Goal: Task Accomplishment & Management: Manage account settings

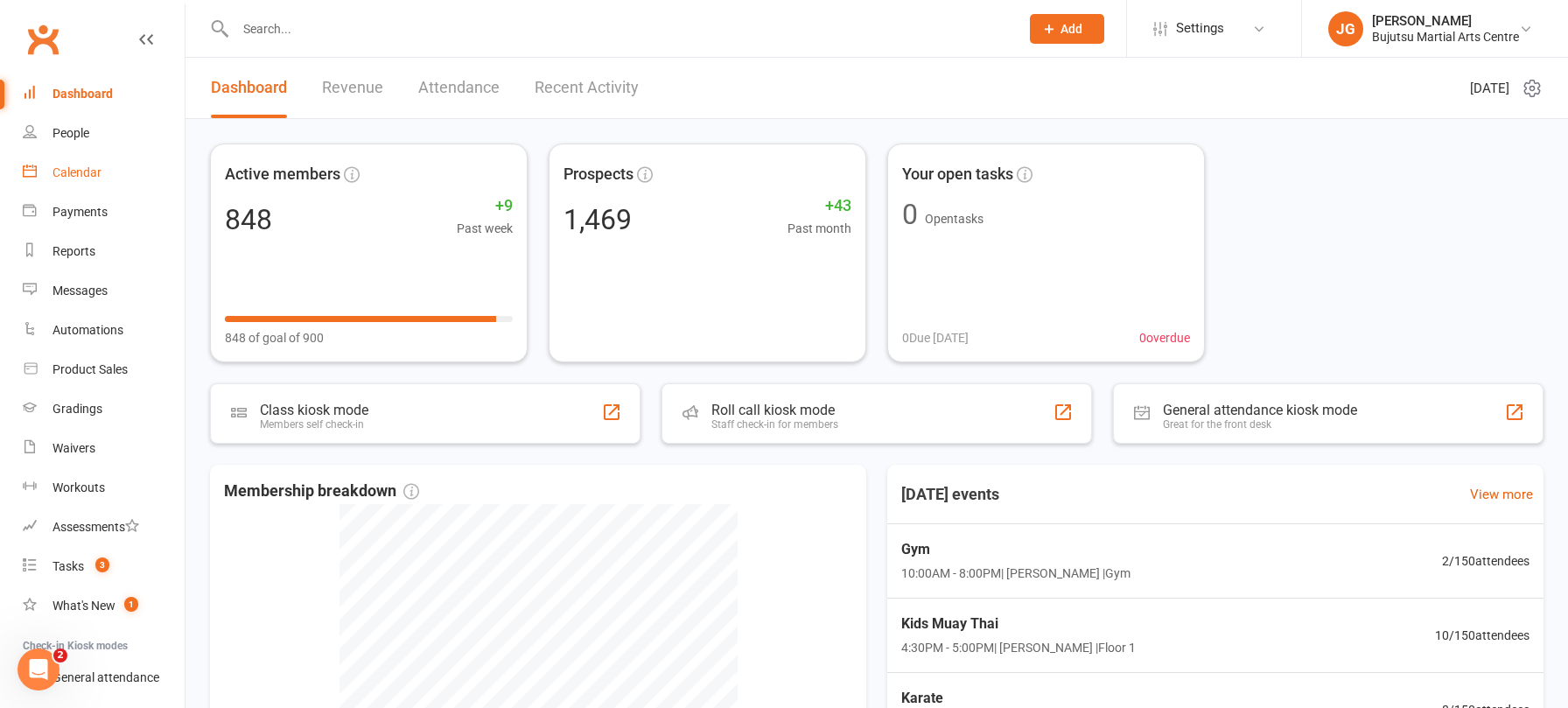
click at [76, 166] on div "Calendar" at bounding box center [77, 172] width 49 height 14
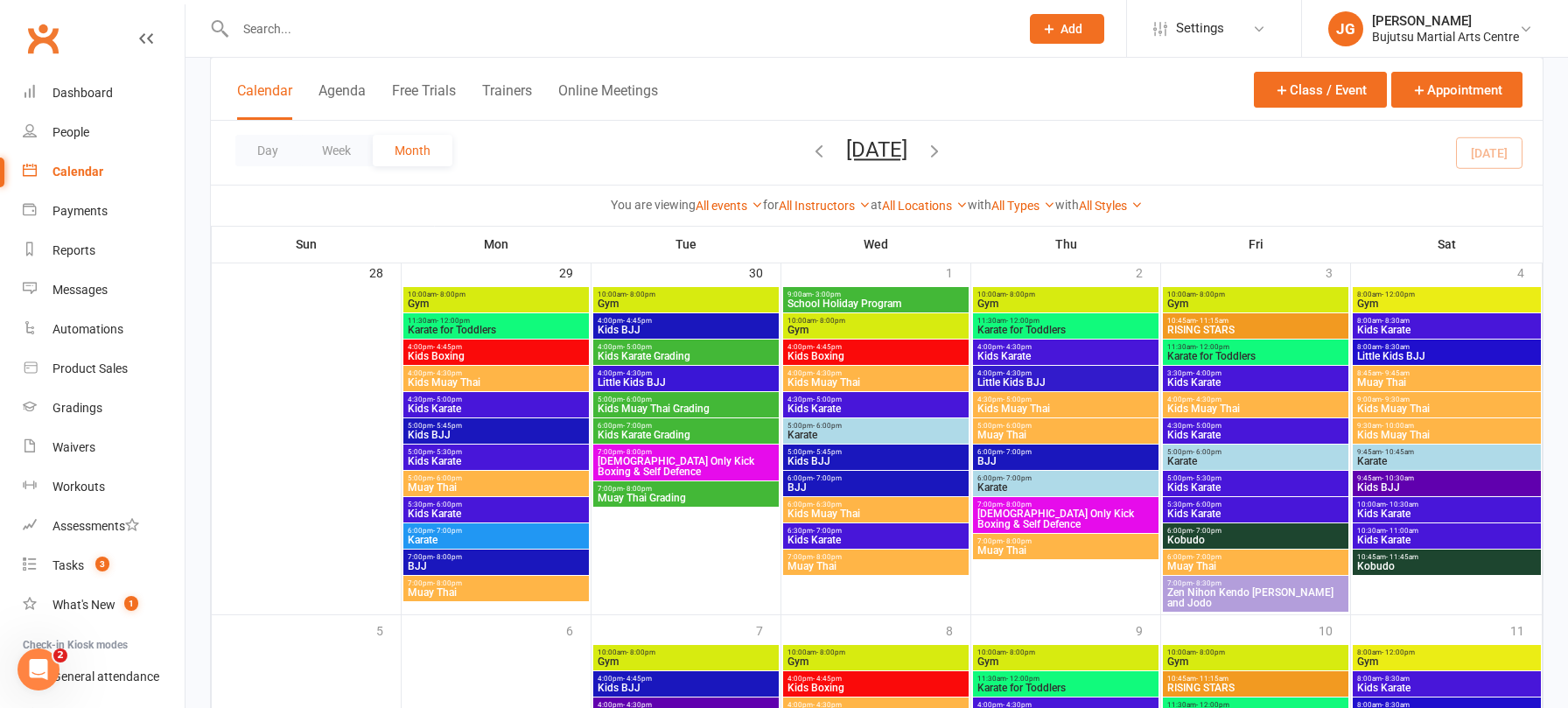
scroll to position [1565, 0]
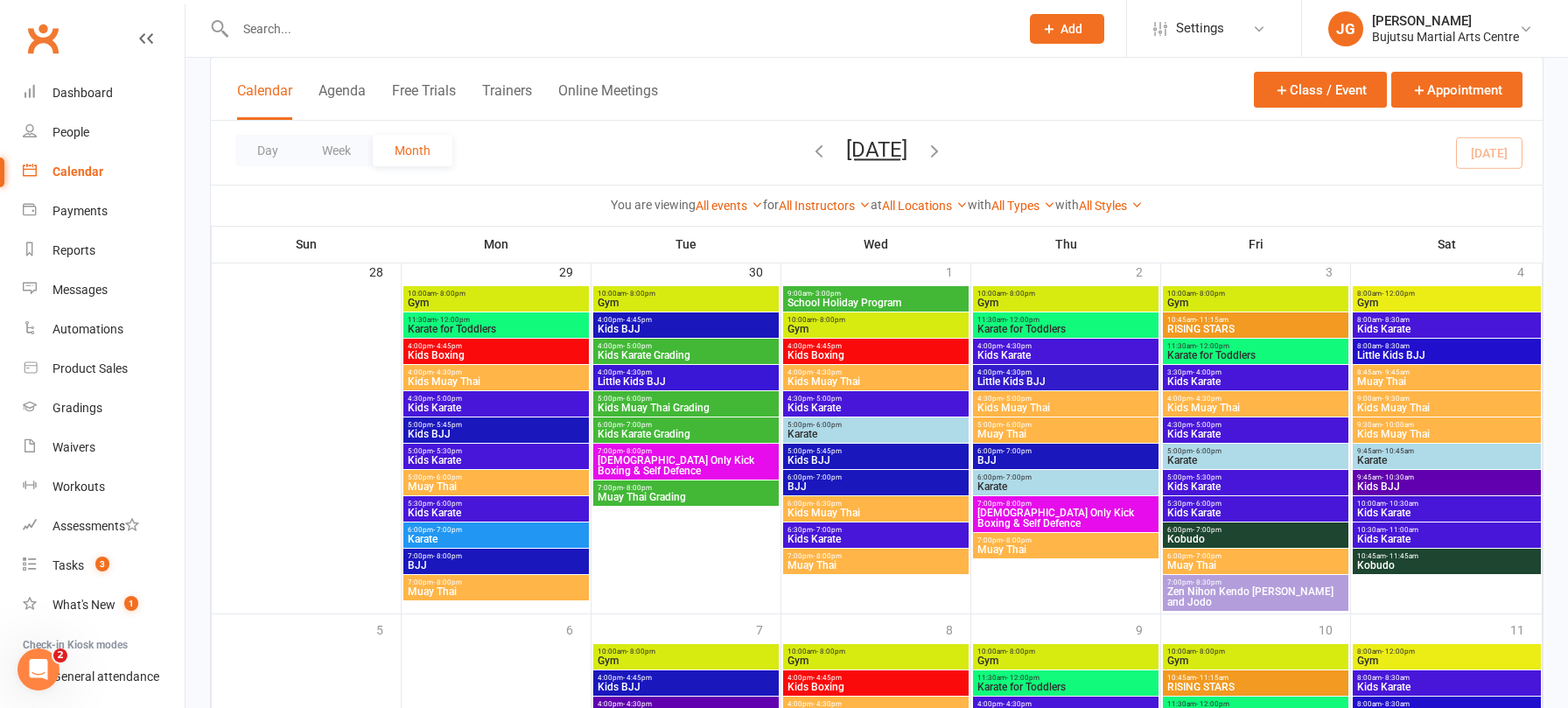
click at [641, 402] on span "Kids Muay Thai Grading" at bounding box center [685, 407] width 178 height 10
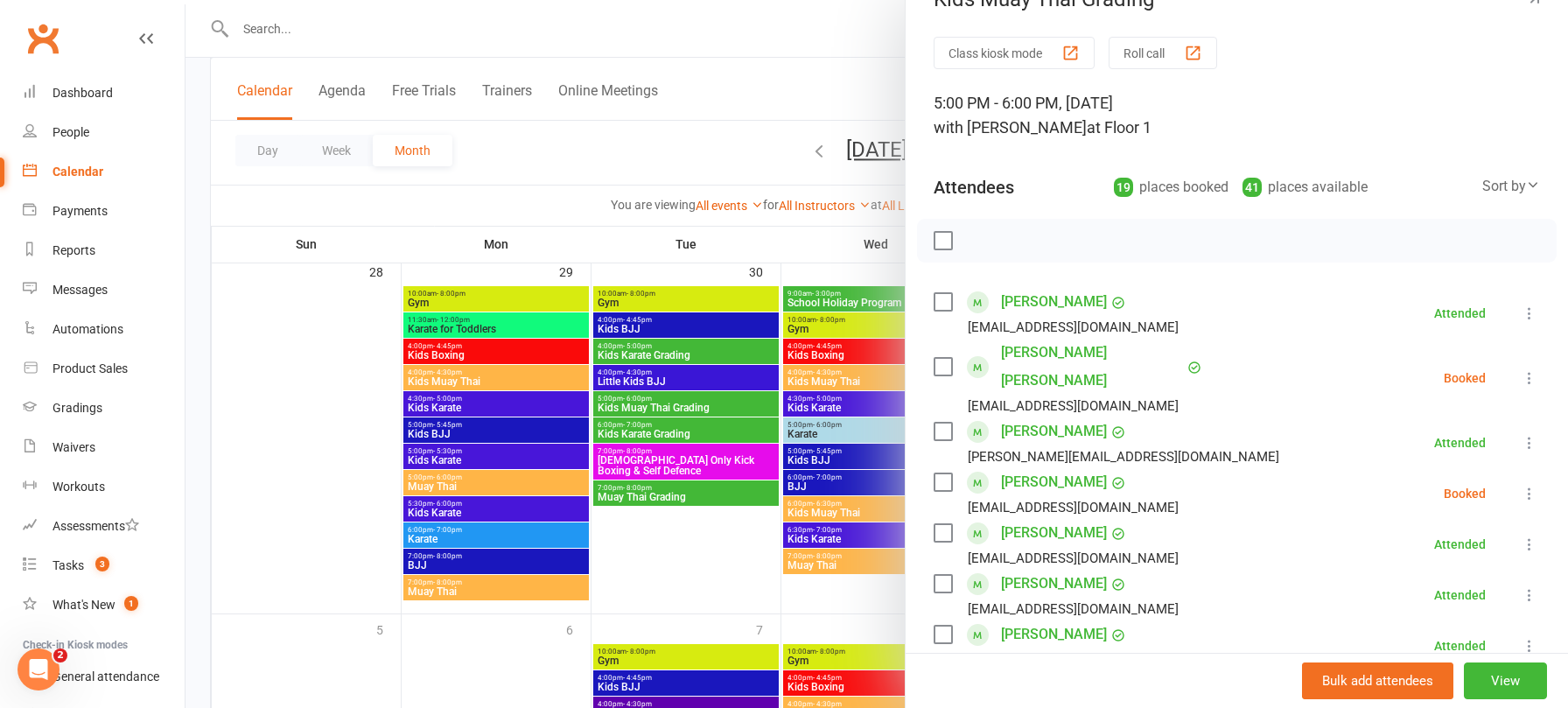
scroll to position [91, 0]
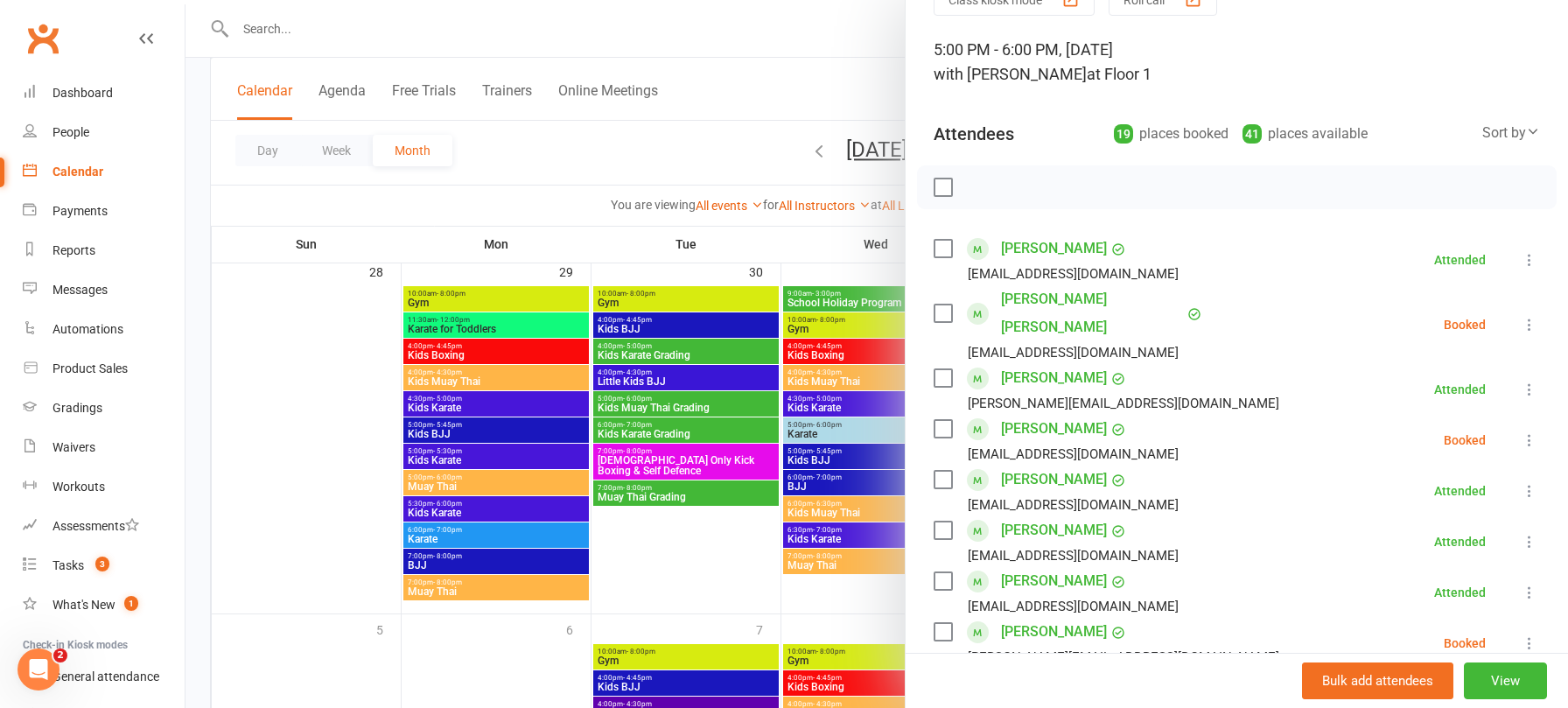
click at [1524, 317] on icon at bounding box center [1528, 324] width 18 height 18
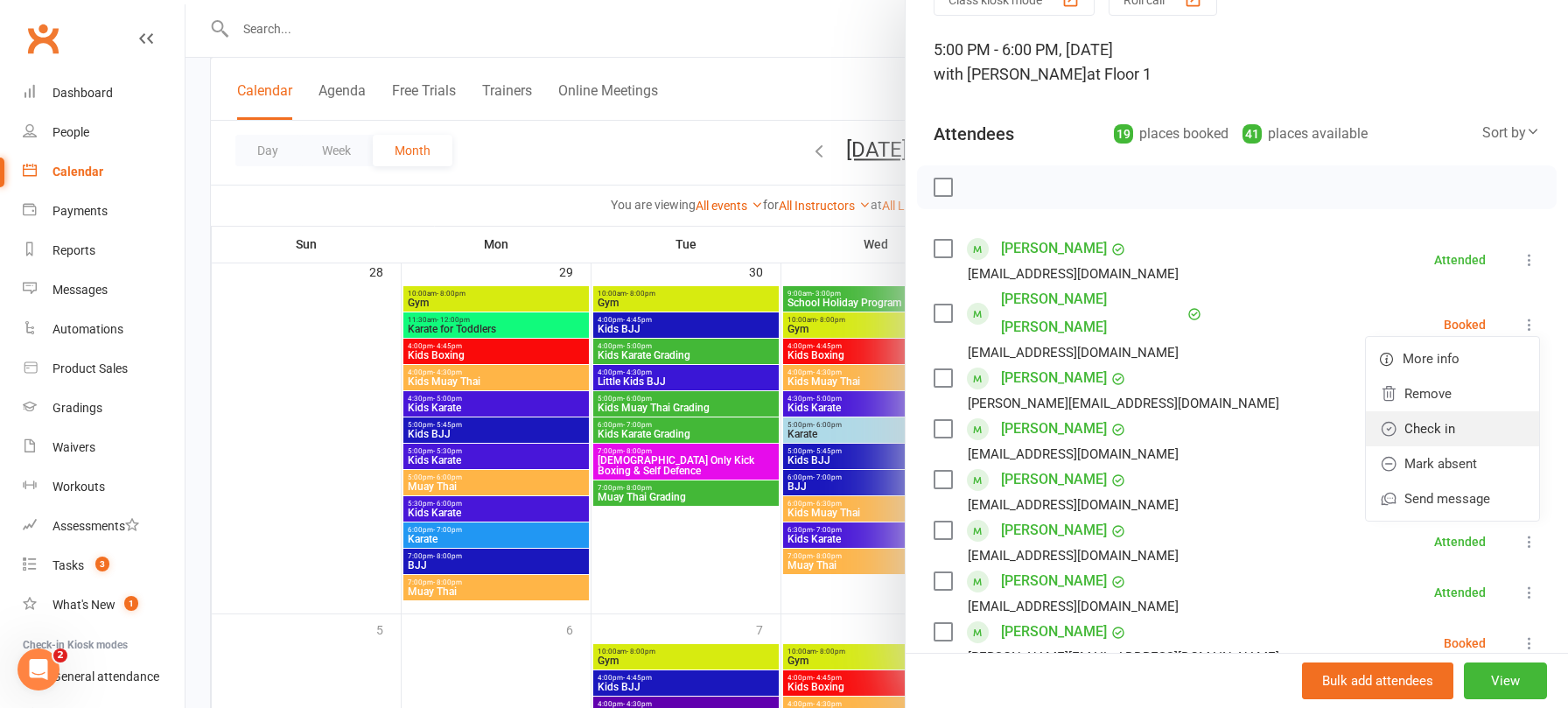
click at [1468, 415] on link "Check in" at bounding box center [1453, 429] width 174 height 35
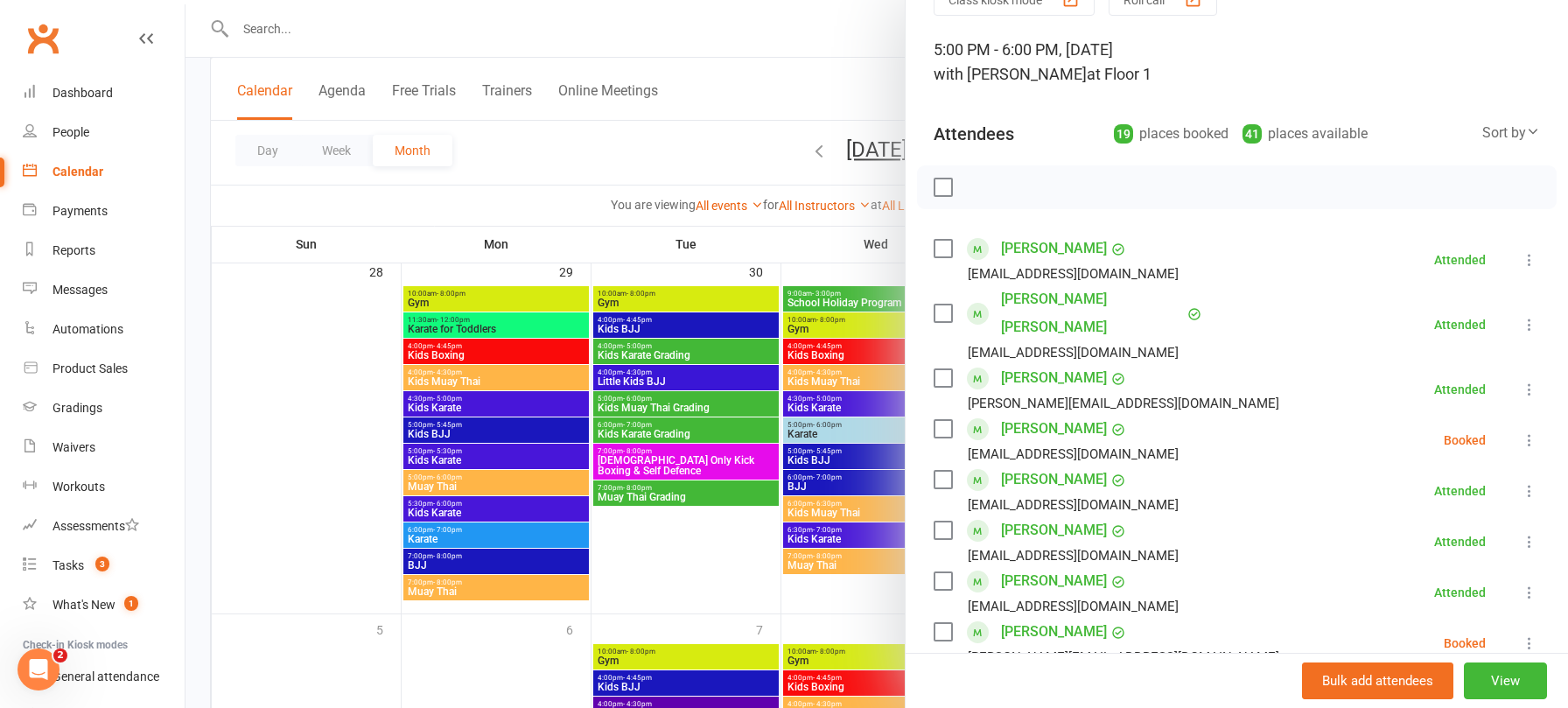
click at [1531, 431] on icon at bounding box center [1528, 439] width 18 height 18
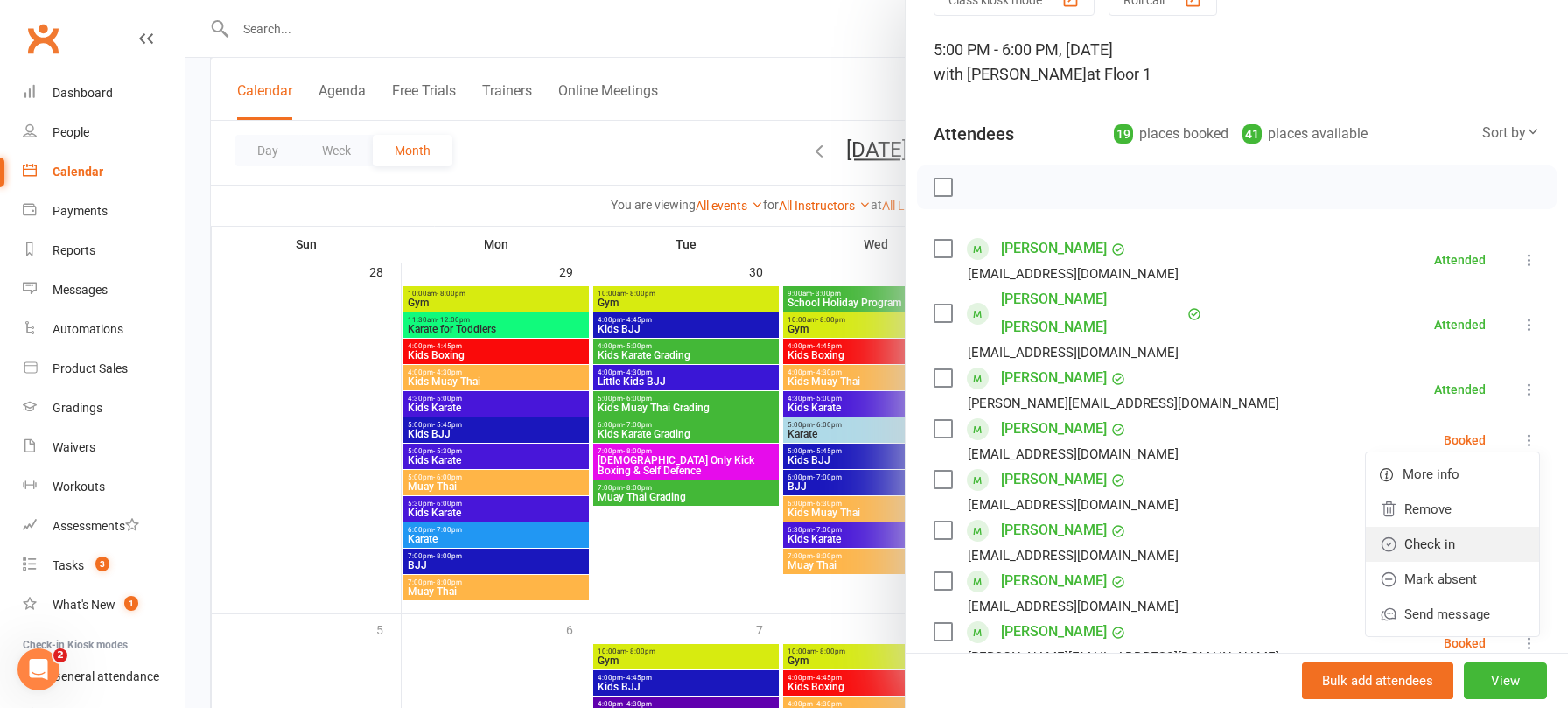
click at [1494, 527] on link "Check in" at bounding box center [1453, 545] width 174 height 35
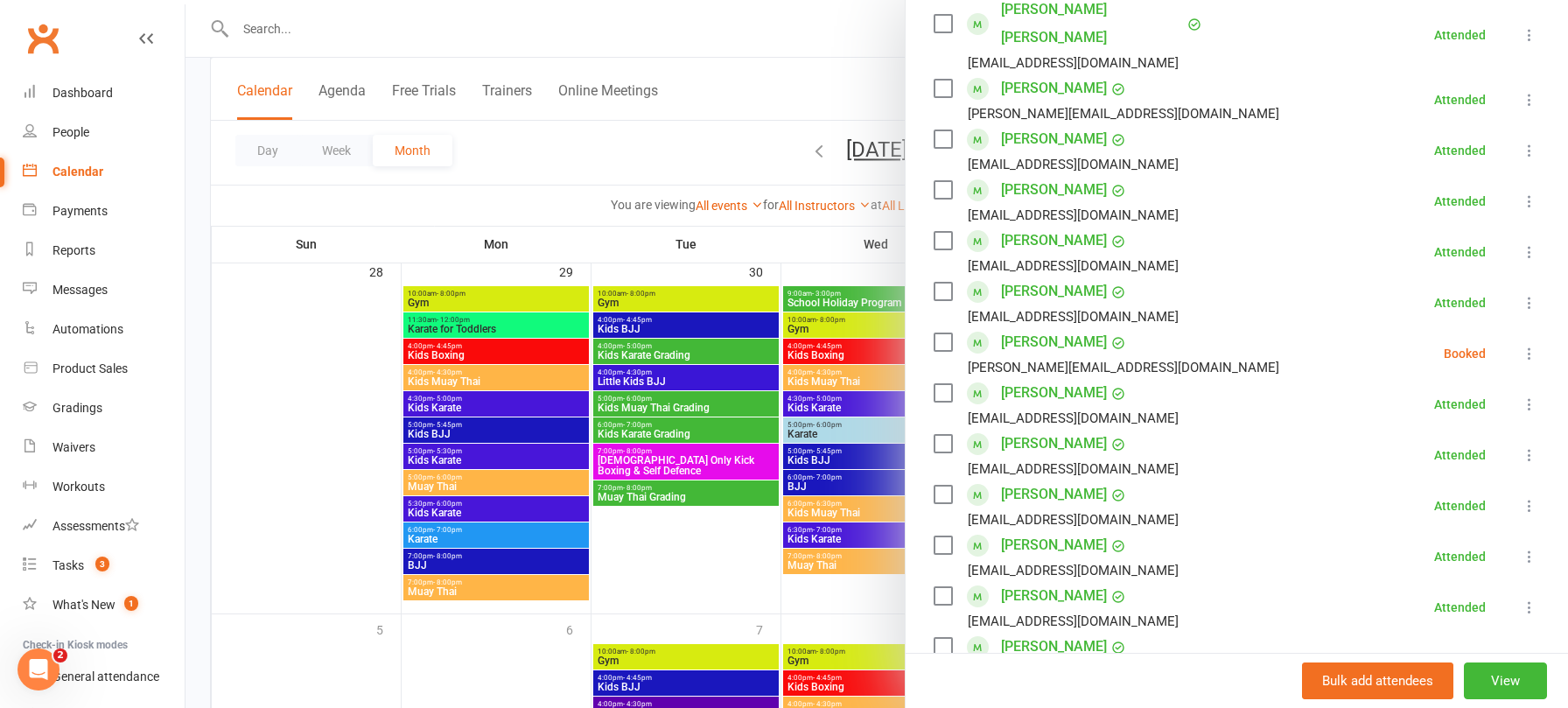
scroll to position [385, 0]
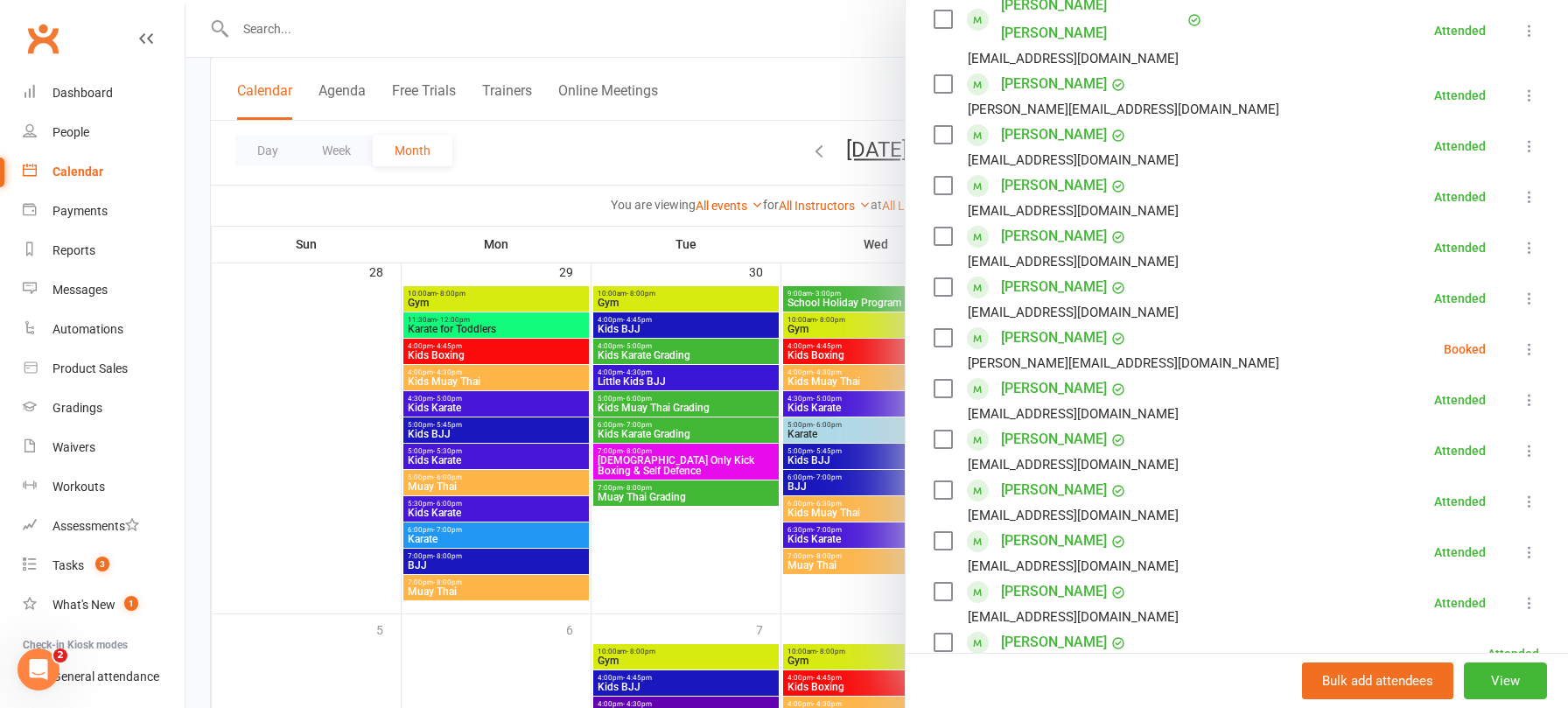
click at [1531, 341] on icon at bounding box center [1528, 349] width 18 height 18
click at [1472, 436] on link "Check in" at bounding box center [1453, 453] width 174 height 35
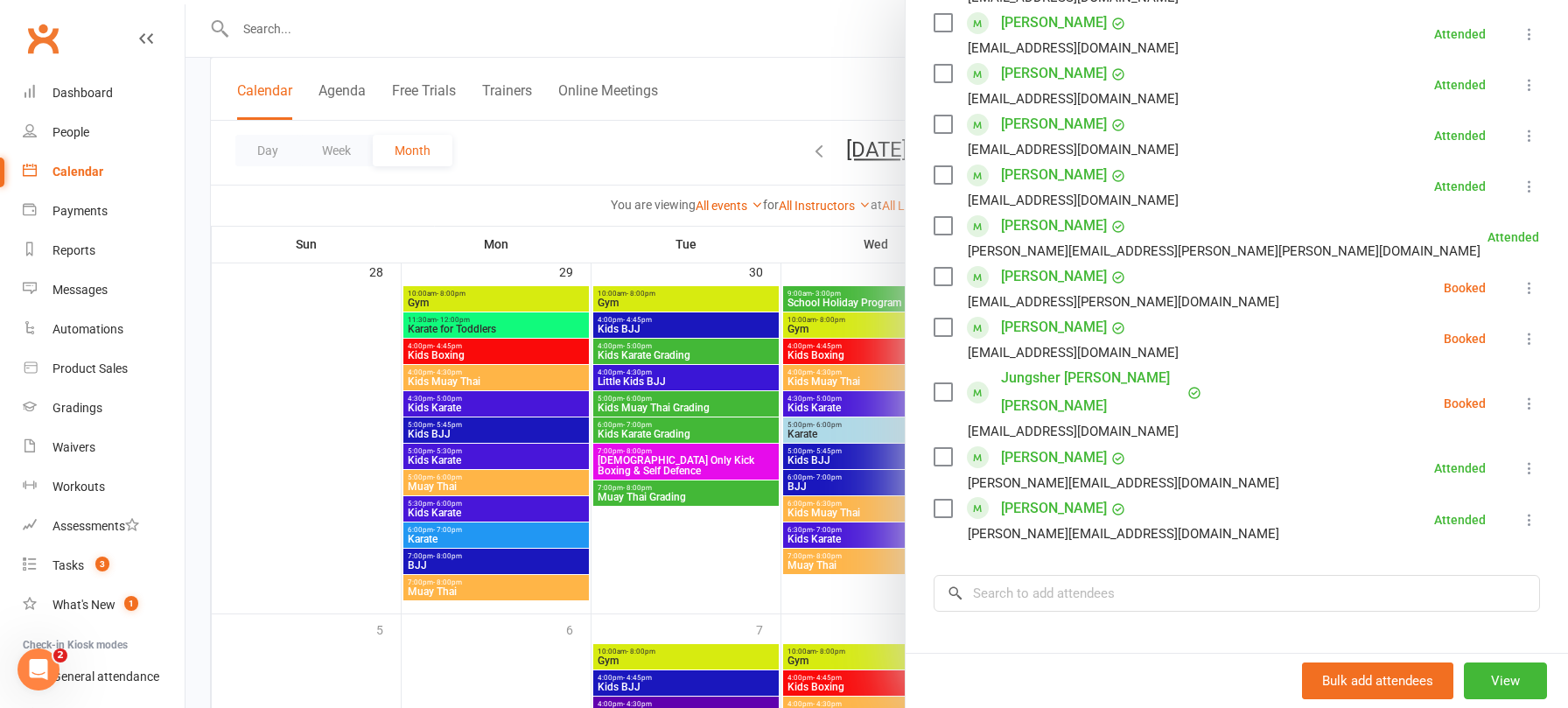
scroll to position [689, 0]
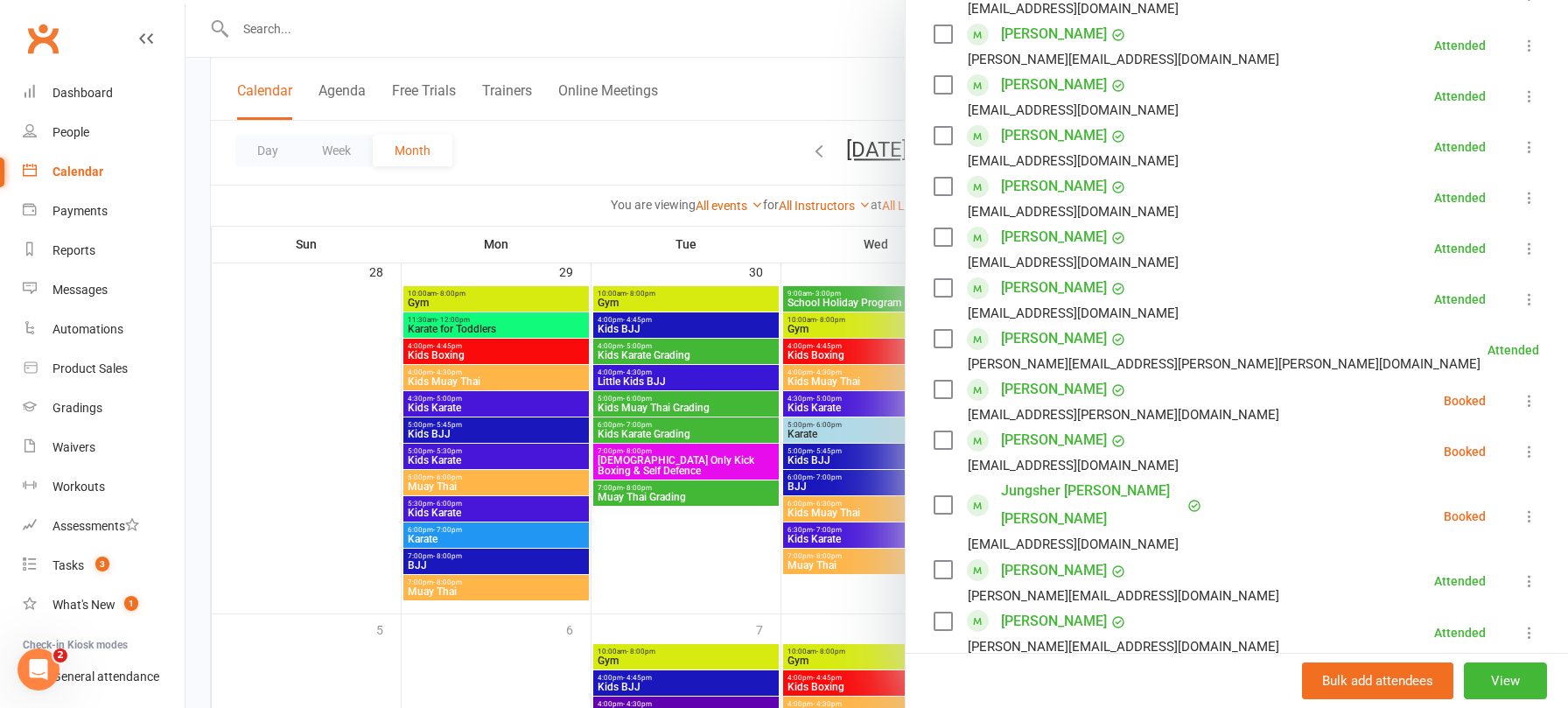
click at [1526, 392] on icon at bounding box center [1528, 401] width 18 height 18
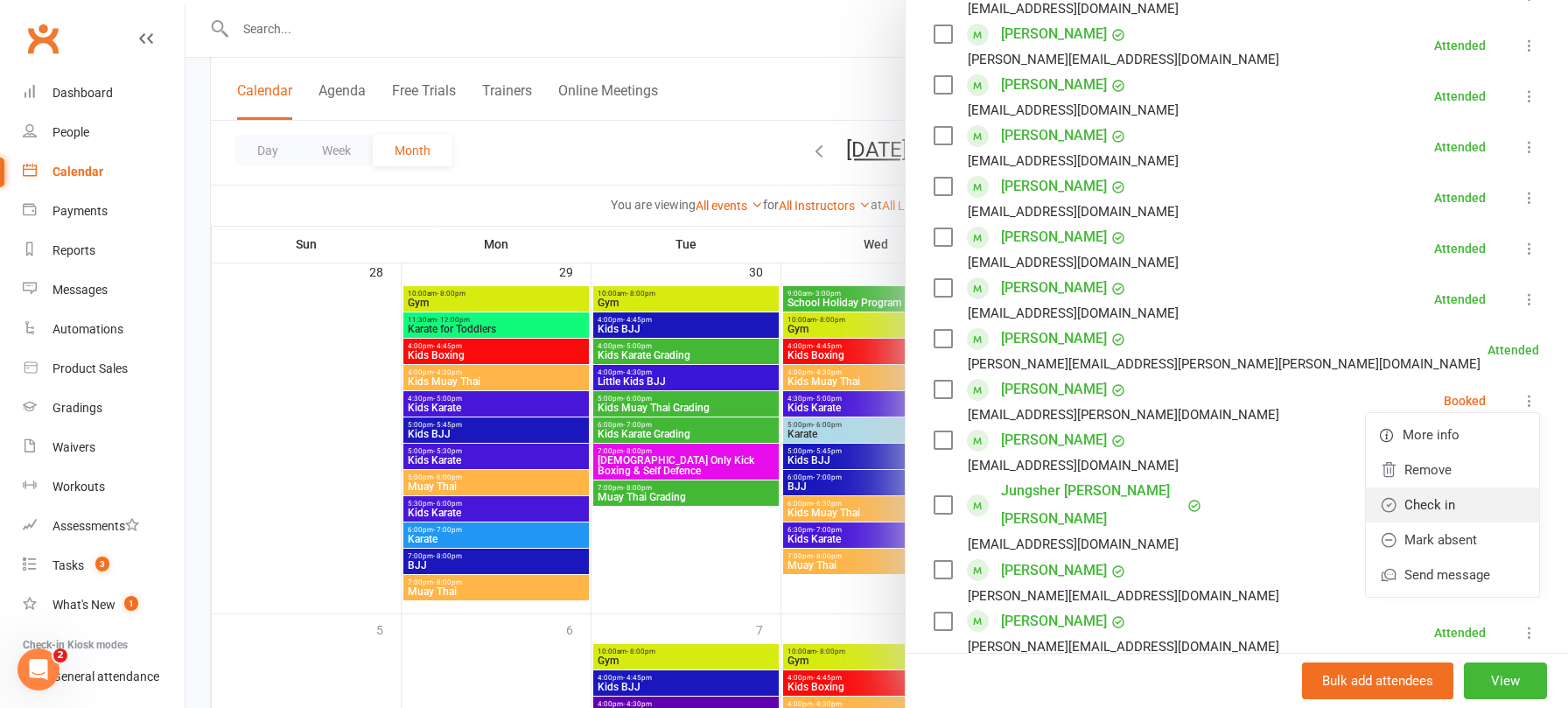
click at [1450, 487] on link "Check in" at bounding box center [1453, 505] width 174 height 35
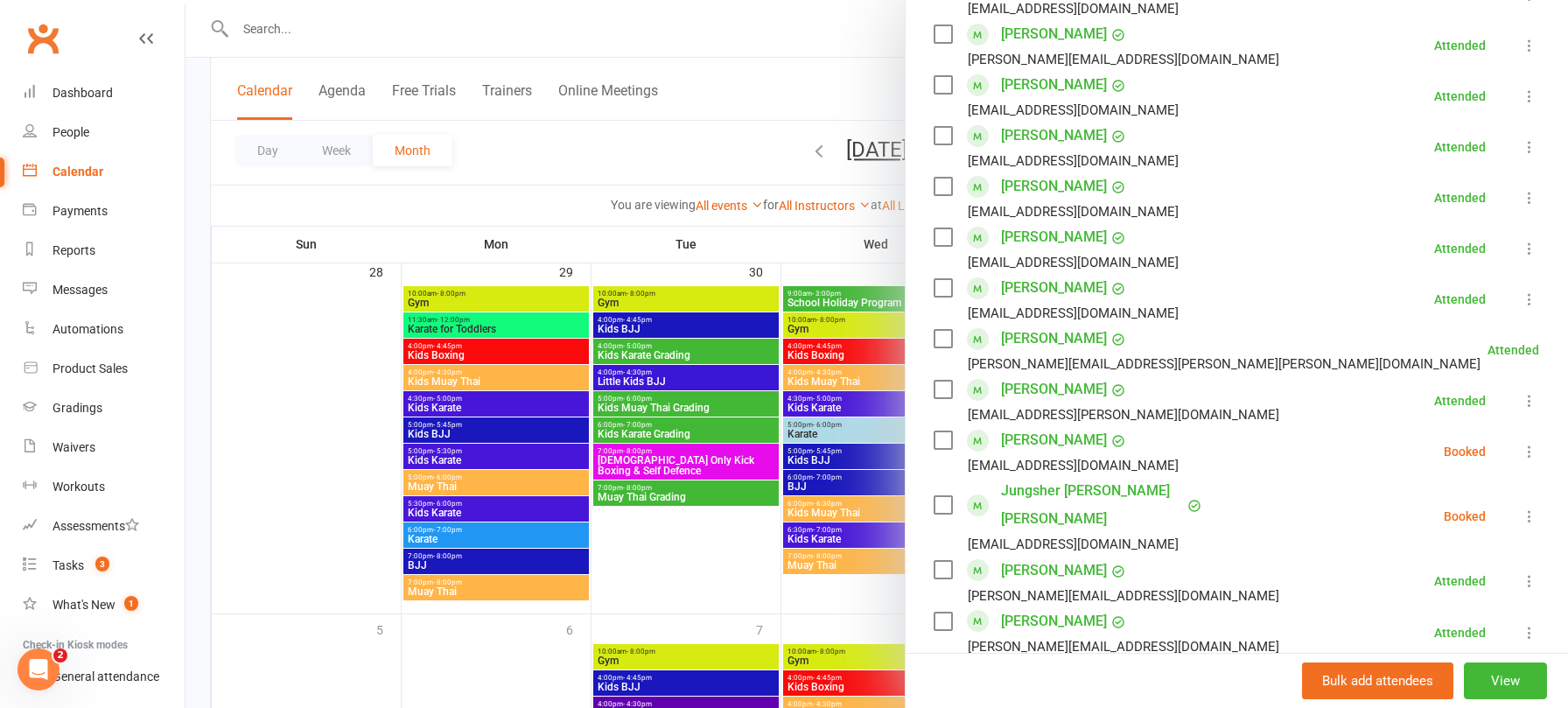
drag, startPoint x: 1527, startPoint y: 426, endPoint x: 1521, endPoint y: 438, distance: 13.4
click at [1527, 443] on icon at bounding box center [1528, 451] width 18 height 18
click at [1420, 538] on link "Check in" at bounding box center [1453, 556] width 174 height 35
click at [1527, 508] on icon at bounding box center [1528, 516] width 18 height 18
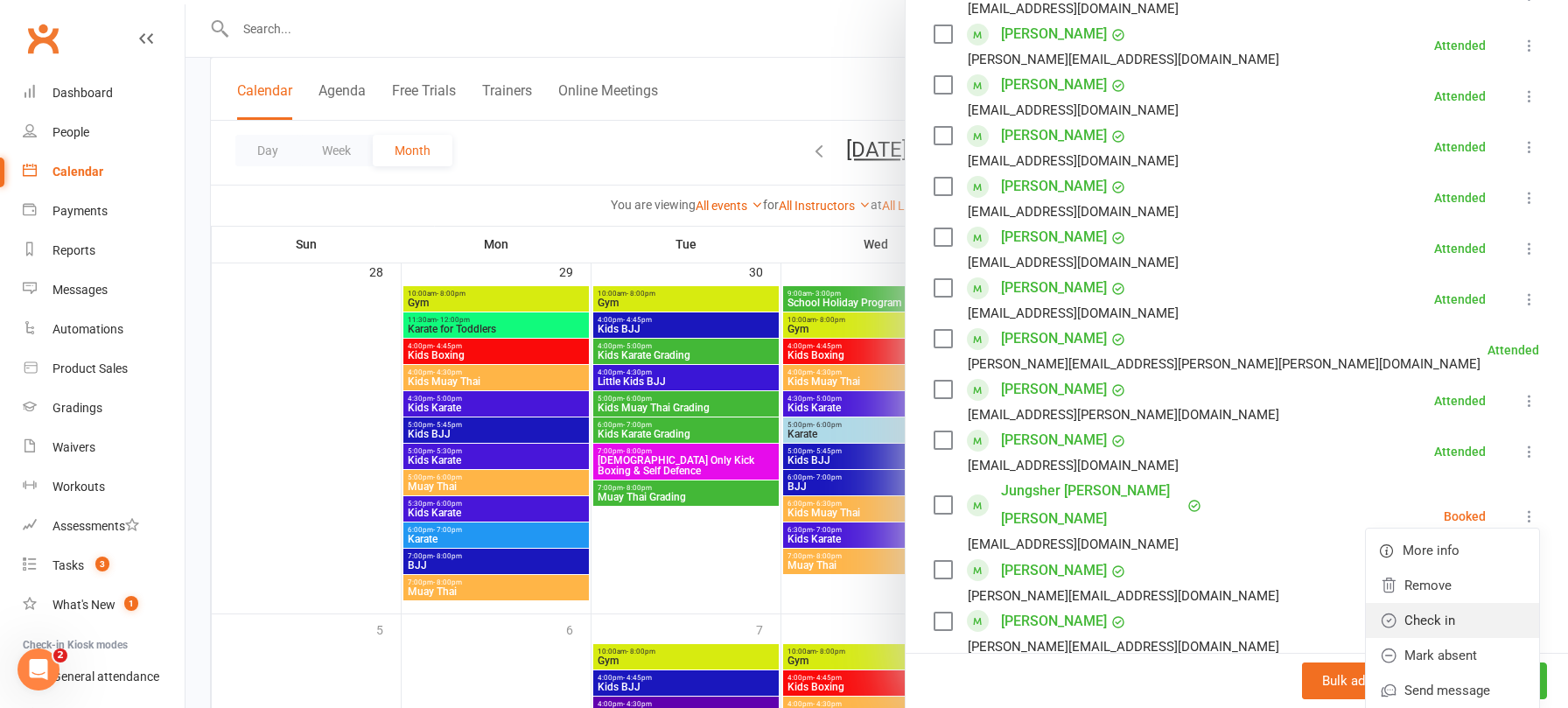
click at [1494, 603] on link "Check in" at bounding box center [1453, 620] width 174 height 35
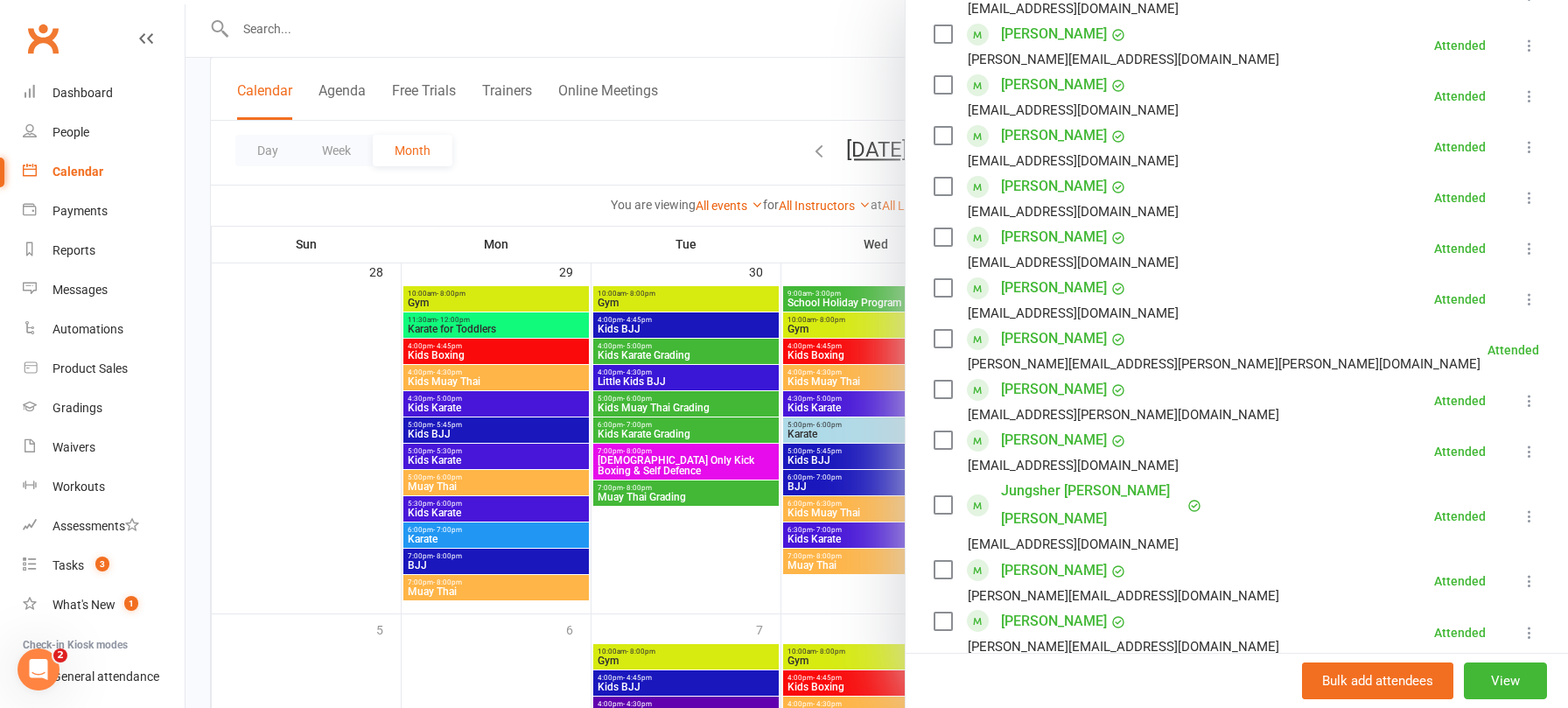
click at [327, 324] on div at bounding box center [877, 354] width 1382 height 708
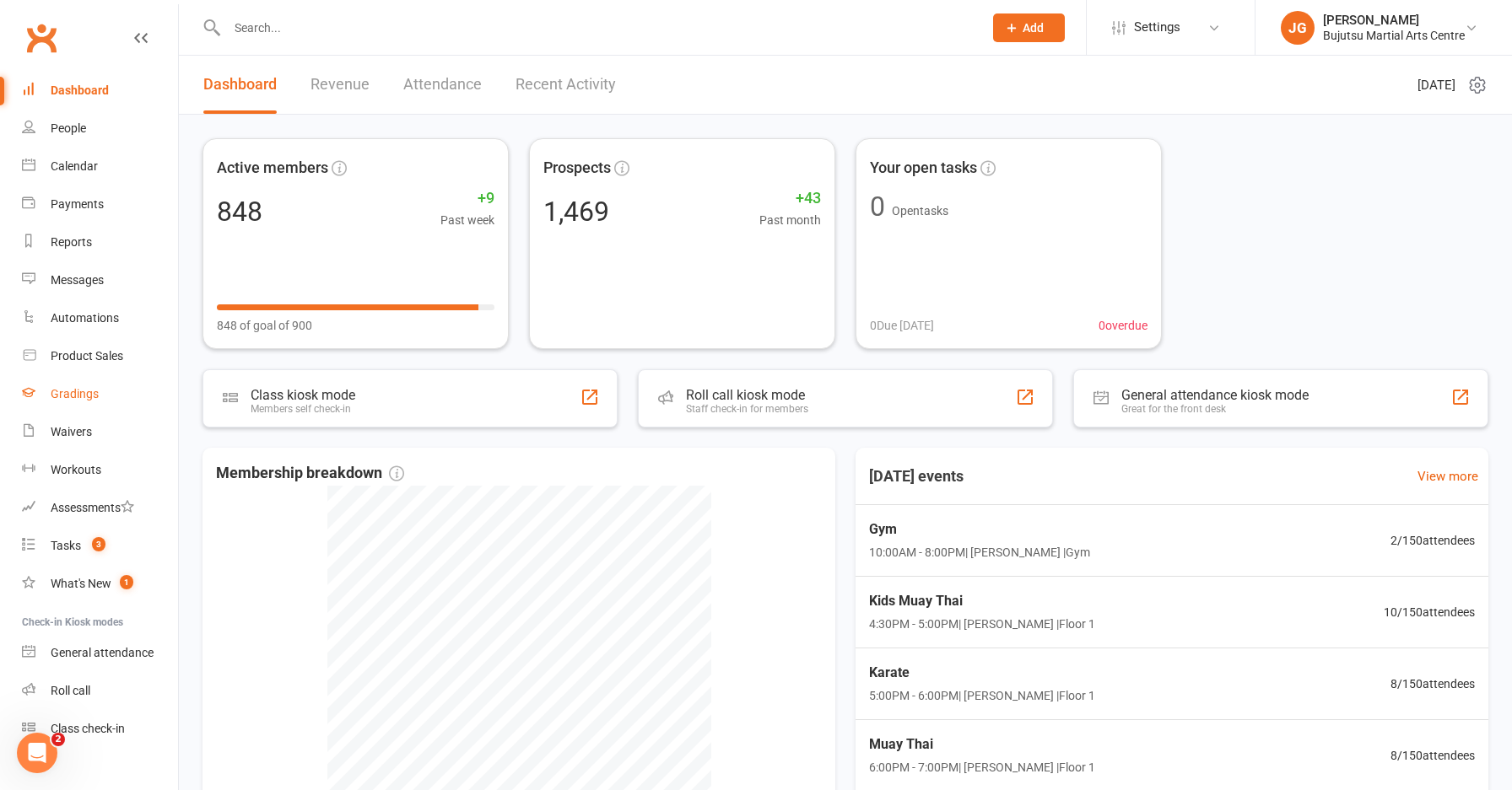
click at [88, 397] on div "Gradings" at bounding box center [75, 393] width 48 height 13
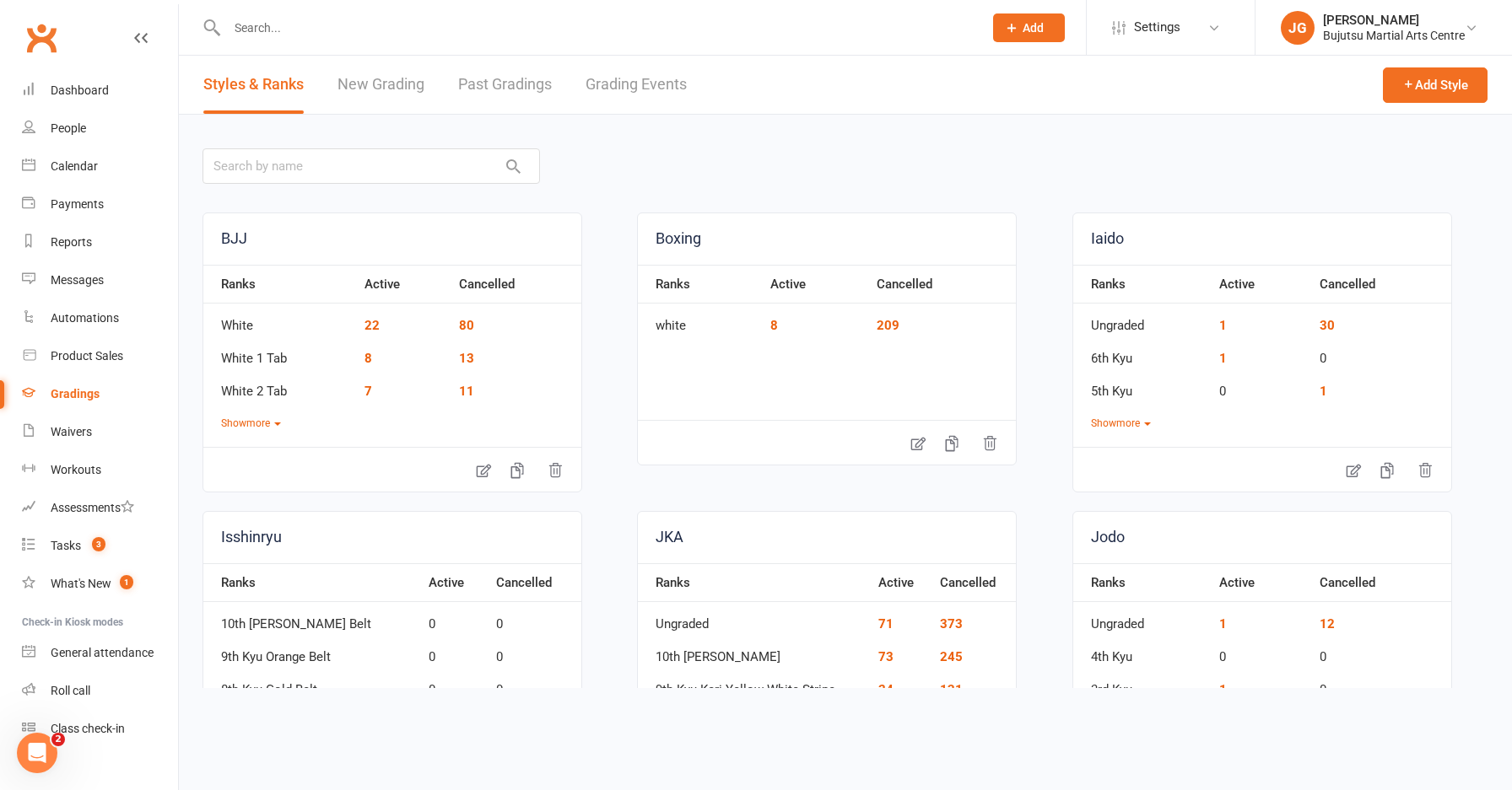
click at [629, 82] on link "Grading Events" at bounding box center [636, 85] width 101 height 58
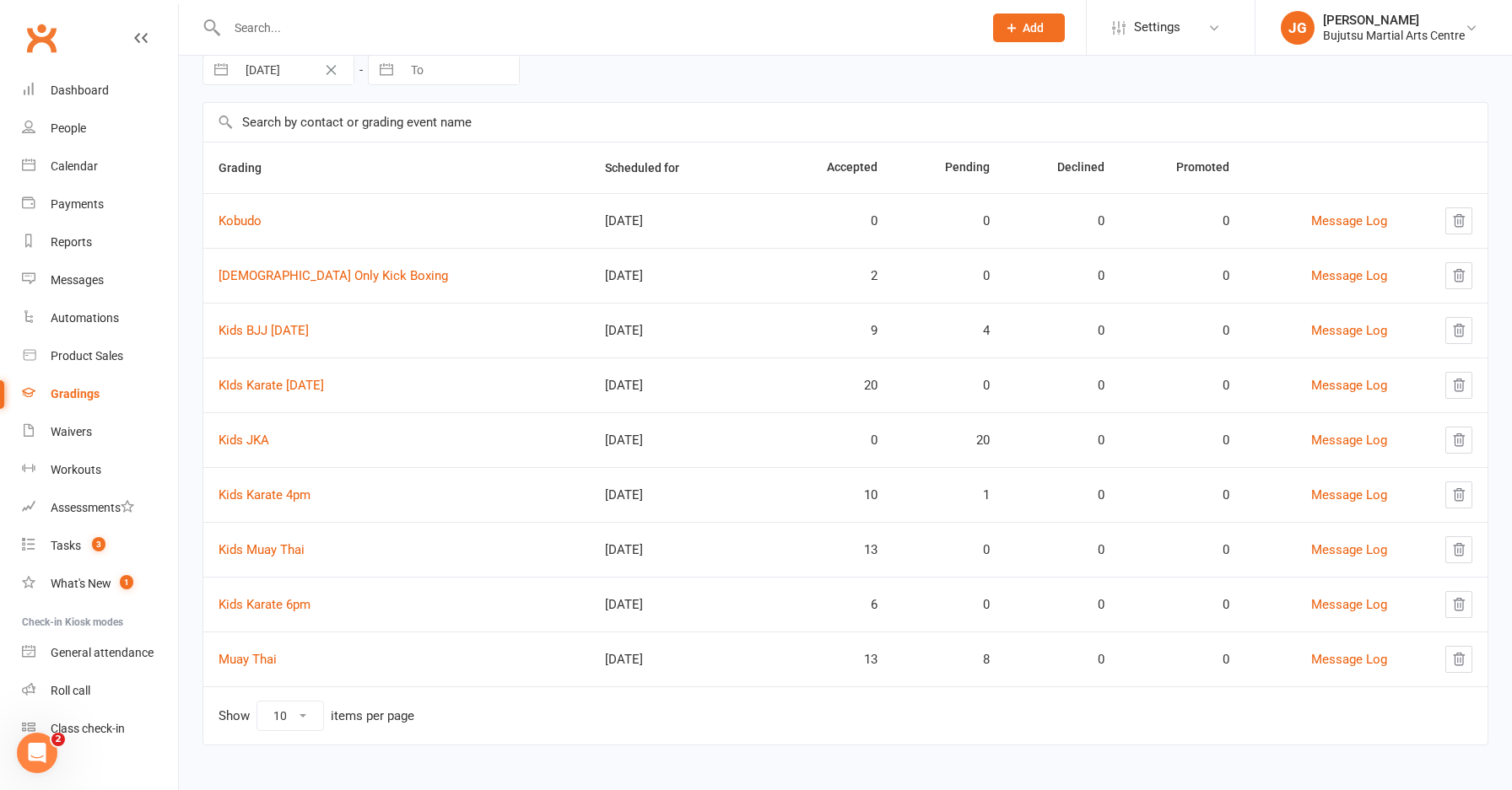
scroll to position [77, 0]
click at [247, 551] on link "Kids Muay Thai" at bounding box center [261, 549] width 86 height 15
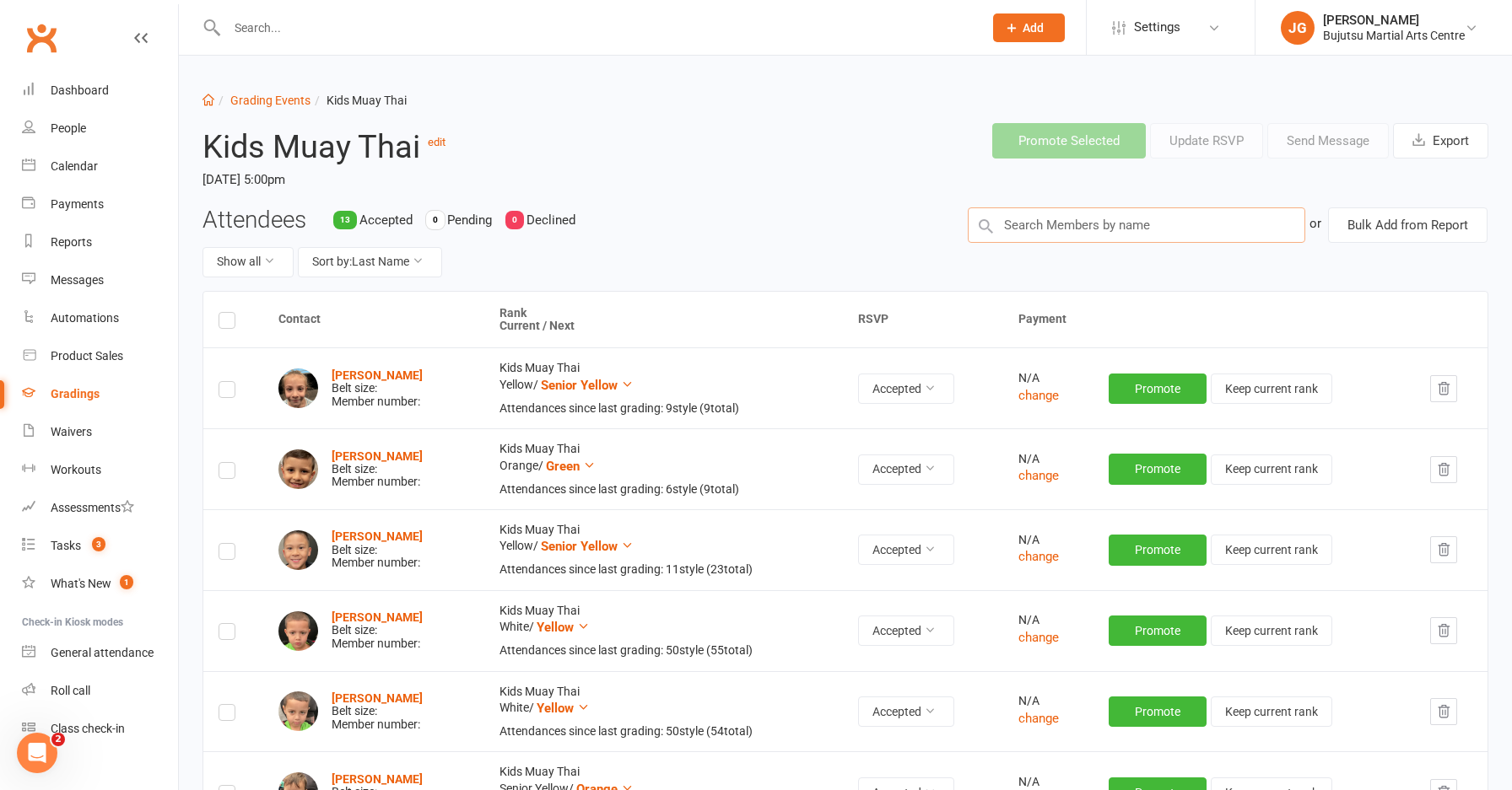
click at [1059, 237] on input "text" at bounding box center [1136, 225] width 337 height 36
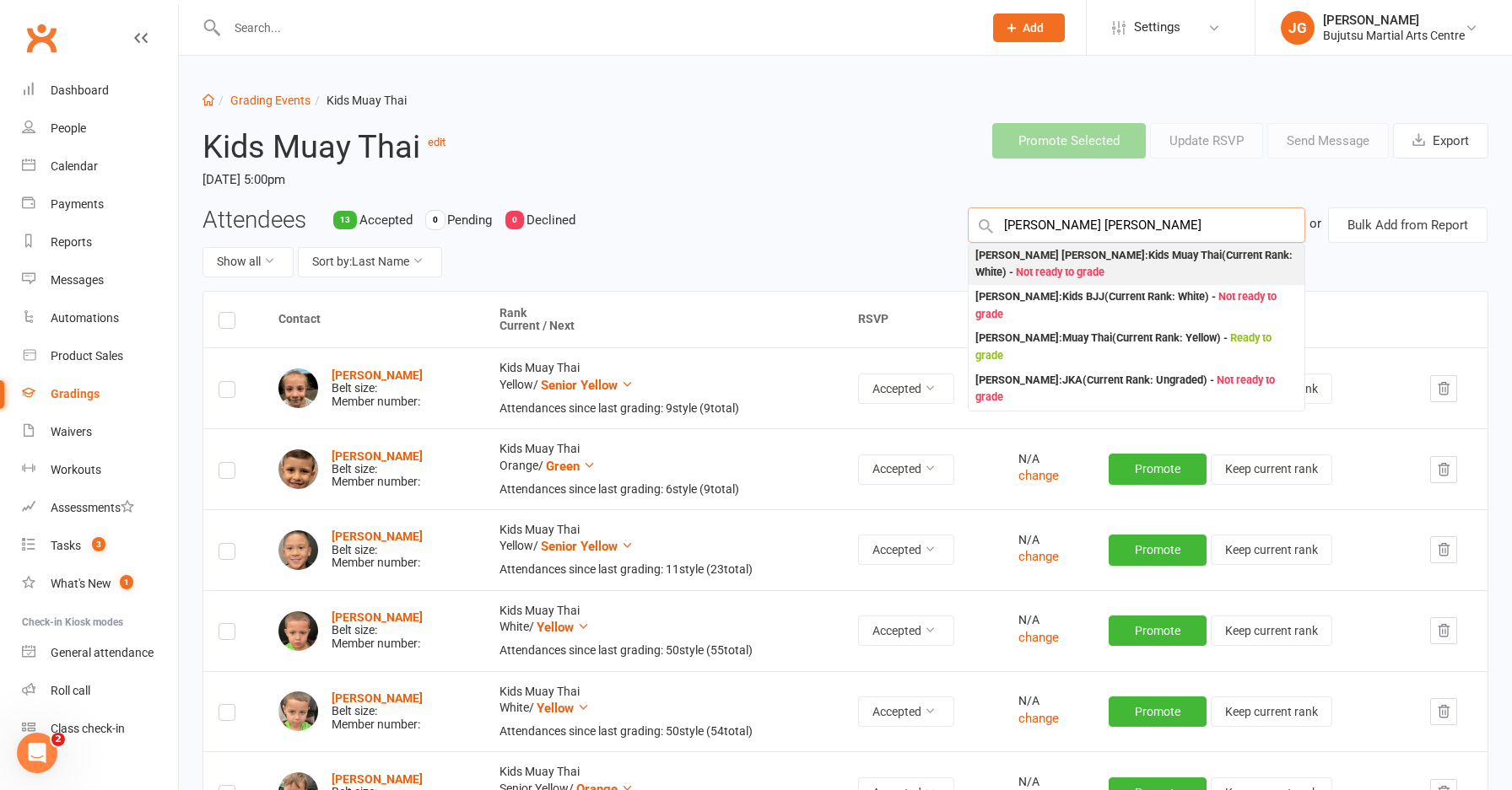
type input "archer bostock"
click at [1043, 257] on div "Archer Bostock : Kids Muay Thai (Current Rank: White ) - Not ready to grade" at bounding box center [1136, 264] width 322 height 35
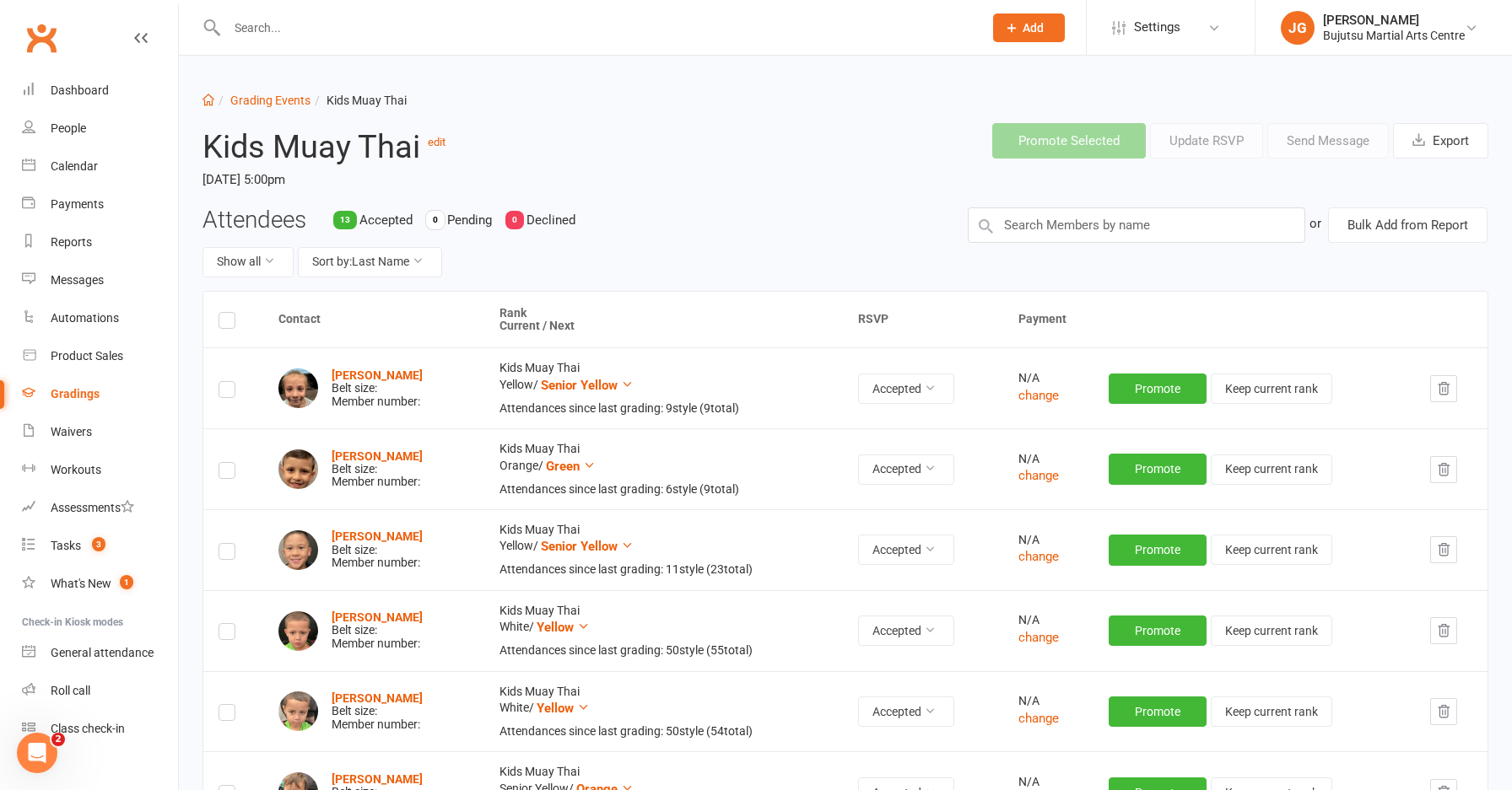
click at [1043, 257] on div "Attendees 13 Accepted 0 Pending 0 Declined Show all Sort by: Last Name or Bulk …" at bounding box center [845, 249] width 1311 height 84
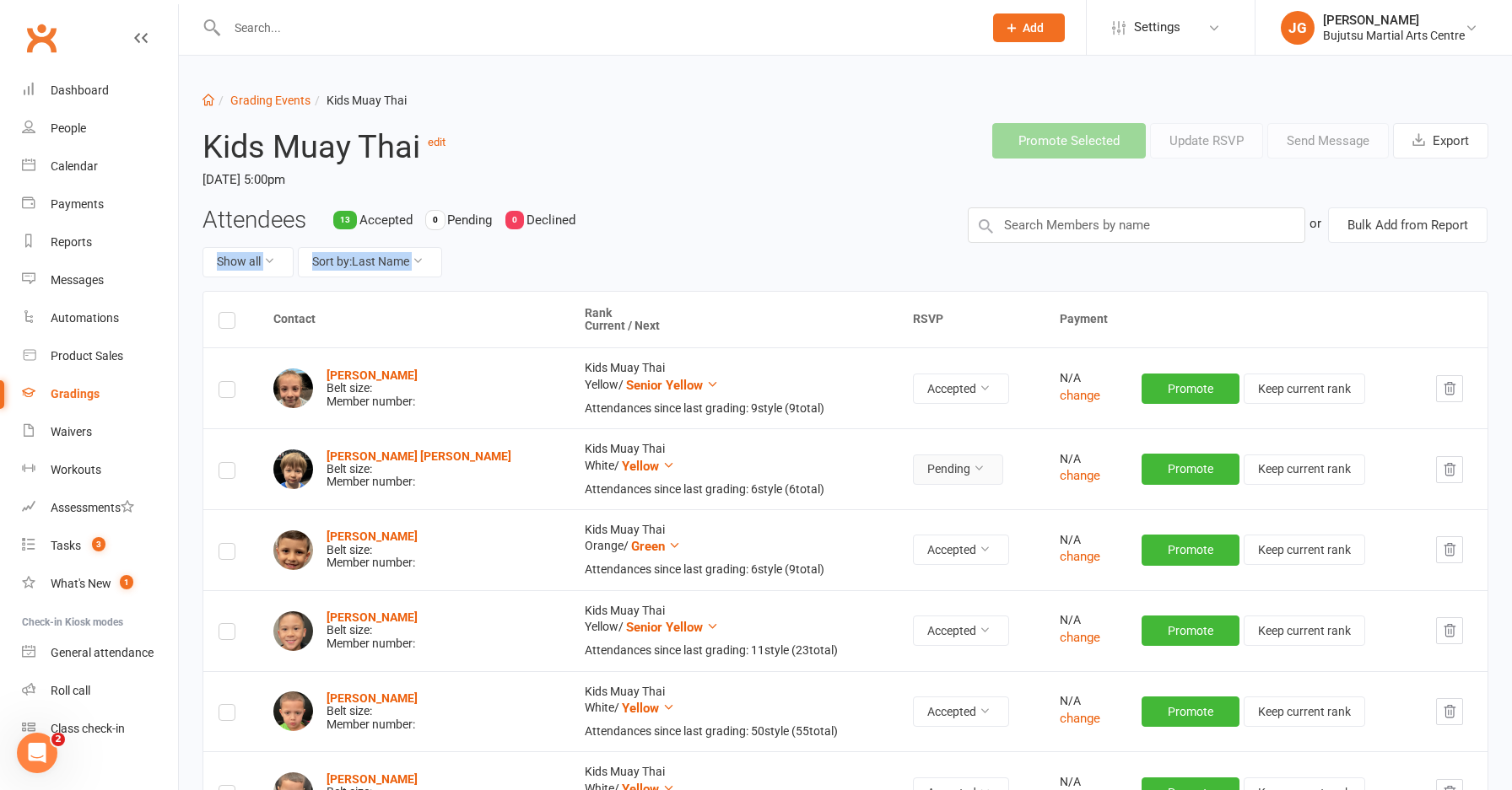
click at [925, 472] on button "Pending" at bounding box center [958, 470] width 90 height 30
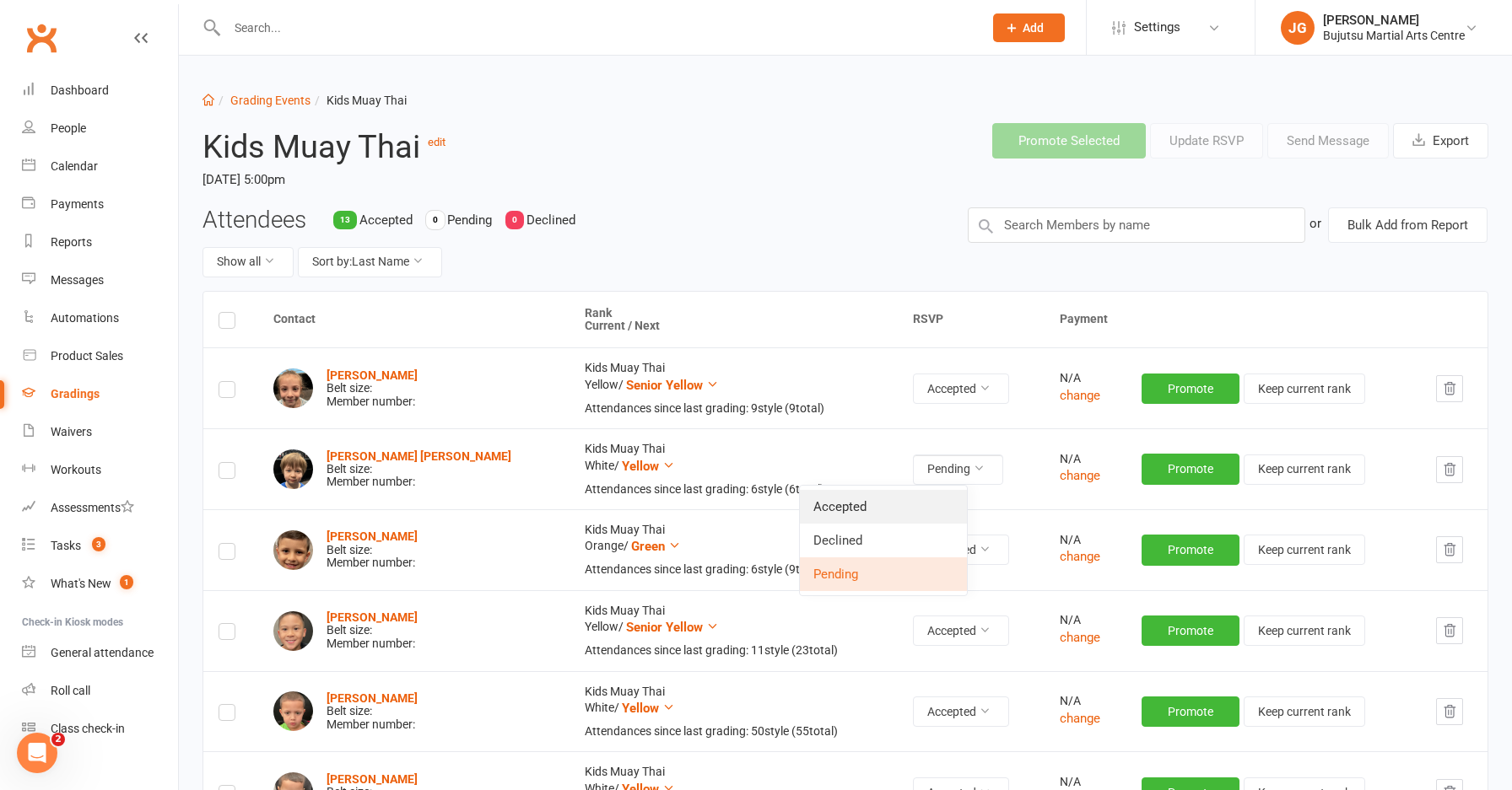
click at [930, 490] on link "Accepted" at bounding box center [884, 507] width 167 height 34
click at [1152, 238] on input "text" at bounding box center [1136, 225] width 337 height 36
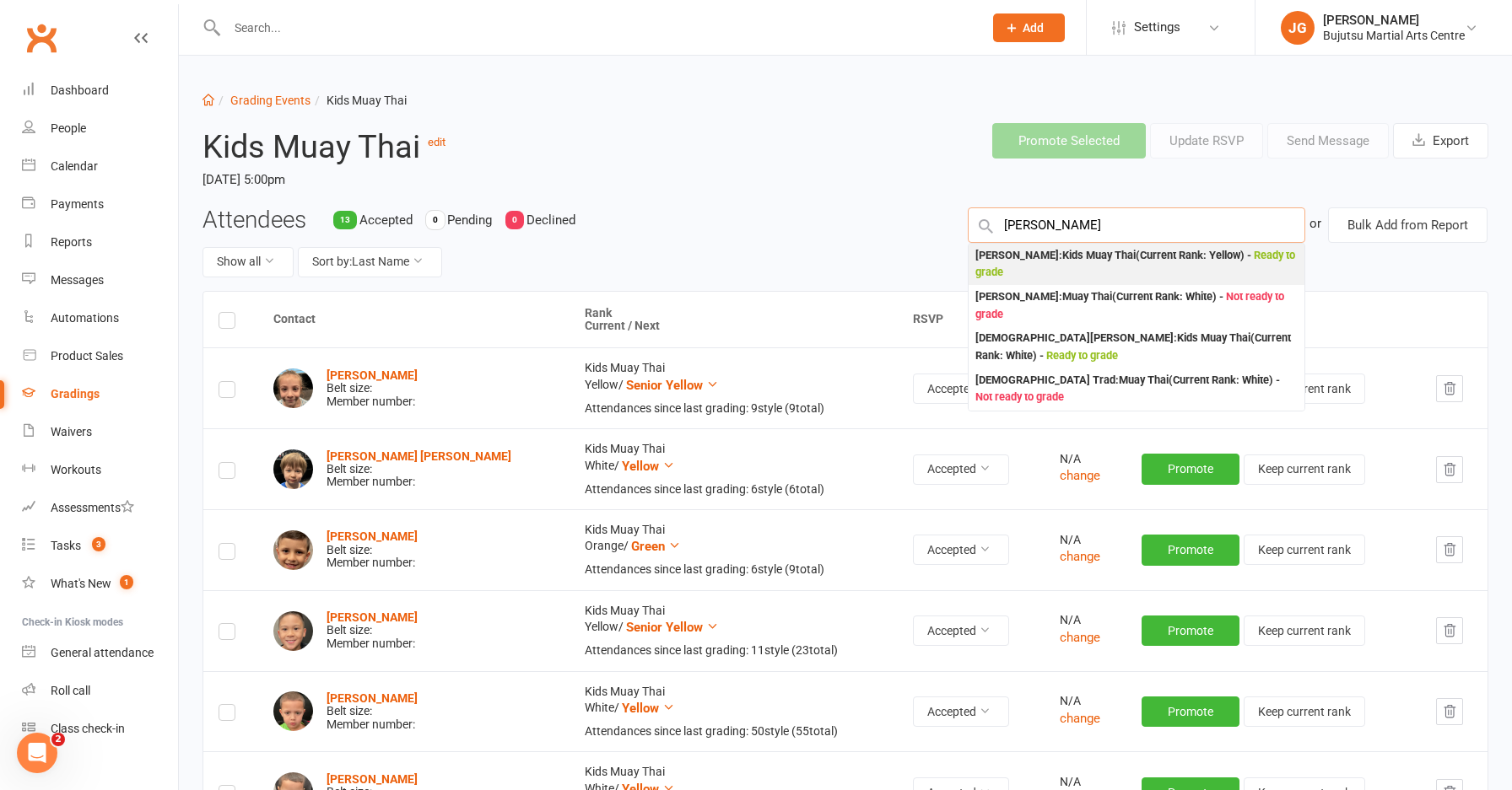
type input "jason christie"
click at [1073, 262] on div "Jason Christie : Kids Muay Thai (Current Rank: Yellow ) - Ready to grade" at bounding box center [1136, 264] width 322 height 35
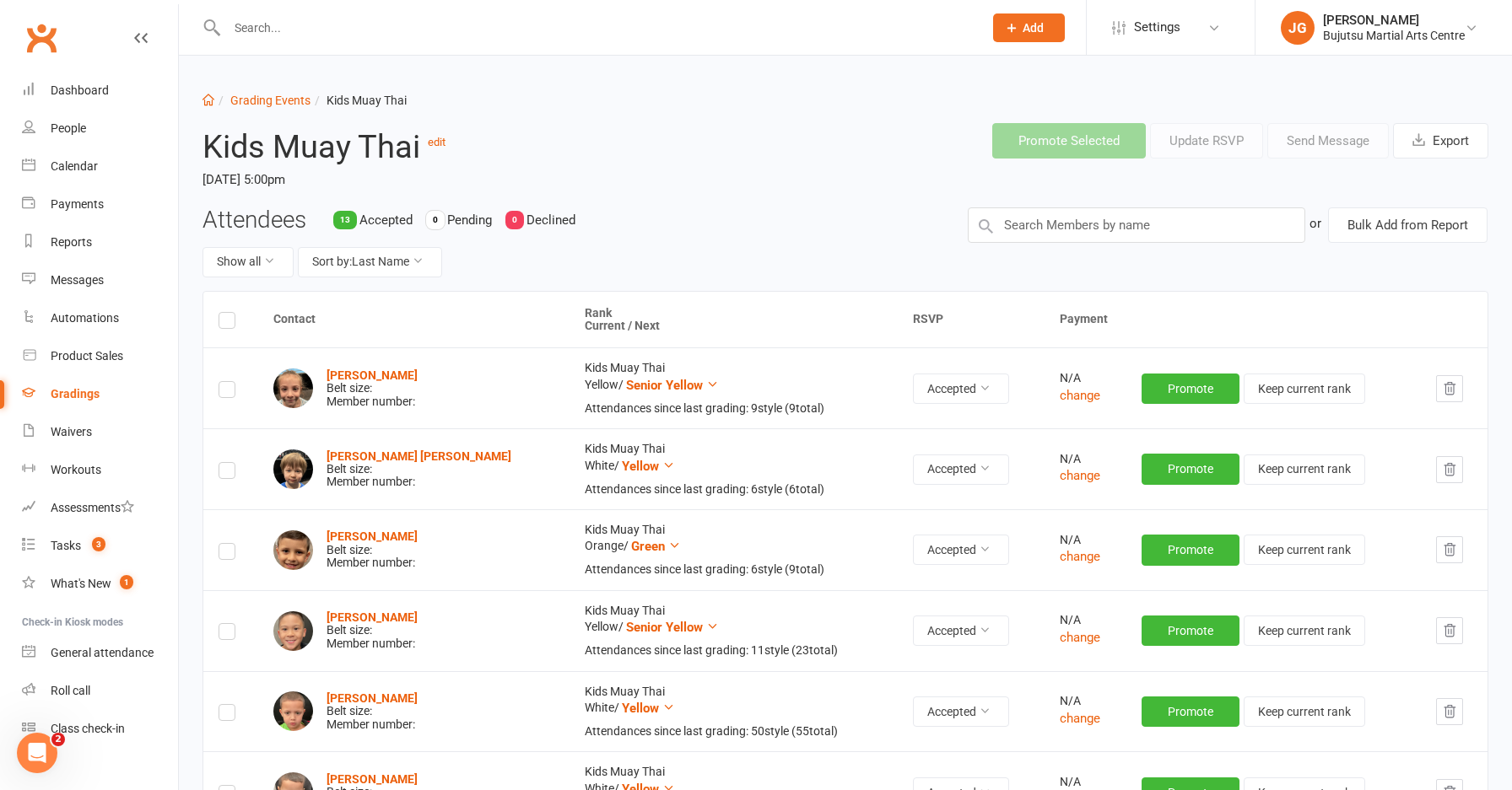
click at [1073, 262] on div "Attendees 13 Accepted 0 Pending 0 Declined Show all Sort by: Last Name or Bulk …" at bounding box center [845, 249] width 1311 height 84
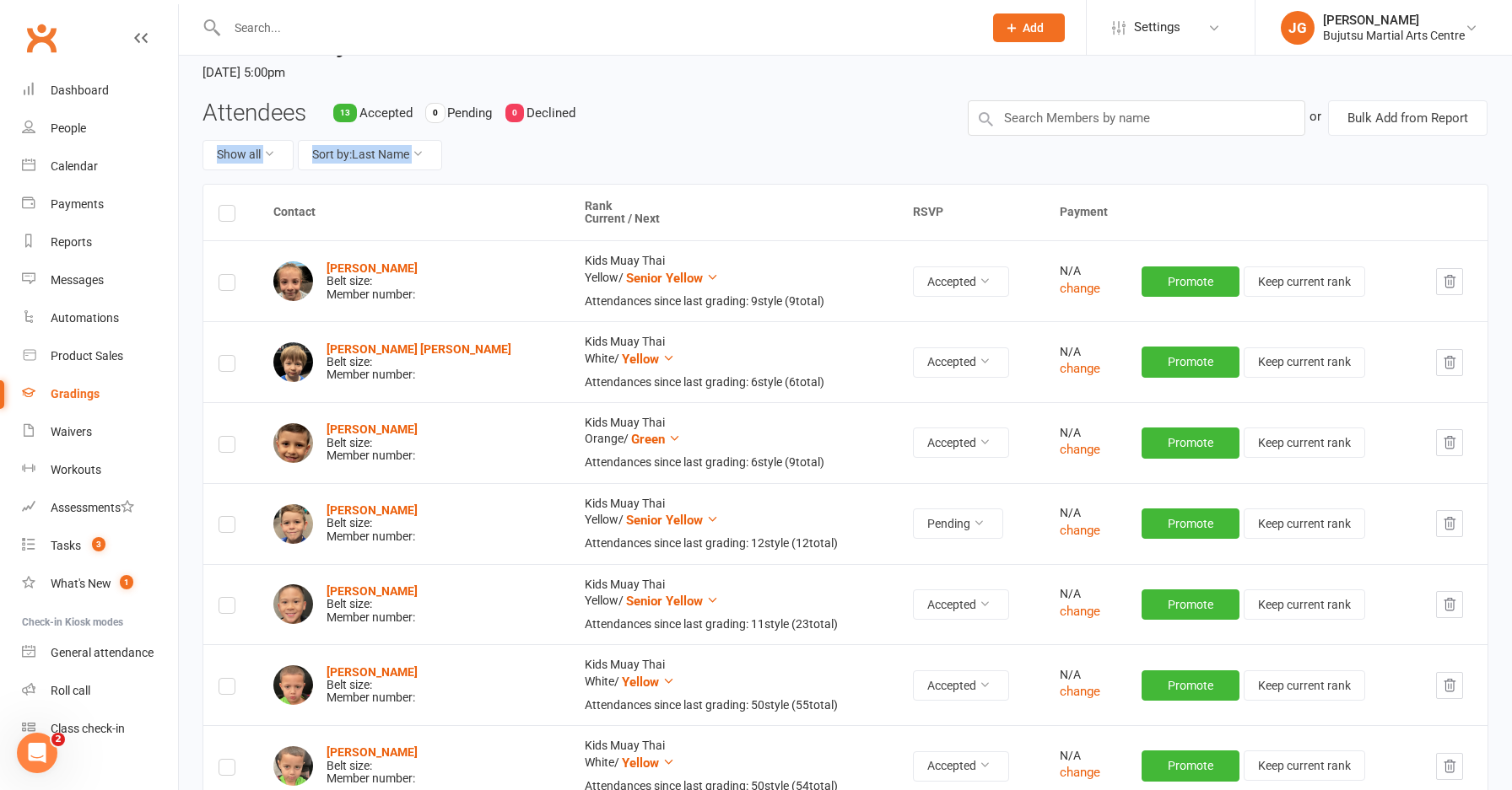
scroll to position [132, 0]
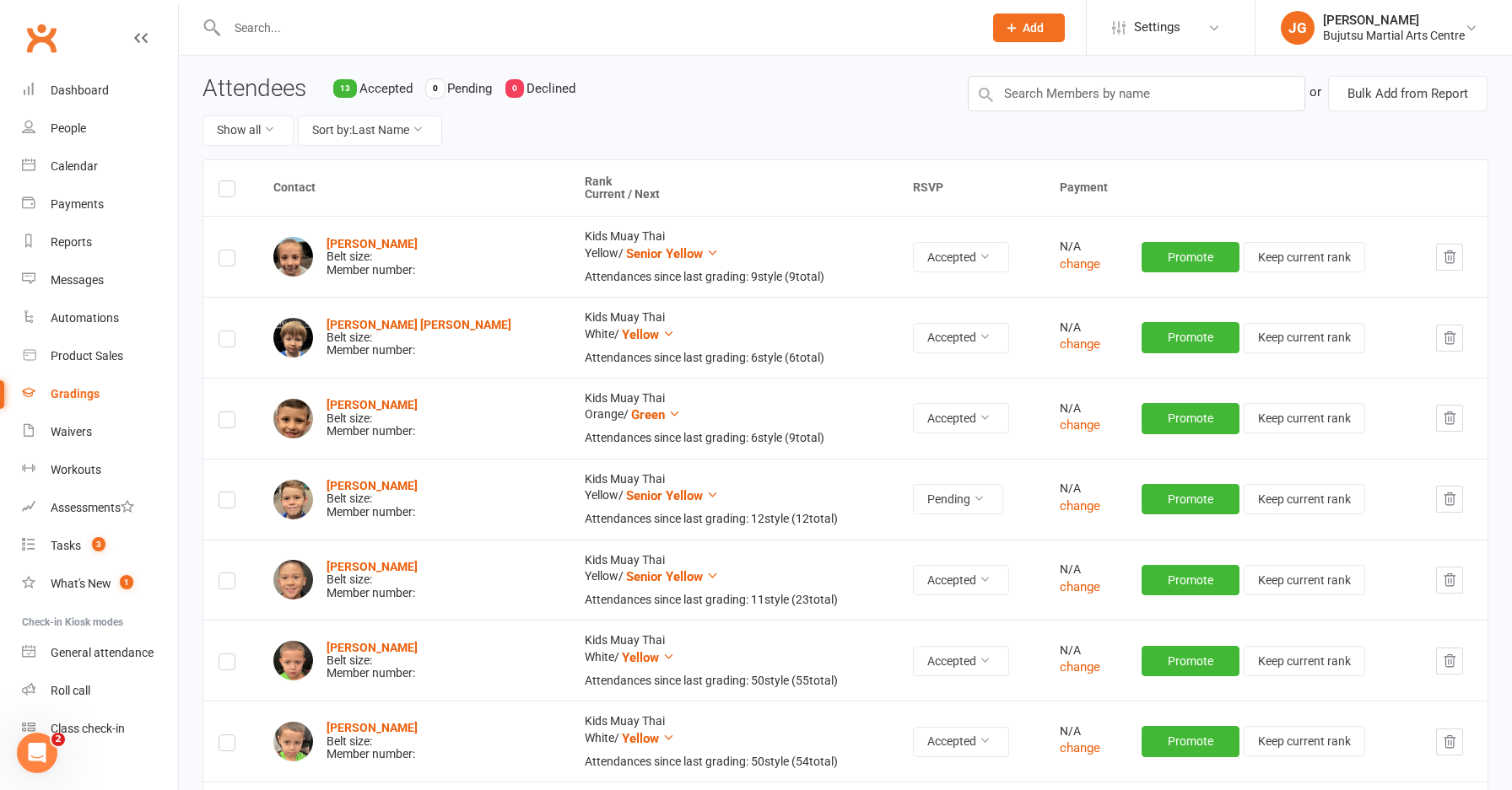
click at [449, 508] on div "Jason Christie Belt size: Member number:" at bounding box center [414, 499] width 281 height 40
click at [913, 504] on button "Pending" at bounding box center [958, 499] width 90 height 30
click at [847, 536] on link "Accepted" at bounding box center [884, 536] width 167 height 34
click at [1062, 108] on input "text" at bounding box center [1136, 93] width 337 height 36
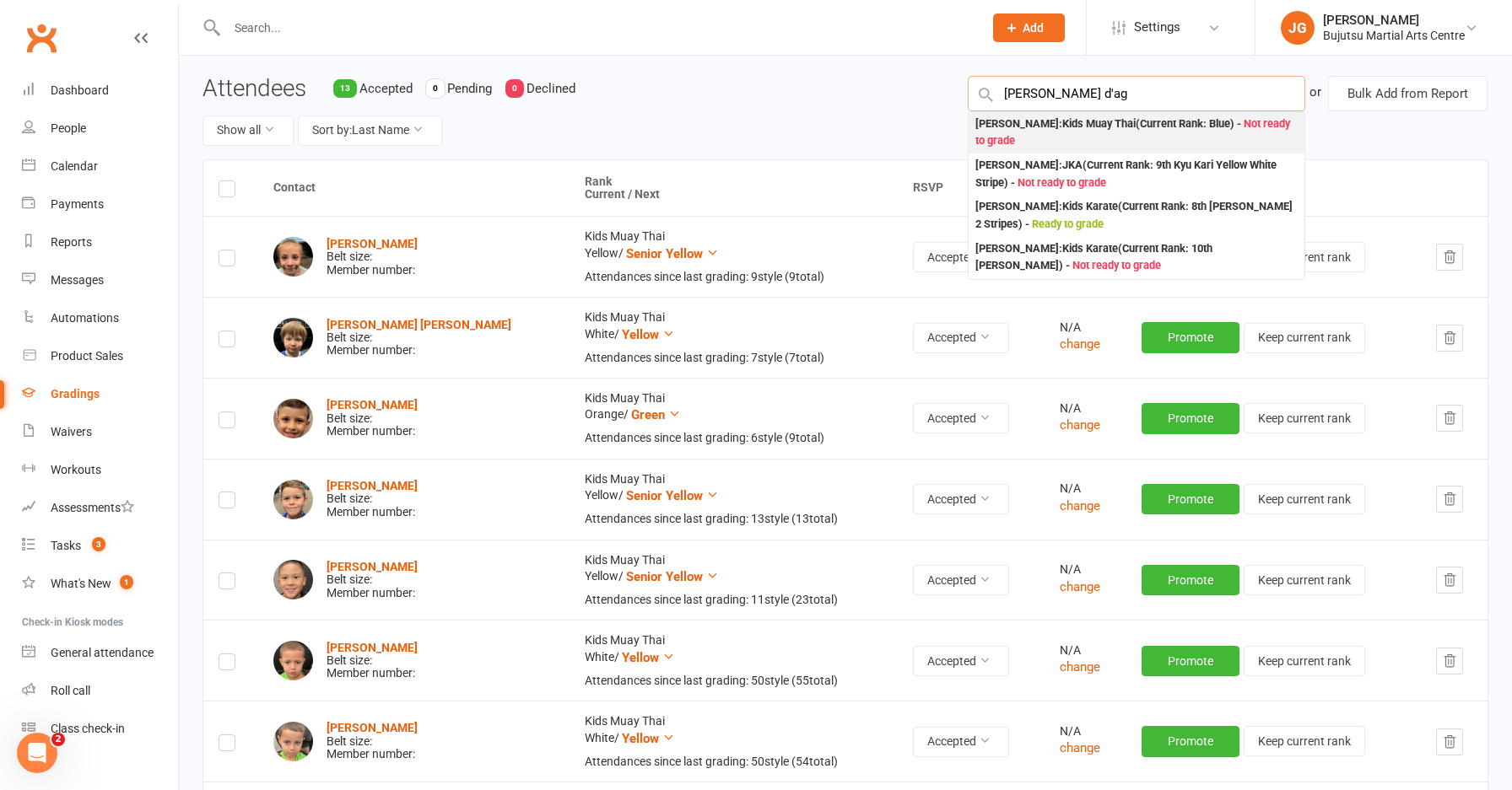
type input "leonardo d'ag"
click at [1048, 130] on div "Leonardo D'Agostino : Kids Muay Thai (Current Rank: Blue ) - Not ready to grade" at bounding box center [1136, 133] width 322 height 35
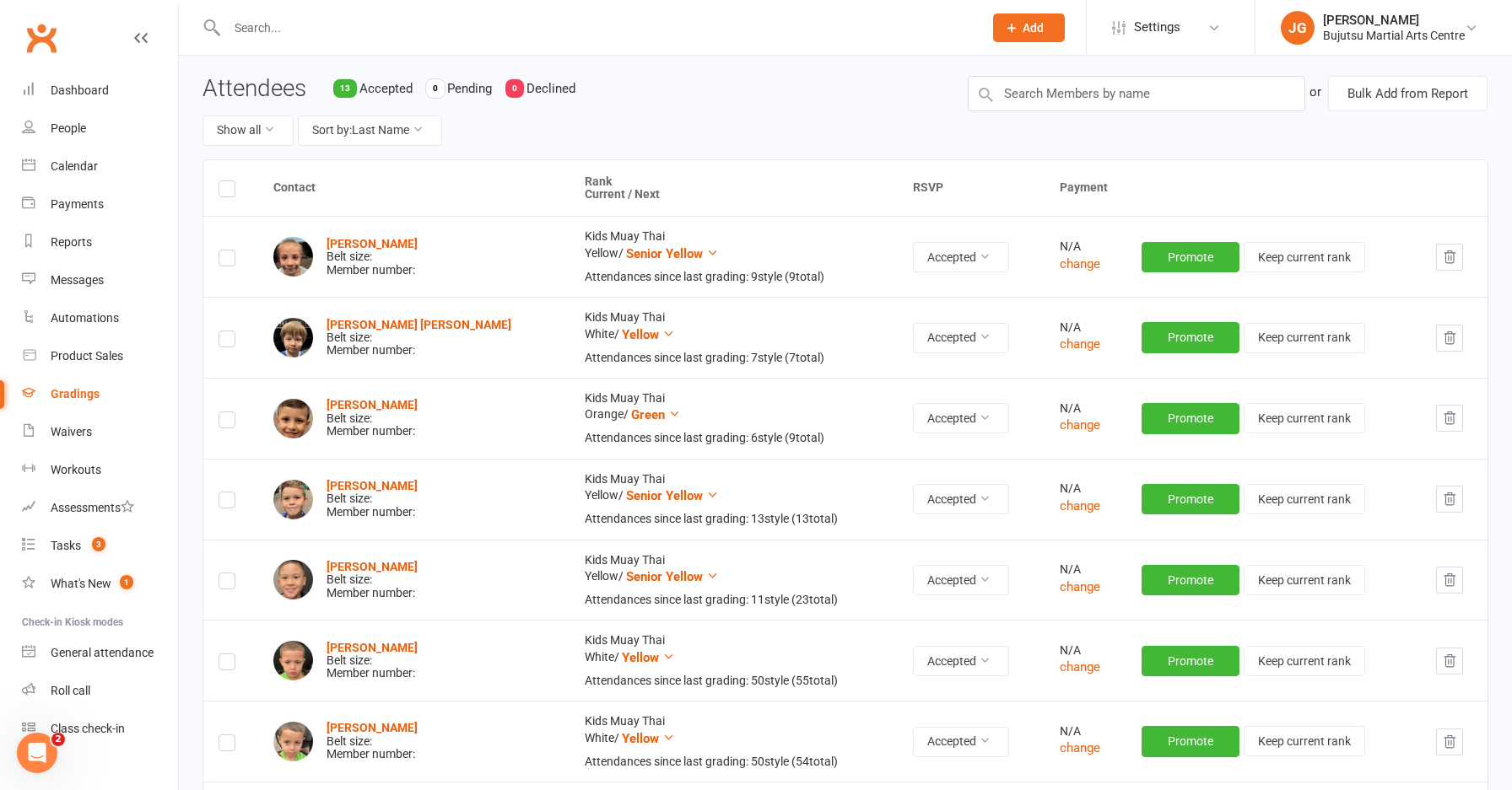
click at [1048, 130] on div "Attendees 13 Accepted 0 Pending 0 Declined Show all Sort by: Last Name or Bulk …" at bounding box center [845, 117] width 1311 height 84
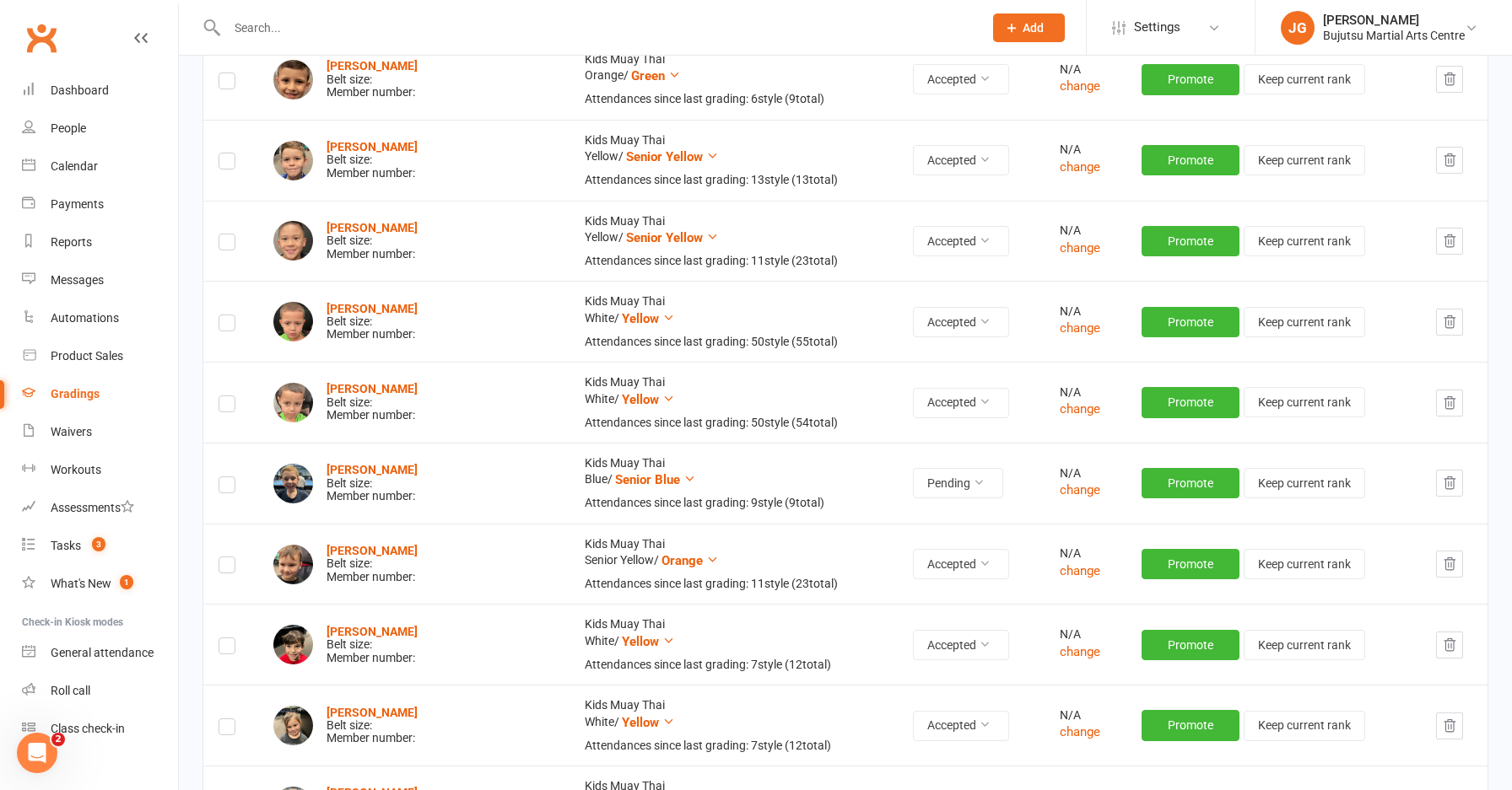
scroll to position [472, 0]
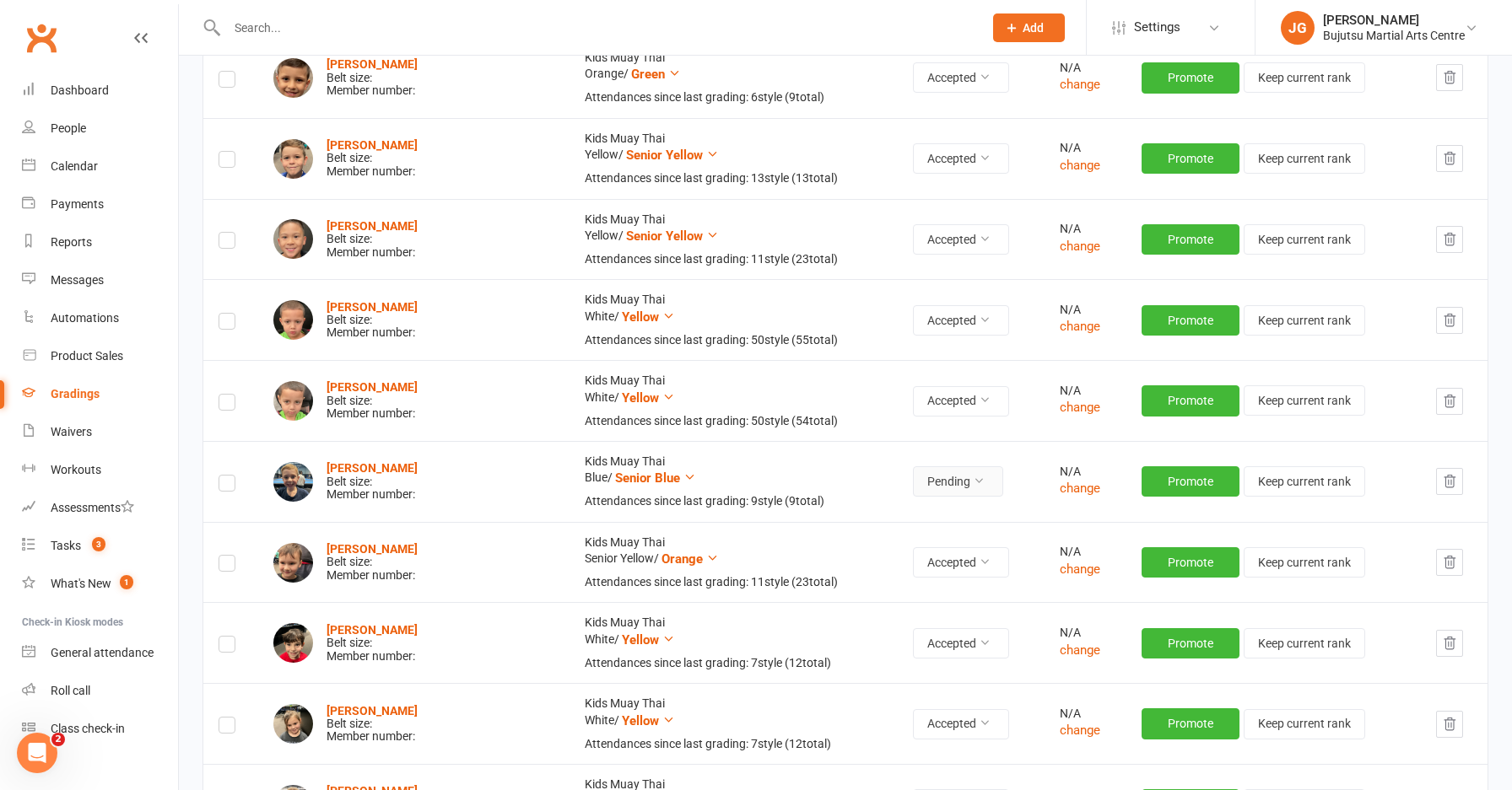
click at [913, 474] on button "Pending" at bounding box center [958, 481] width 90 height 30
click at [900, 504] on link "Accepted" at bounding box center [884, 518] width 167 height 34
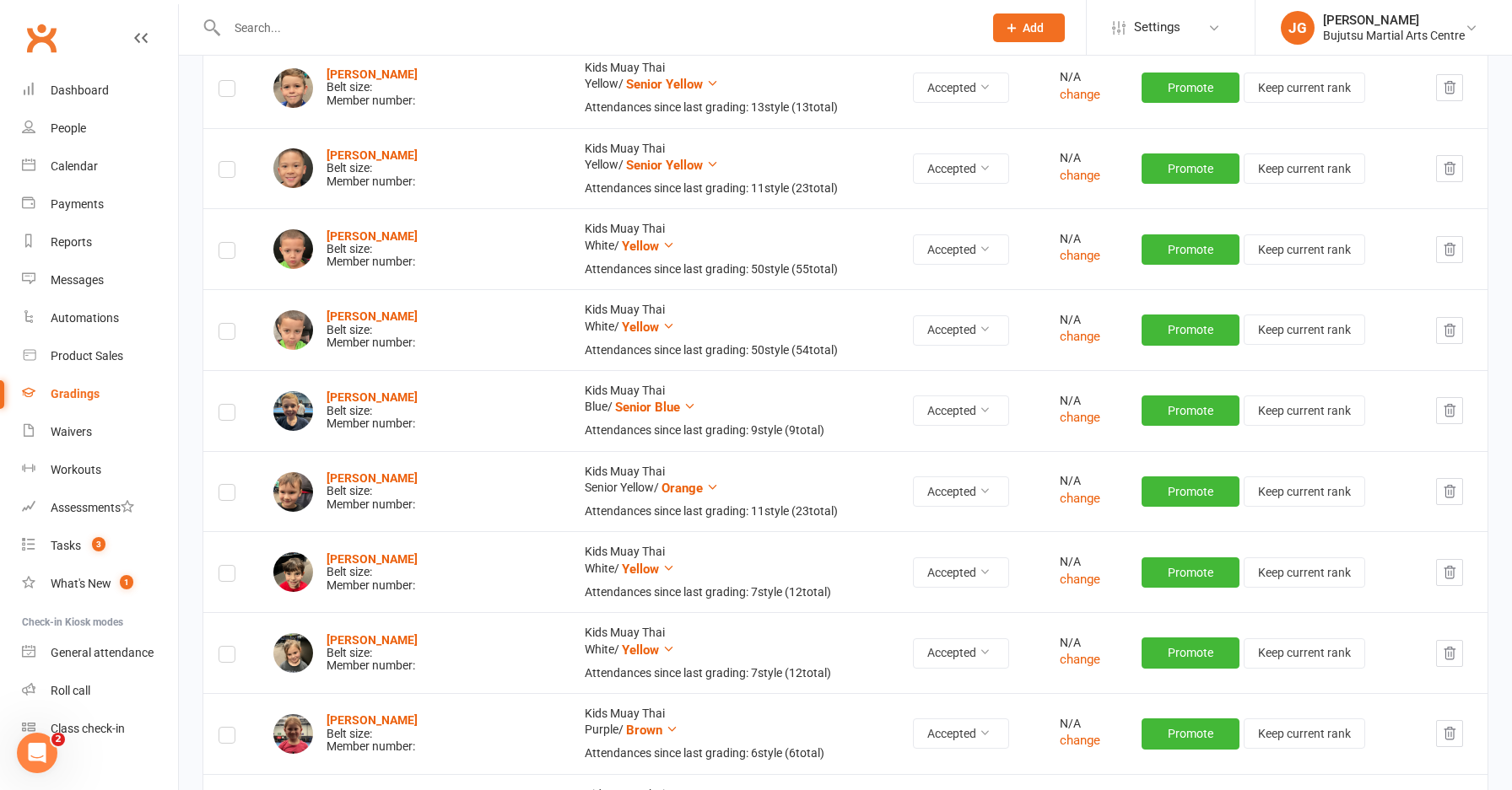
scroll to position [0, 0]
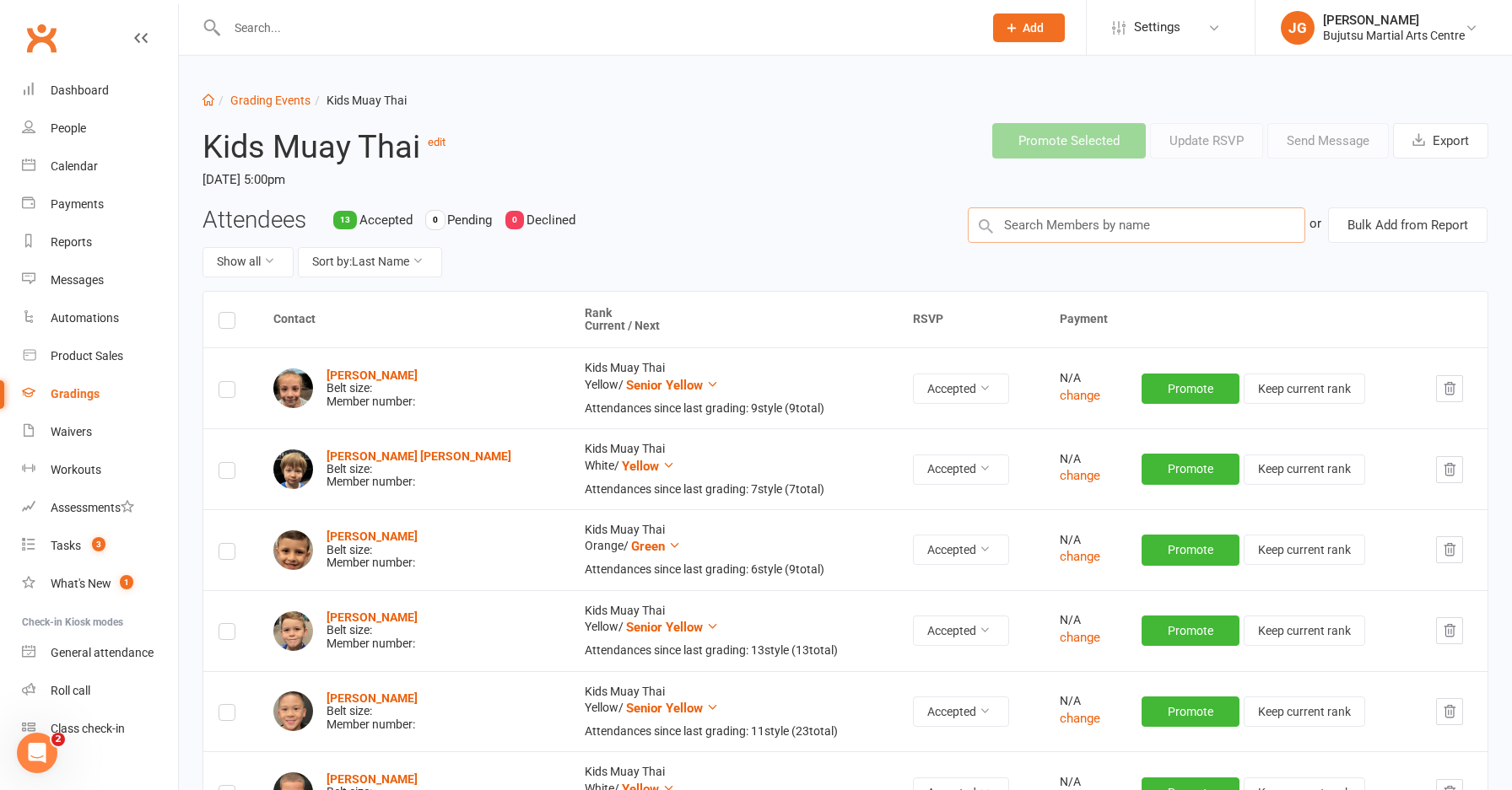
click at [1125, 220] on input "text" at bounding box center [1136, 225] width 337 height 36
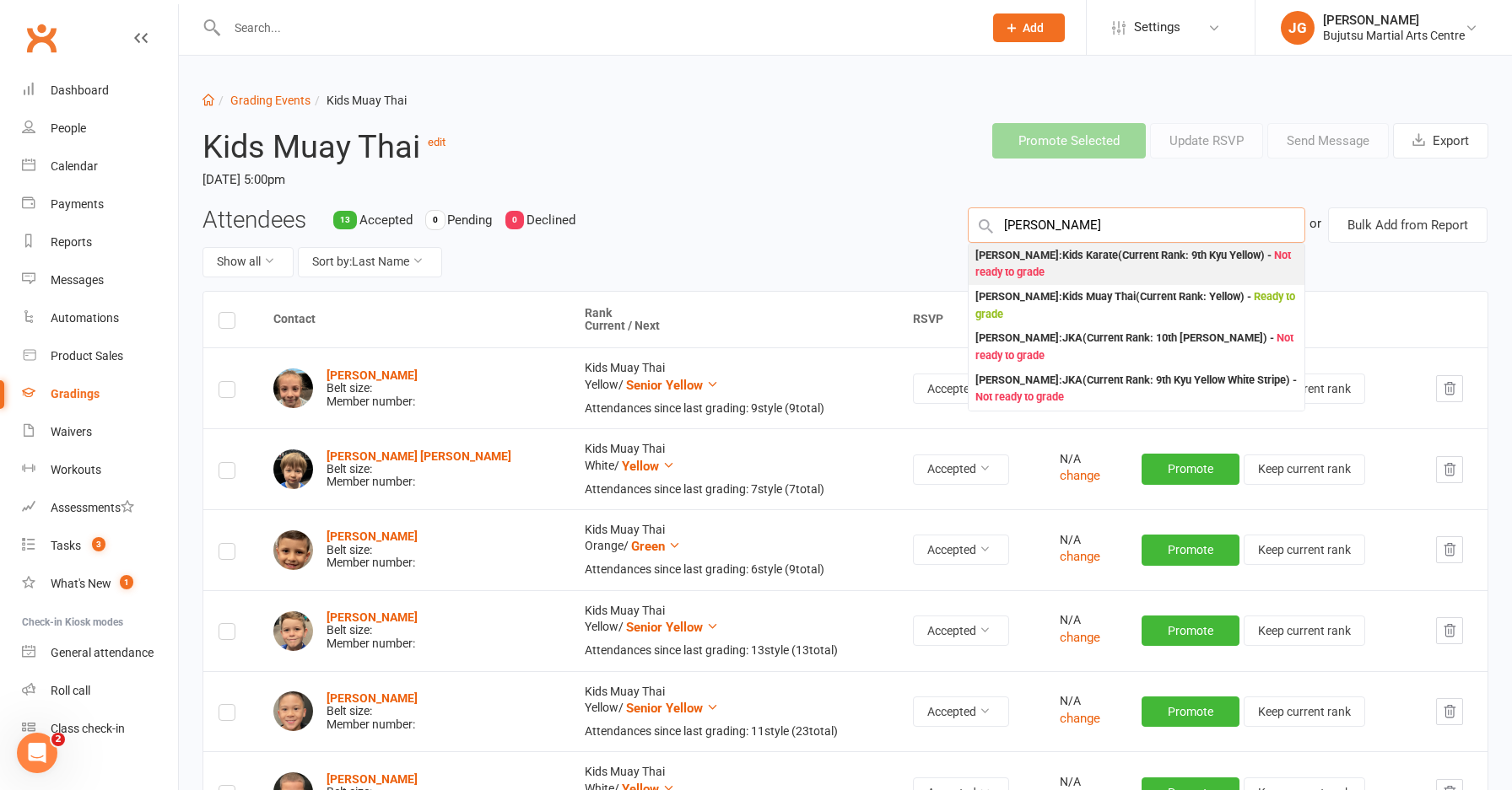
type input "lucas Morella"
click at [1026, 261] on div "Luca Morellato : Kids Karate (Current Rank: 9th Kyu Yellow ) - Not ready to gra…" at bounding box center [1136, 264] width 322 height 35
click at [1026, 261] on div "Attendees 13 Accepted 0 Pending 0 Declined Show all Sort by: Last Name Luca Mor…" at bounding box center [845, 249] width 1311 height 84
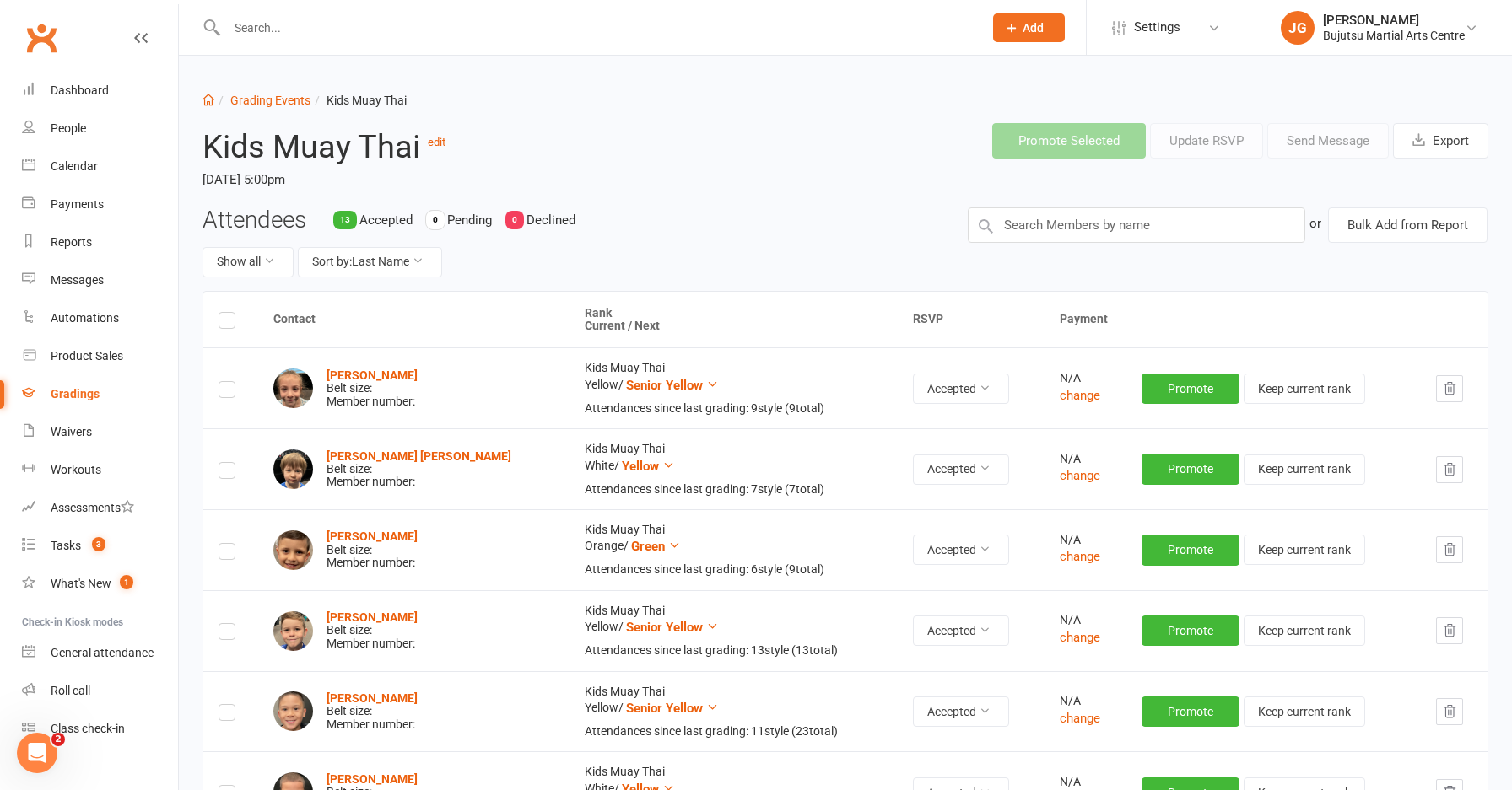
click at [843, 234] on div "Attendees 13 Accepted 0 Pending 0 Declined Show all Sort by: Last Name" at bounding box center [572, 249] width 765 height 84
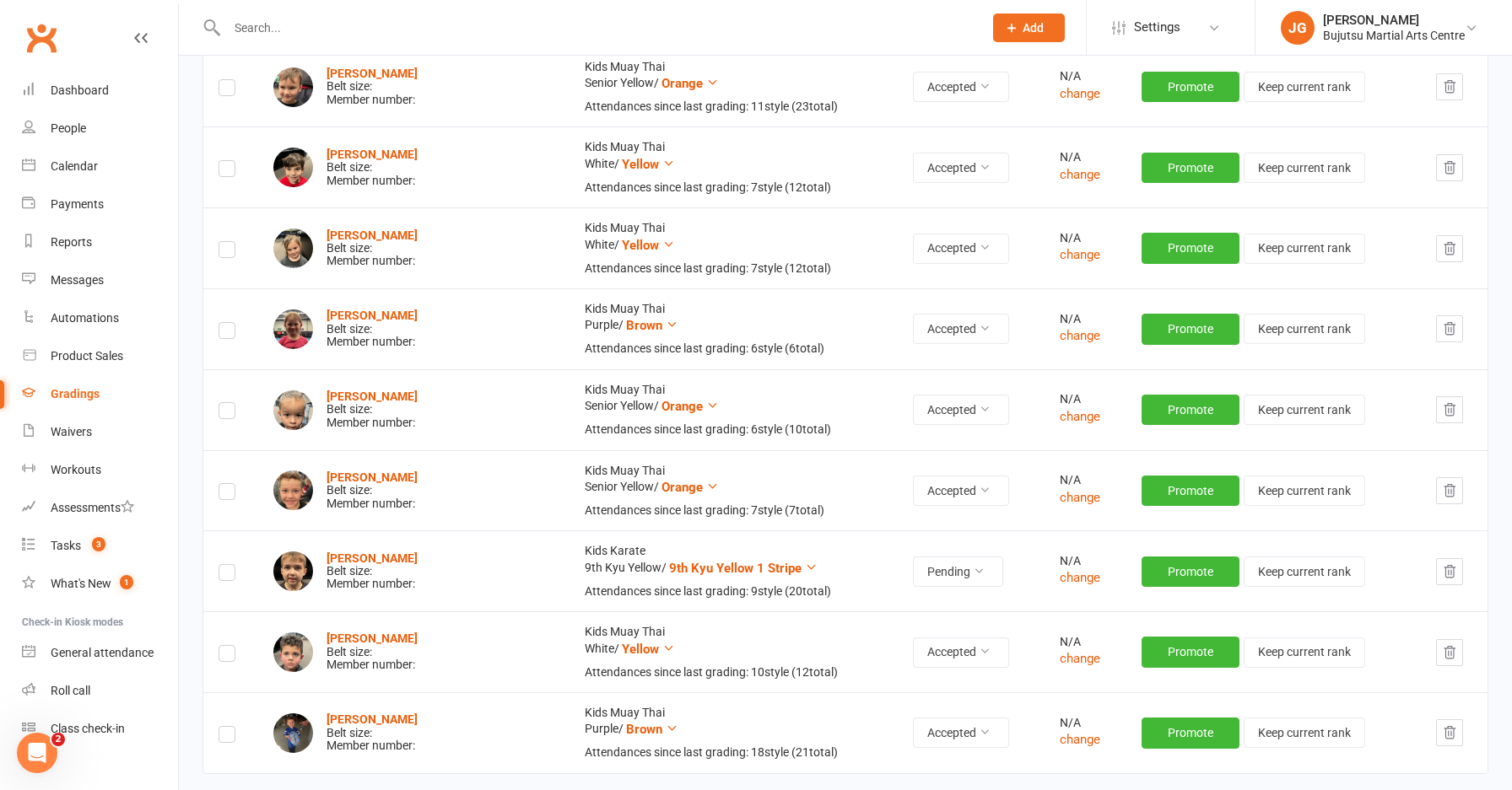
scroll to position [1005, 0]
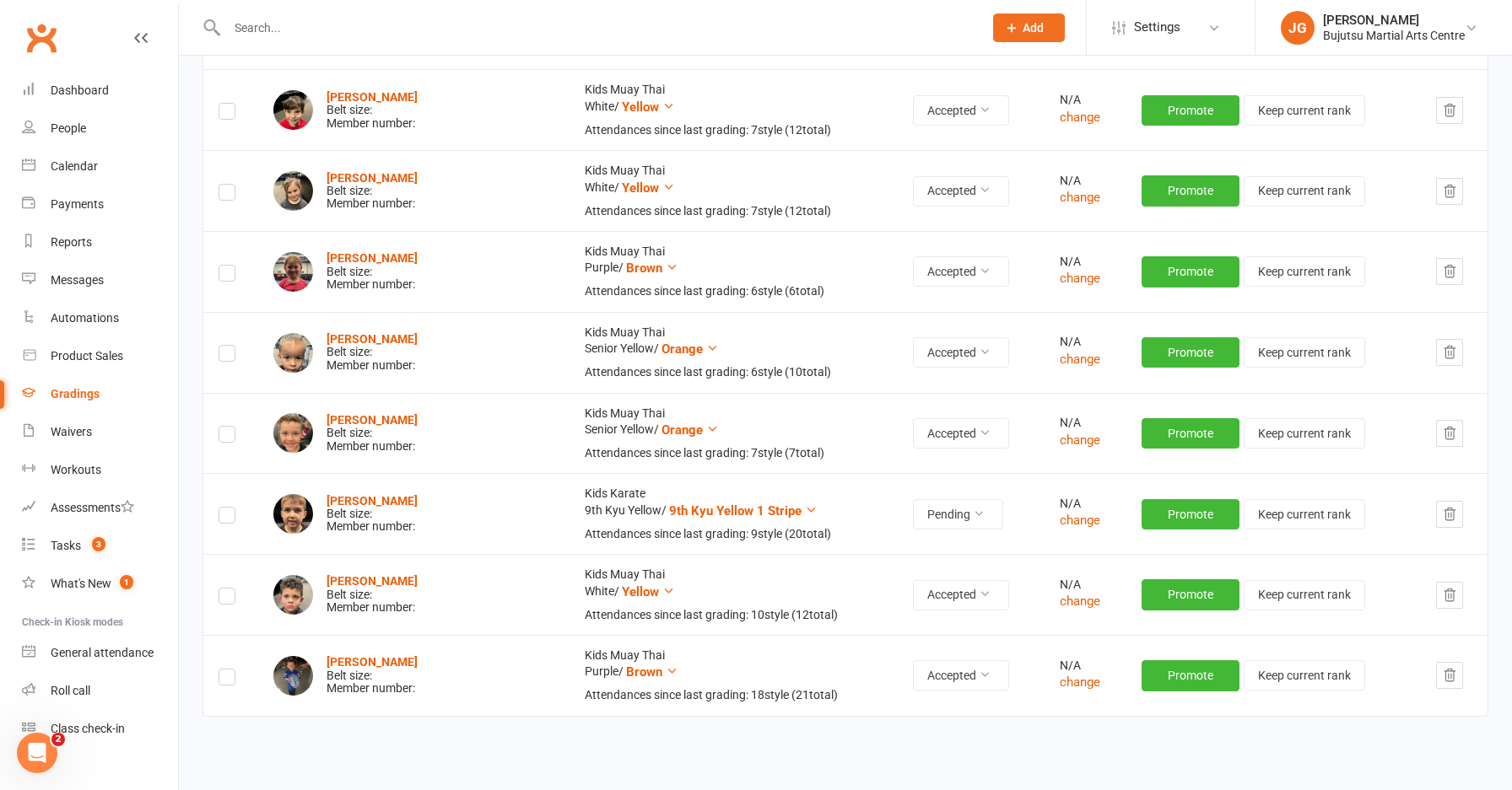
click at [1444, 514] on icon "button" at bounding box center [1450, 513] width 11 height 12
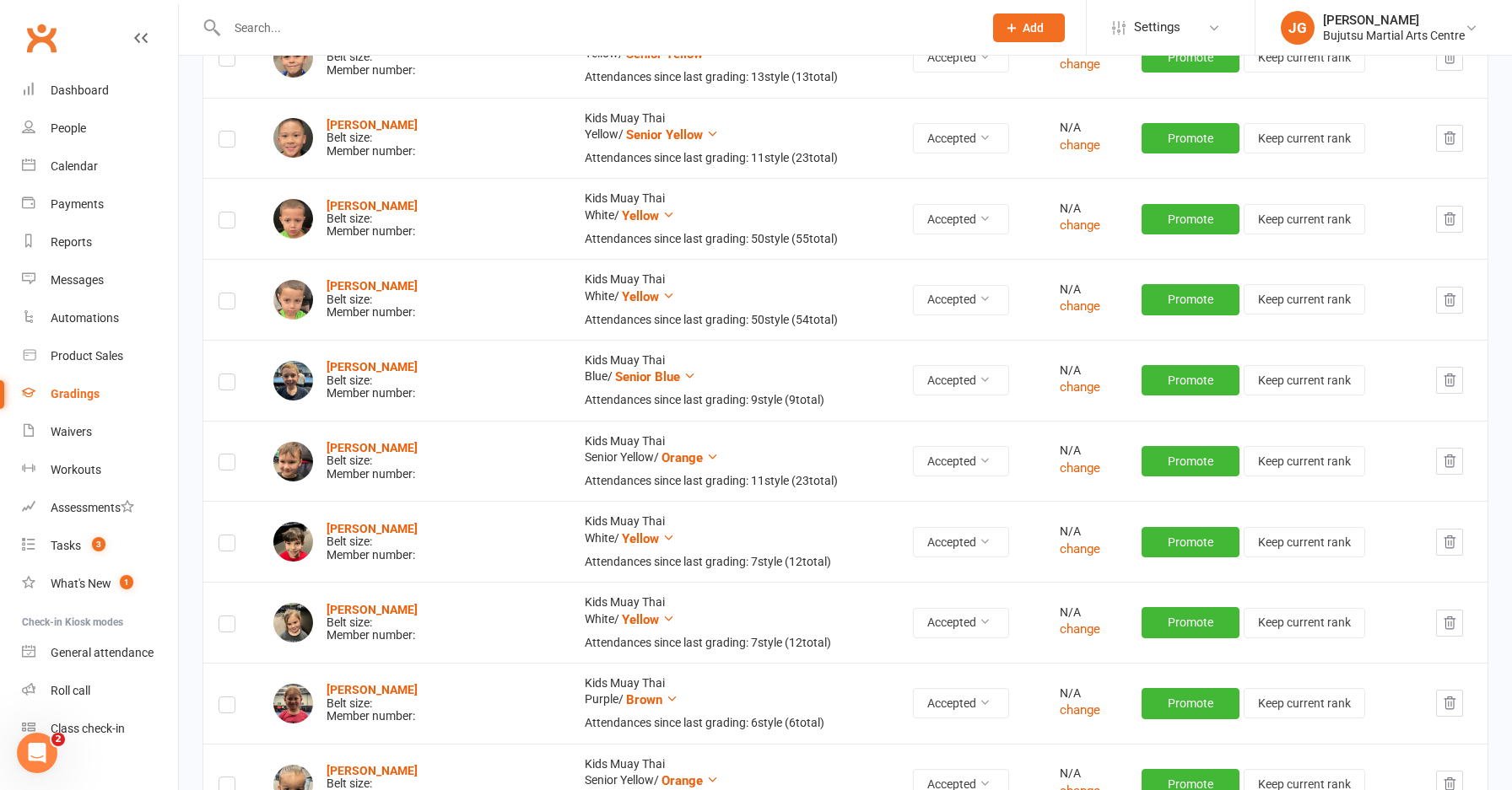
scroll to position [89, 0]
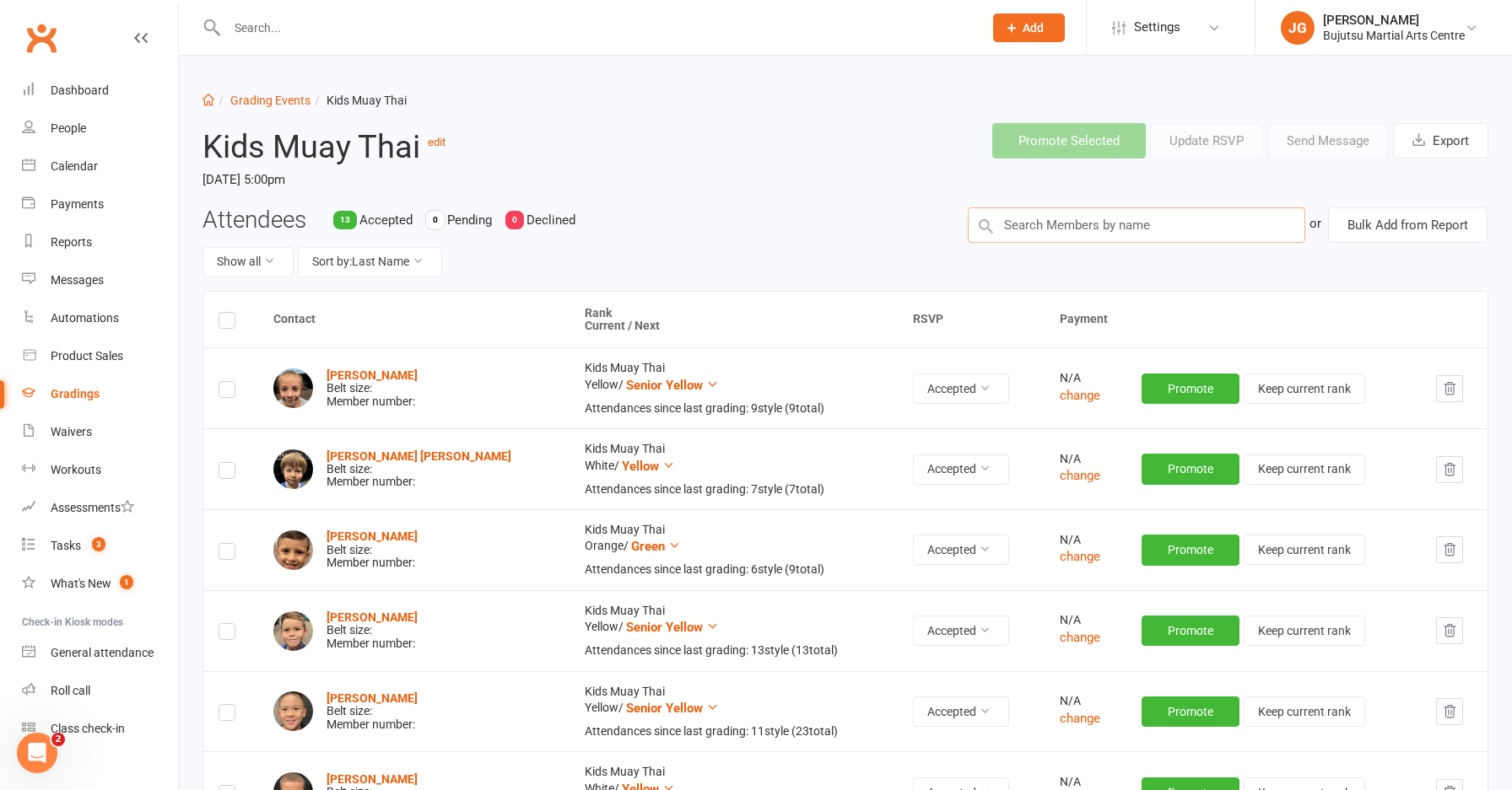
click at [1025, 241] on input "text" at bounding box center [1136, 225] width 337 height 36
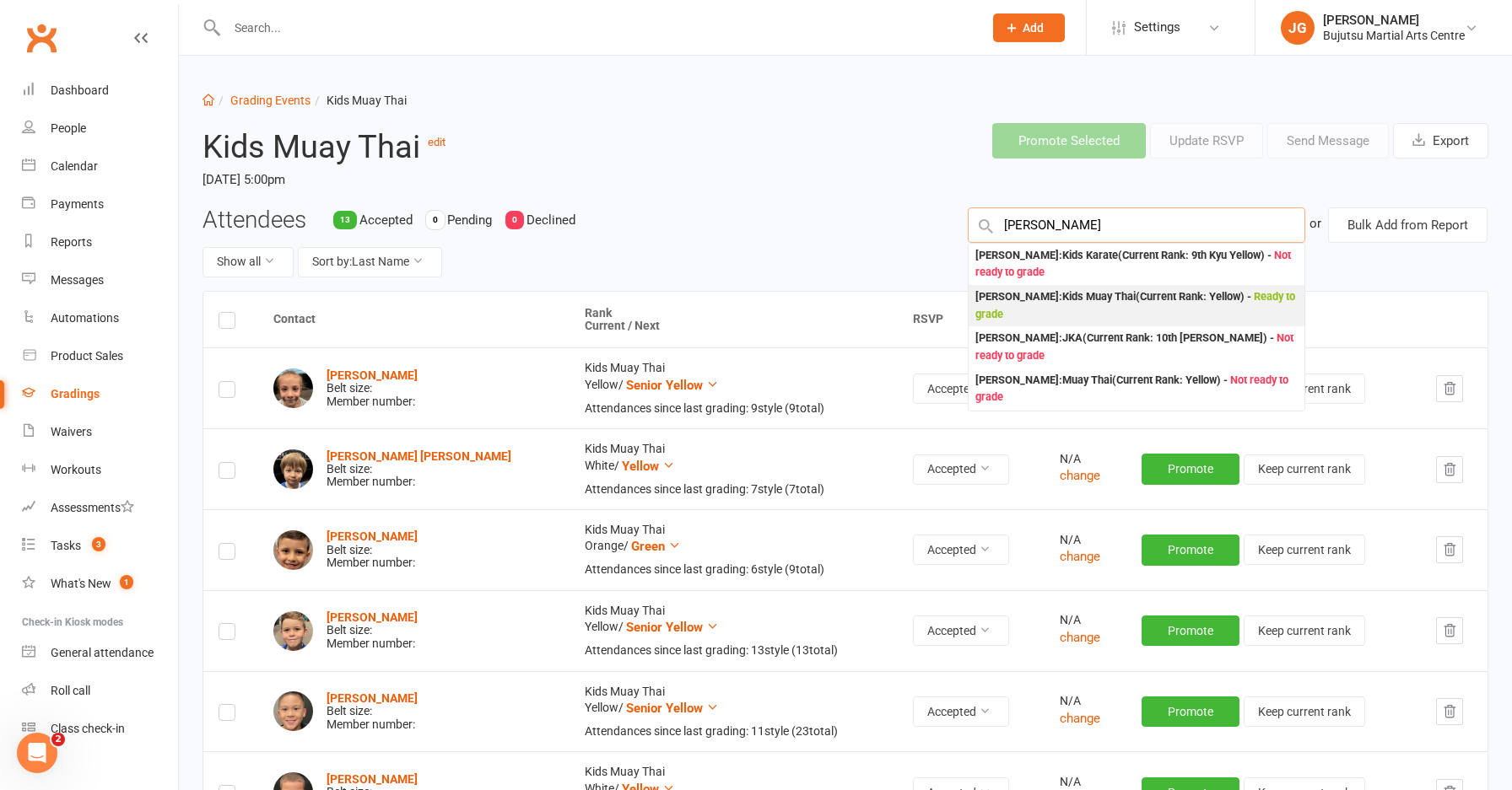
type input "luca morellato"
click at [1009, 299] on div "Luca Morellato : Kids Muay Thai (Current Rank: Yellow ) - Ready to grade" at bounding box center [1136, 305] width 322 height 35
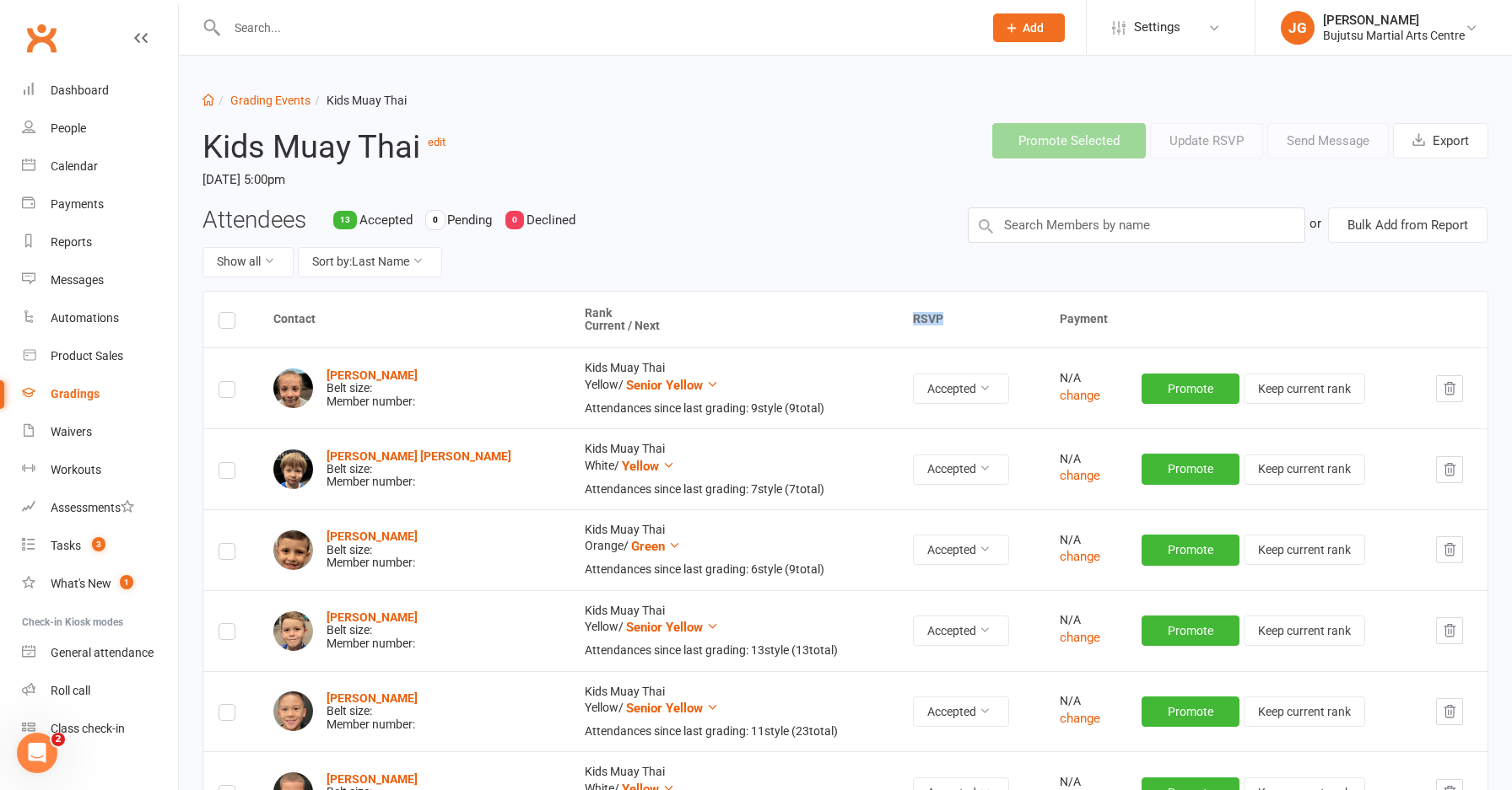
click at [1008, 299] on th "RSVP" at bounding box center [971, 320] width 147 height 57
click at [749, 234] on div "Attendees 13 Accepted 0 Pending 0 Declined Show all Sort by: Last Name" at bounding box center [572, 249] width 765 height 84
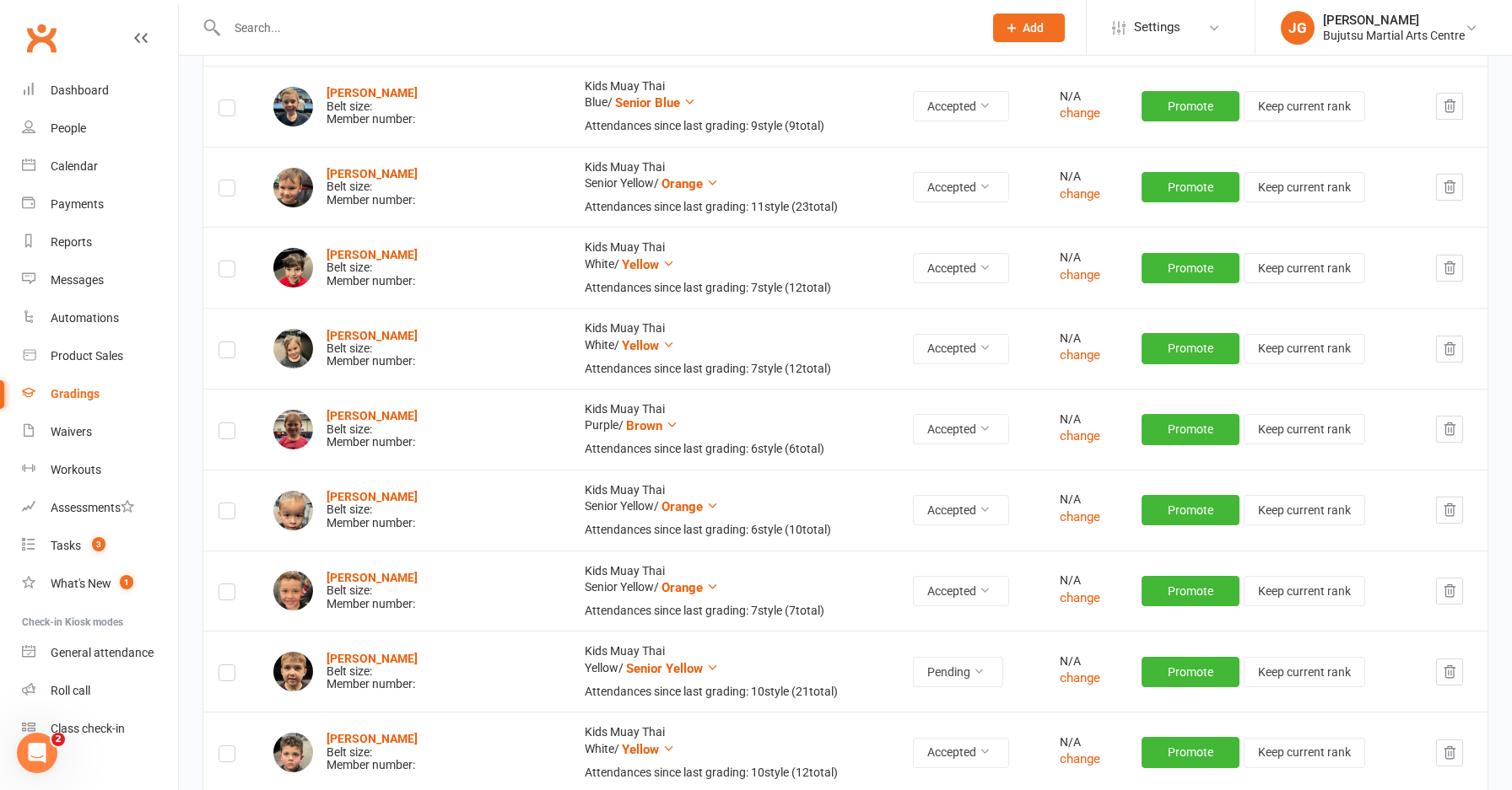
scroll to position [1002, 0]
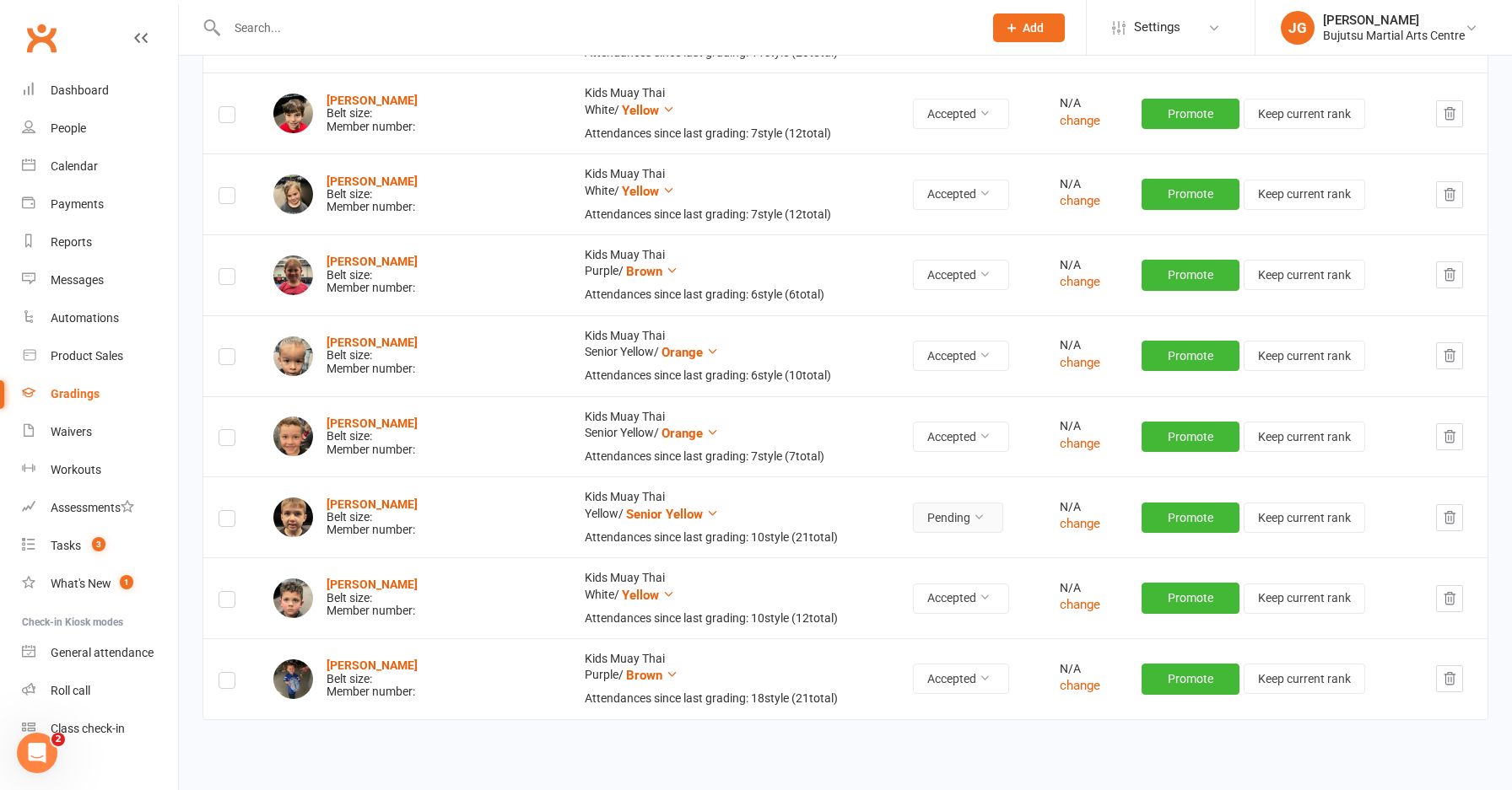
click at [913, 520] on button "Pending" at bounding box center [958, 518] width 90 height 30
drag, startPoint x: 902, startPoint y: 542, endPoint x: 881, endPoint y: 493, distance: 53.3
click at [902, 542] on link "Accepted" at bounding box center [884, 553] width 167 height 34
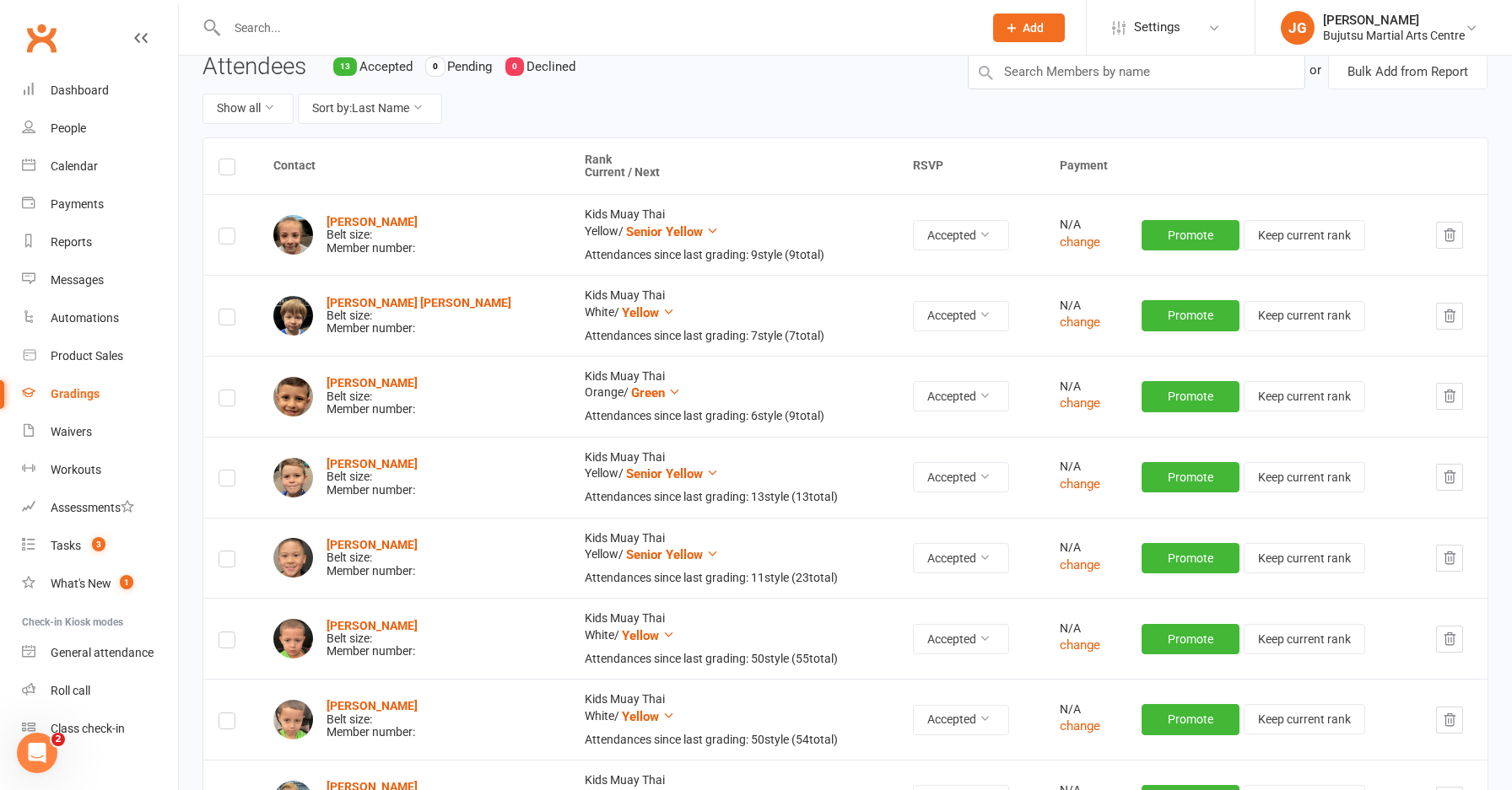
scroll to position [0, 0]
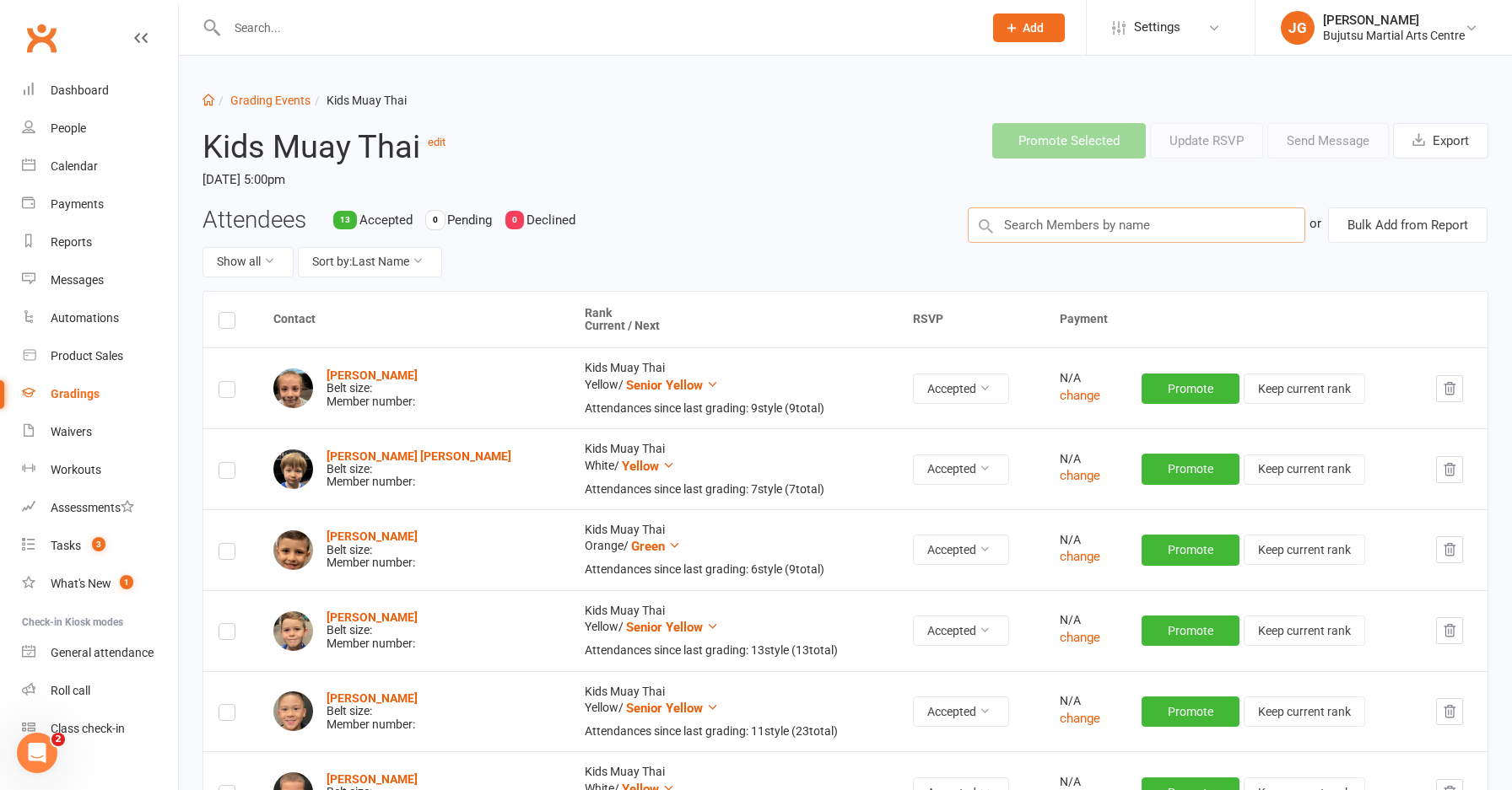
click at [1147, 226] on input "text" at bounding box center [1136, 225] width 337 height 36
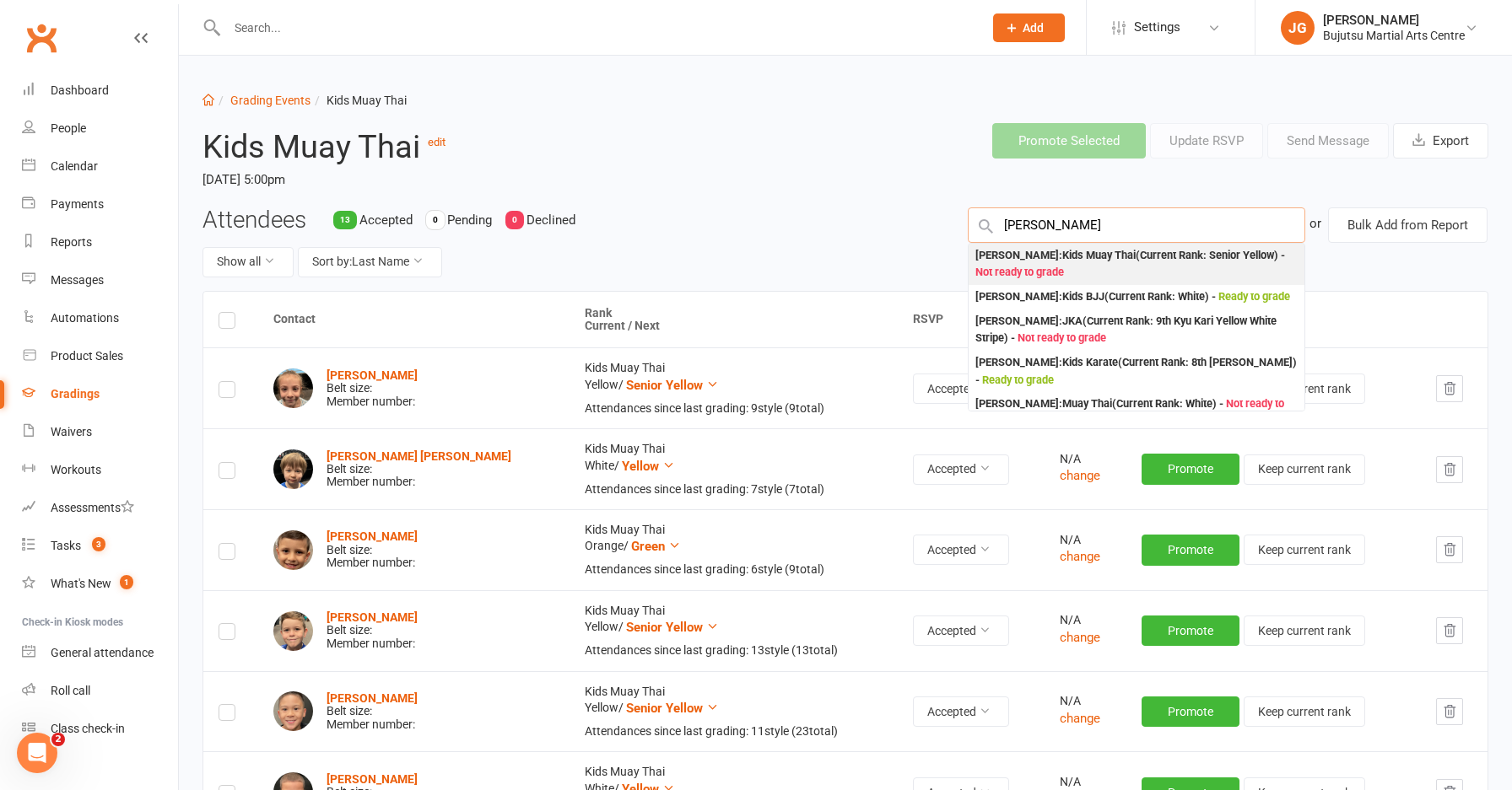
type input "samuel morkos"
click at [1125, 262] on div "Samuel Morkos : Kids Muay Thai (Current Rank: Senior Yellow ) - Not ready to gr…" at bounding box center [1136, 264] width 322 height 35
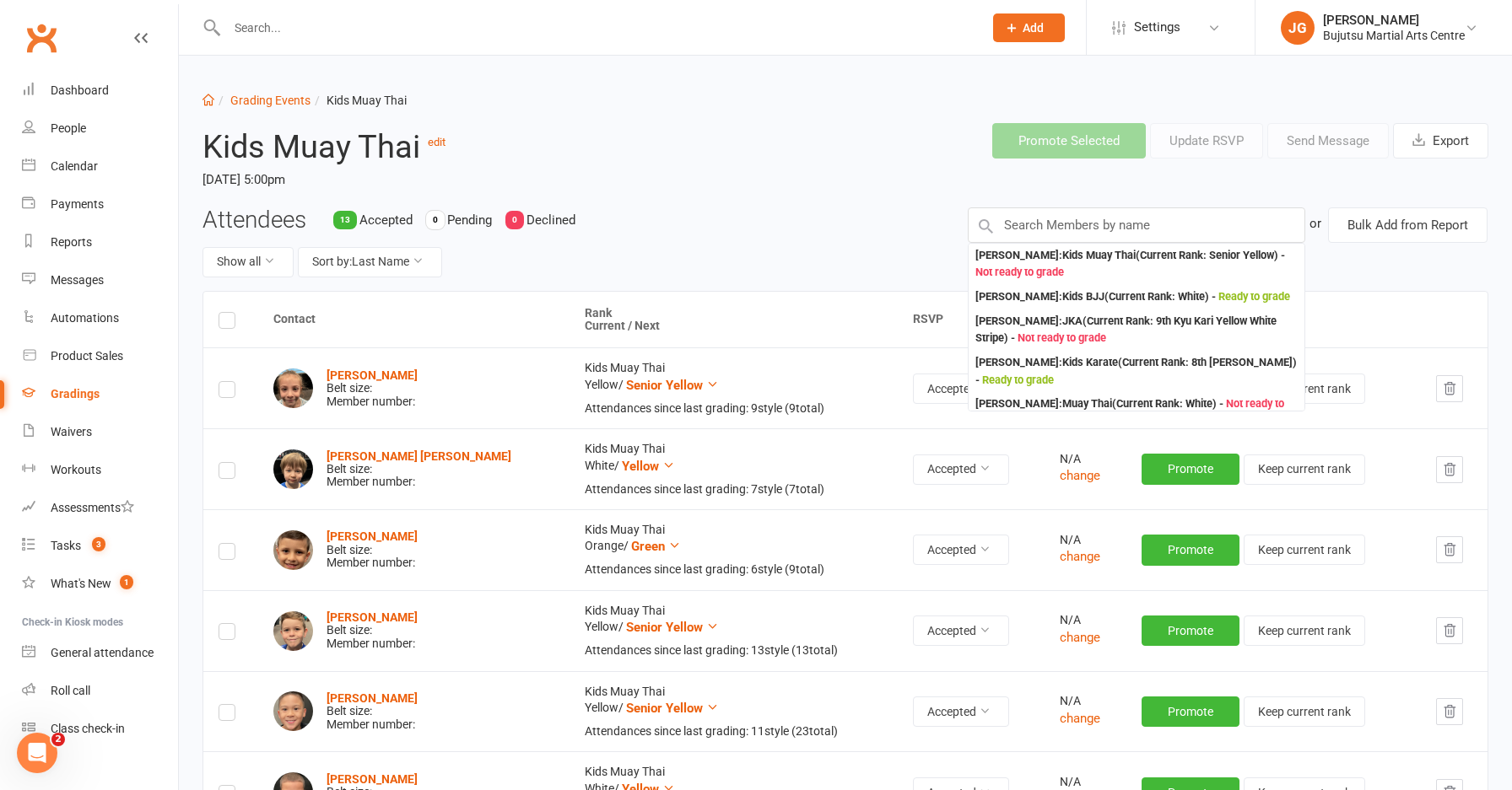
click at [1125, 262] on div "Attendees 13 Accepted 0 Pending 0 Declined Show all Sort by: Last Name Samuel M…" at bounding box center [845, 249] width 1311 height 84
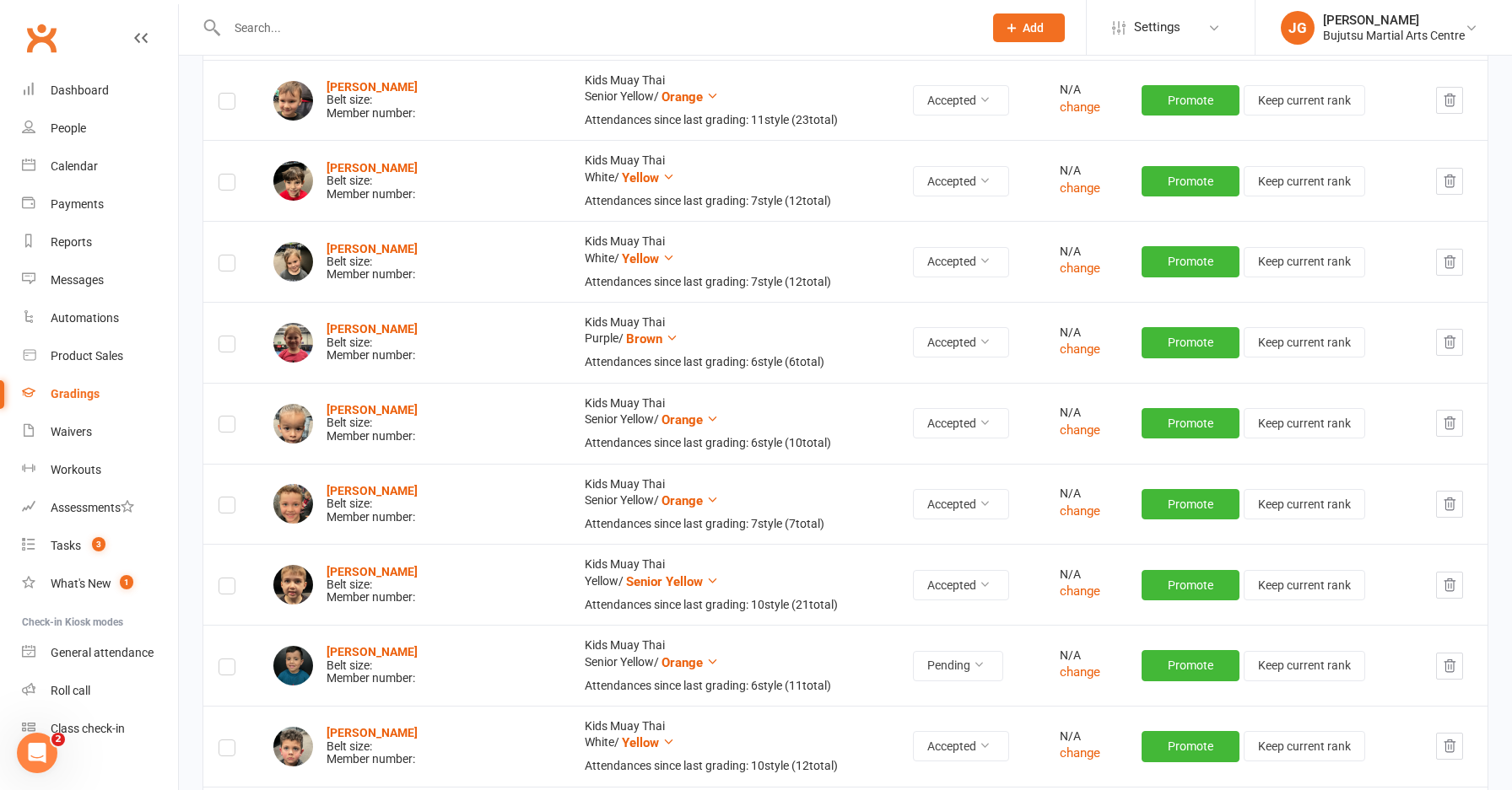
scroll to position [1165, 0]
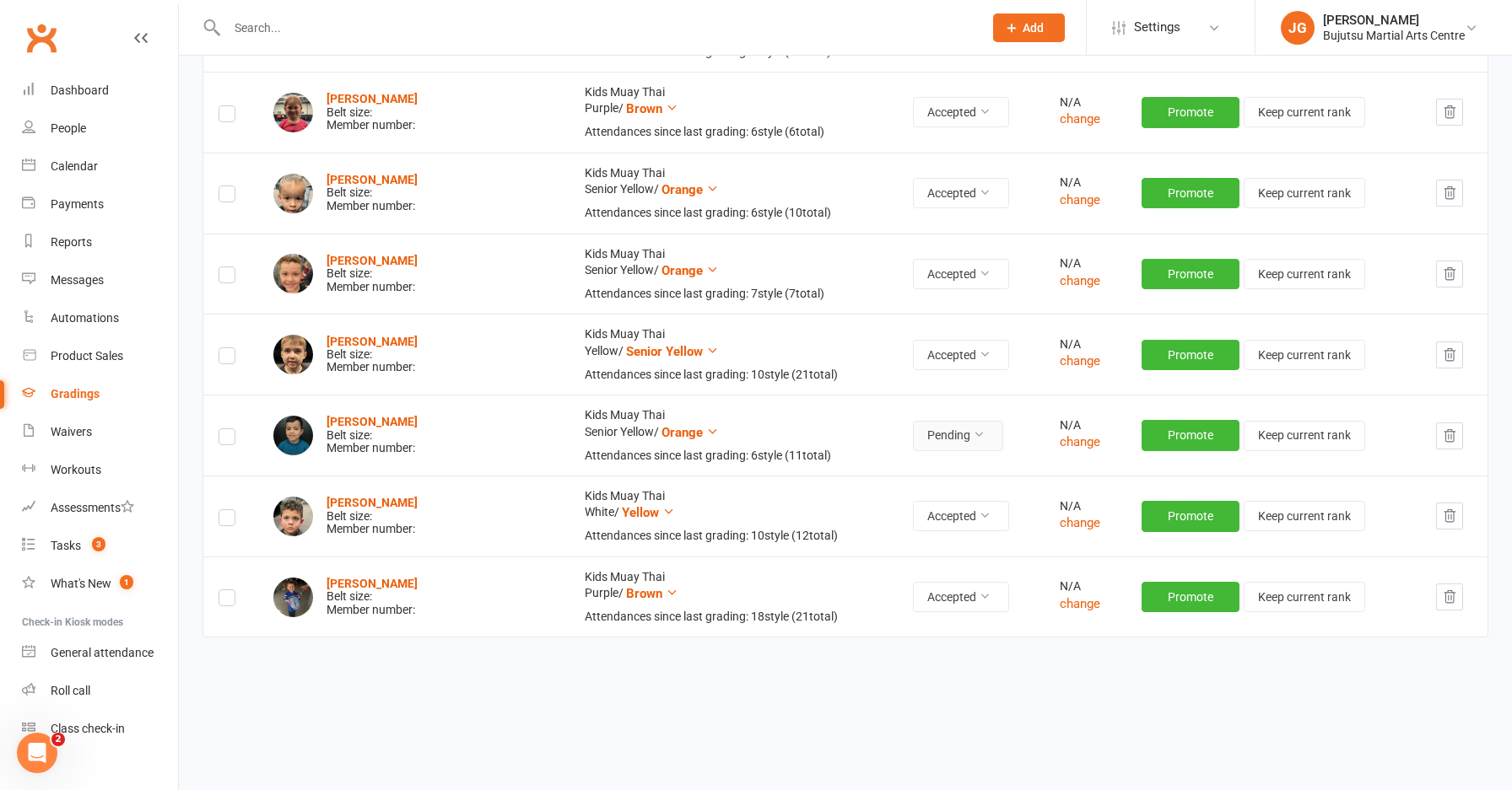
drag, startPoint x: 903, startPoint y: 432, endPoint x: 896, endPoint y: 440, distance: 10.6
click at [913, 432] on button "Pending" at bounding box center [958, 436] width 90 height 30
click at [883, 464] on link "Accepted" at bounding box center [884, 471] width 167 height 34
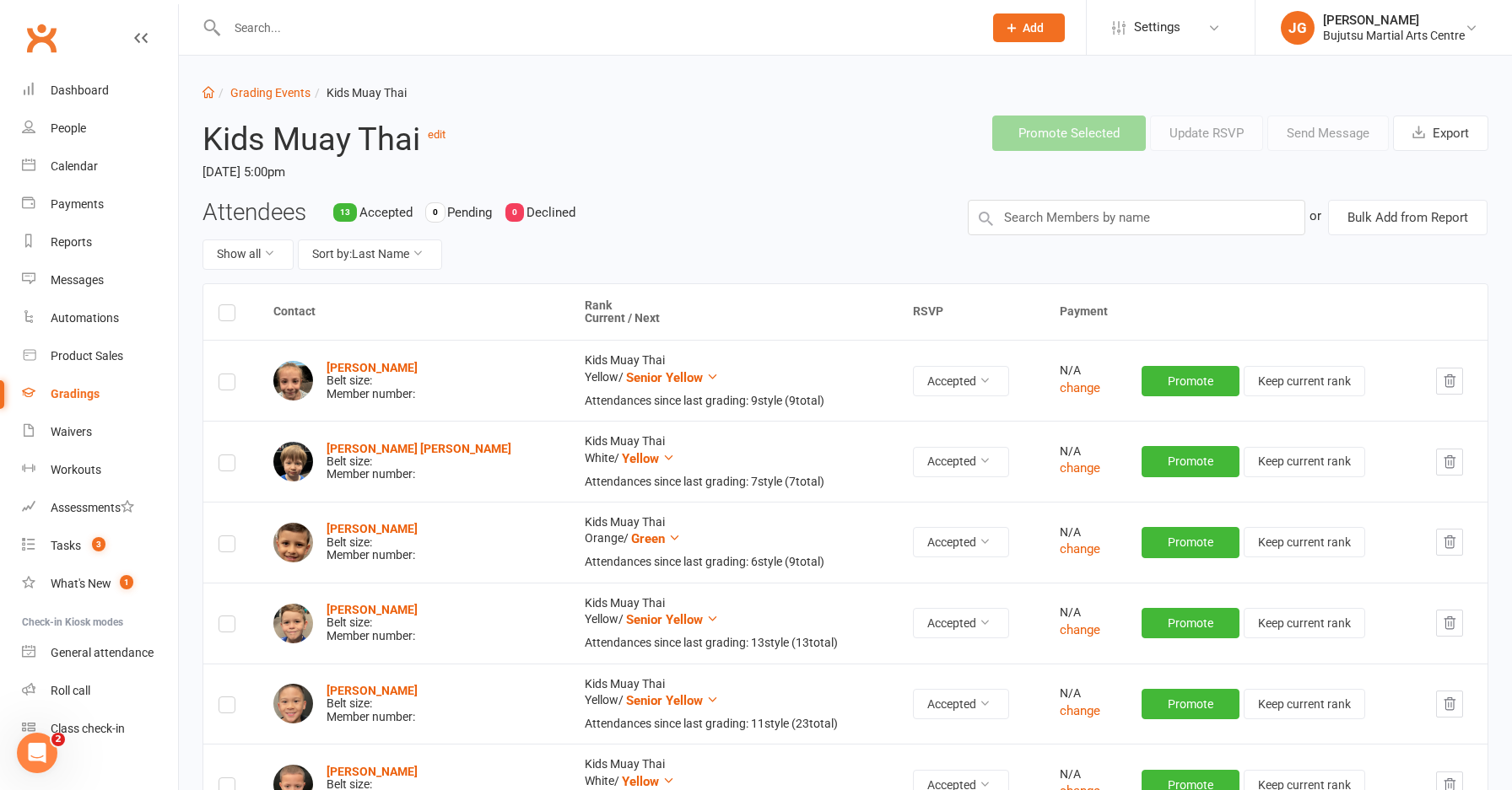
scroll to position [0, 0]
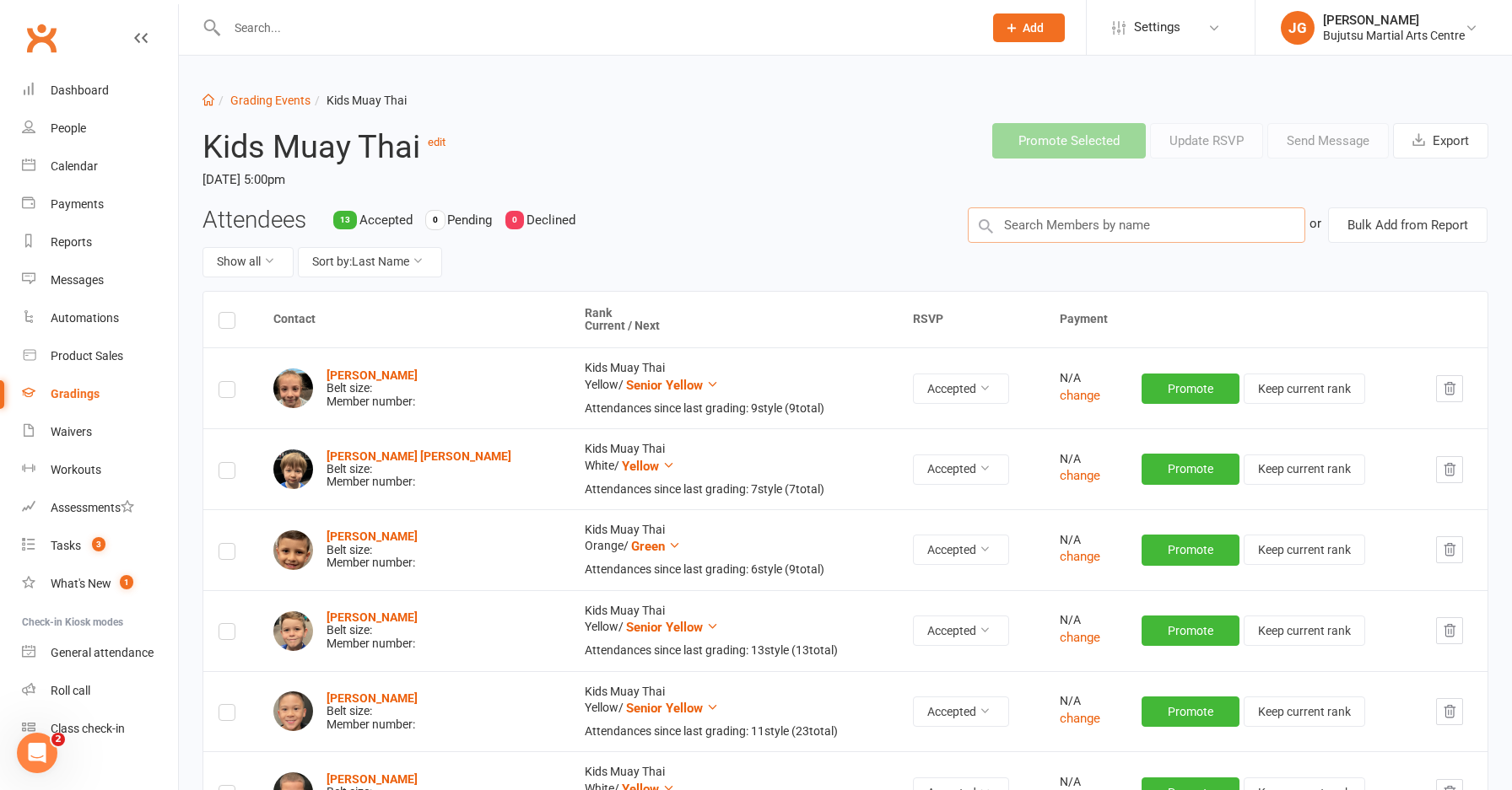
click at [1011, 223] on input "text" at bounding box center [1136, 225] width 337 height 36
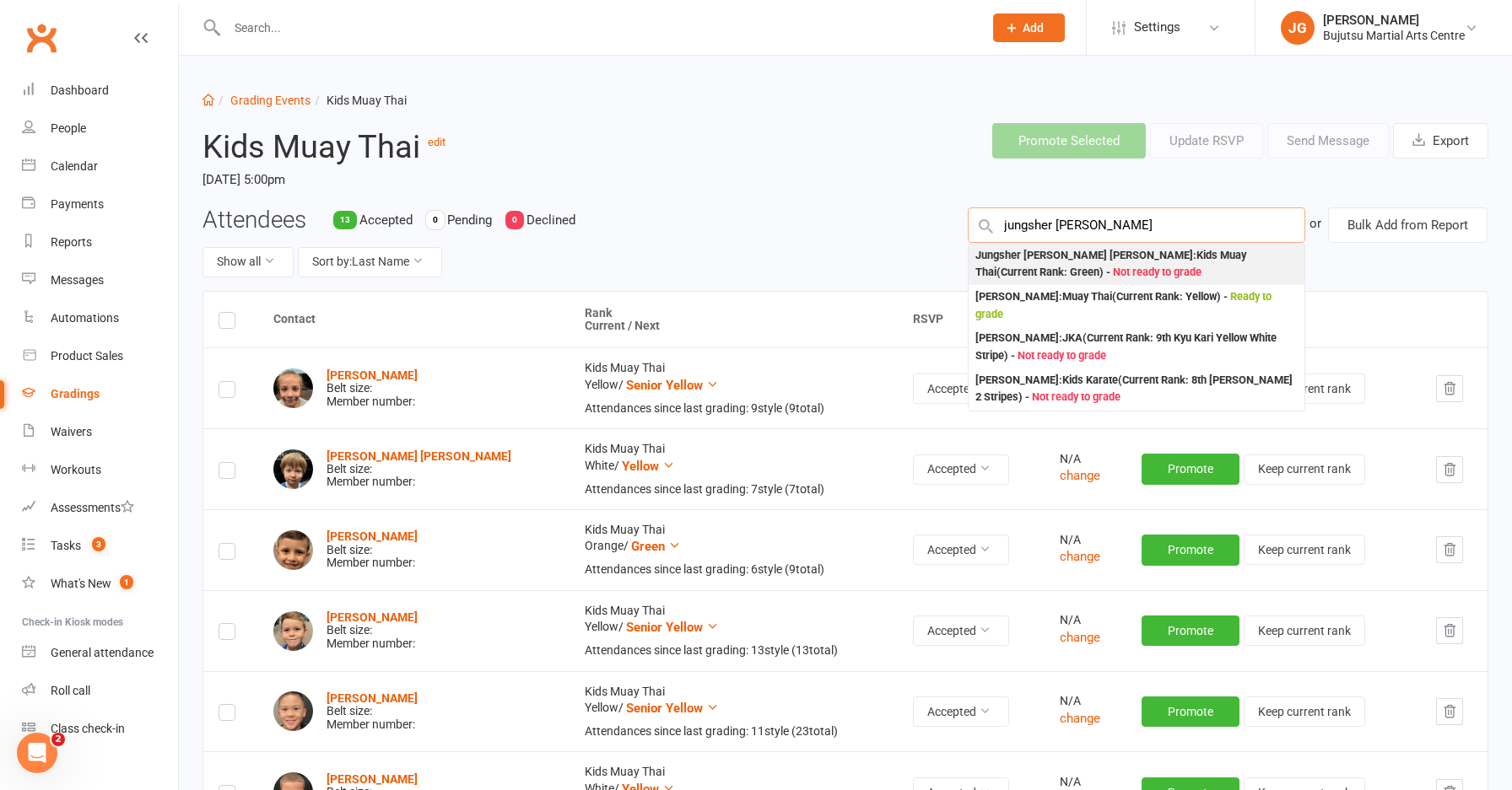
type input "jungsher signh"
click at [1056, 265] on div "Jungsher Singh Sidhu : Kids Muay Thai (Current Rank: Green ) - Not ready to gra…" at bounding box center [1136, 264] width 322 height 35
click at [1056, 265] on div "Attendees 13 Accepted 0 Pending 0 Declined Show all Sort by: Last Name Jungsher…" at bounding box center [845, 249] width 1311 height 84
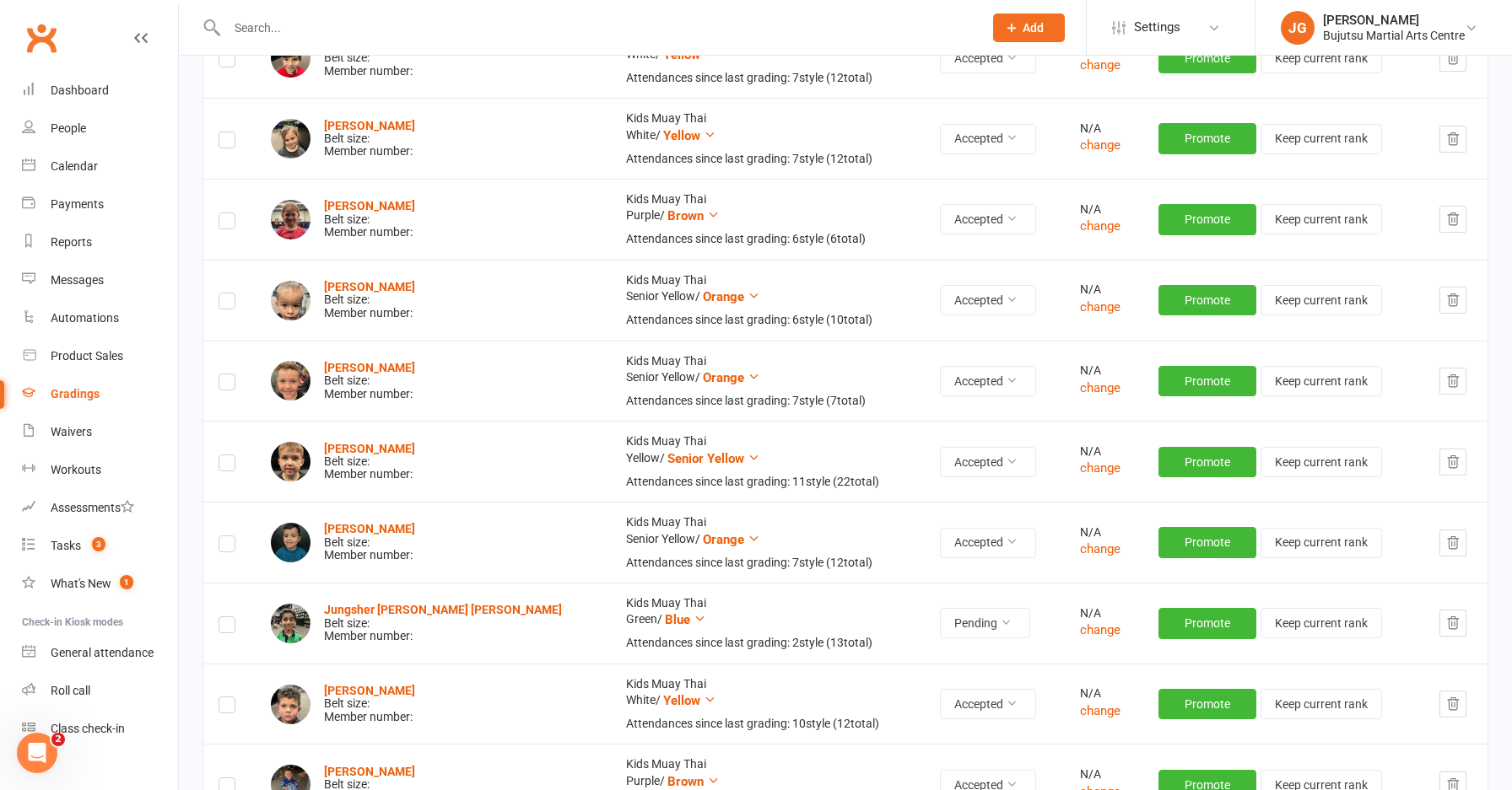
scroll to position [1245, 0]
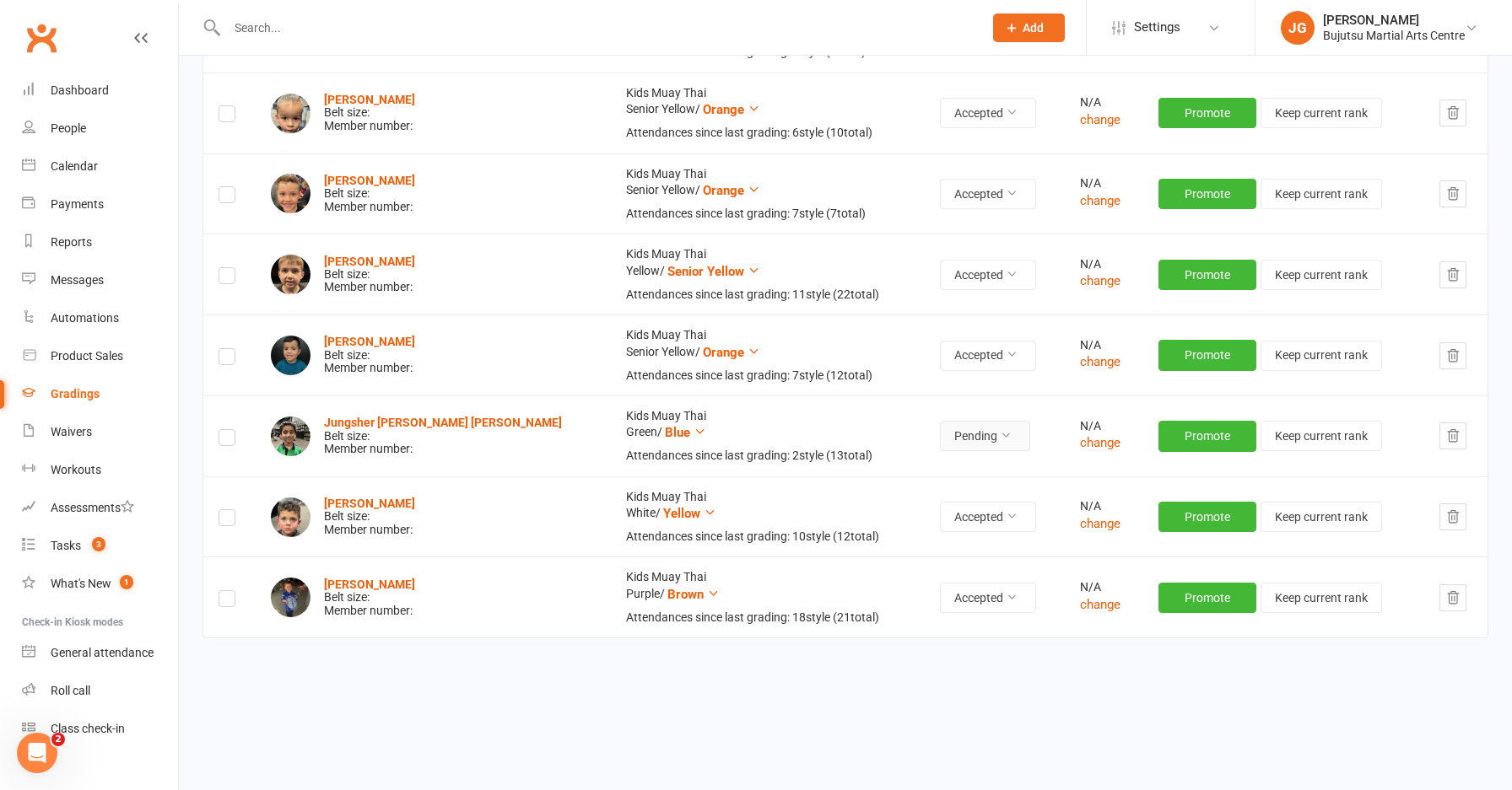
click at [940, 439] on button "Pending" at bounding box center [984, 436] width 90 height 30
click at [893, 465] on link "Accepted" at bounding box center [884, 472] width 167 height 34
click at [940, 440] on button "Accepted" at bounding box center [988, 436] width 96 height 30
drag, startPoint x: 903, startPoint y: 441, endPoint x: 888, endPoint y: 444, distance: 15.3
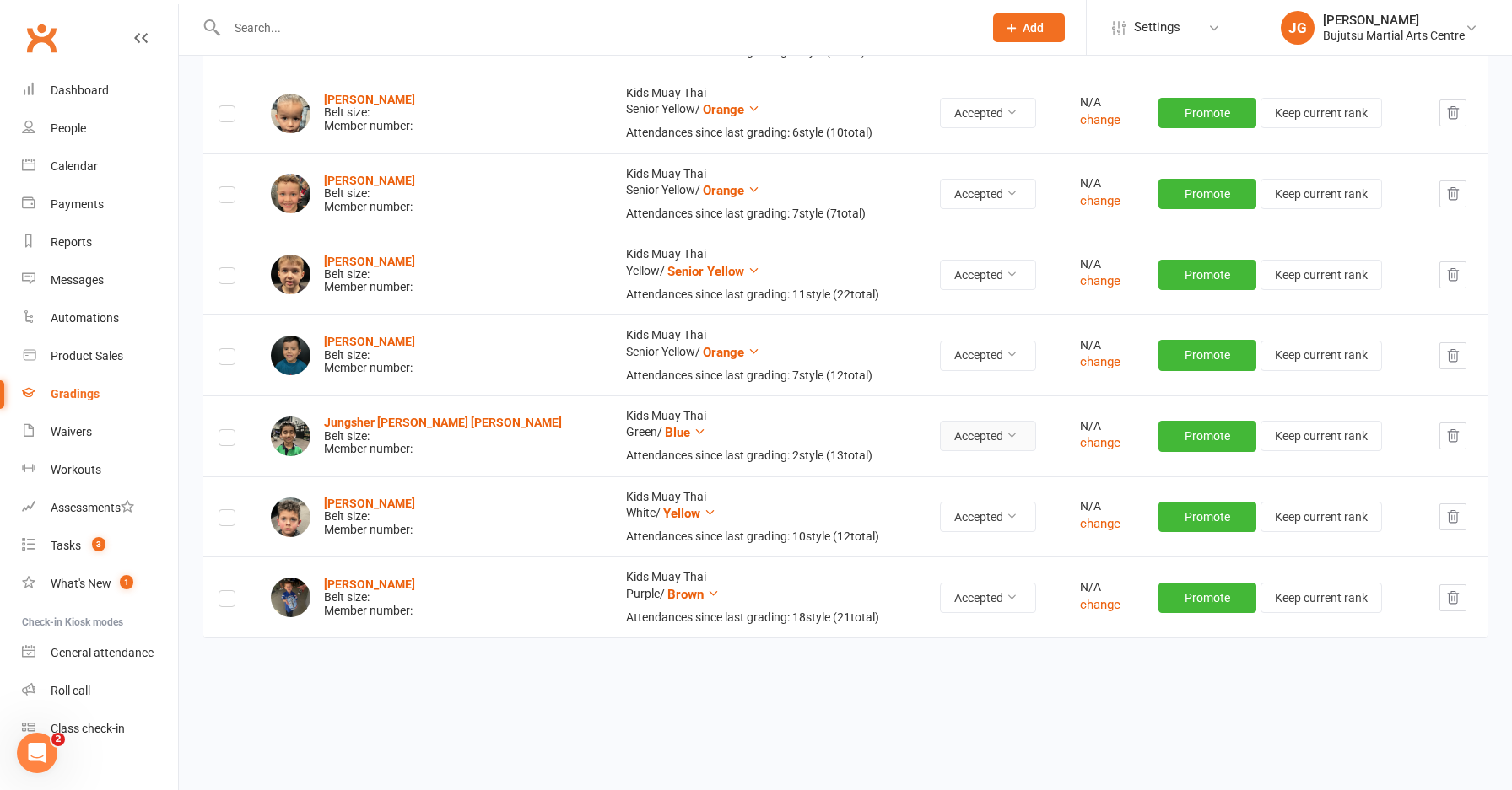
click at [940, 441] on button "Accepted" at bounding box center [988, 436] width 96 height 30
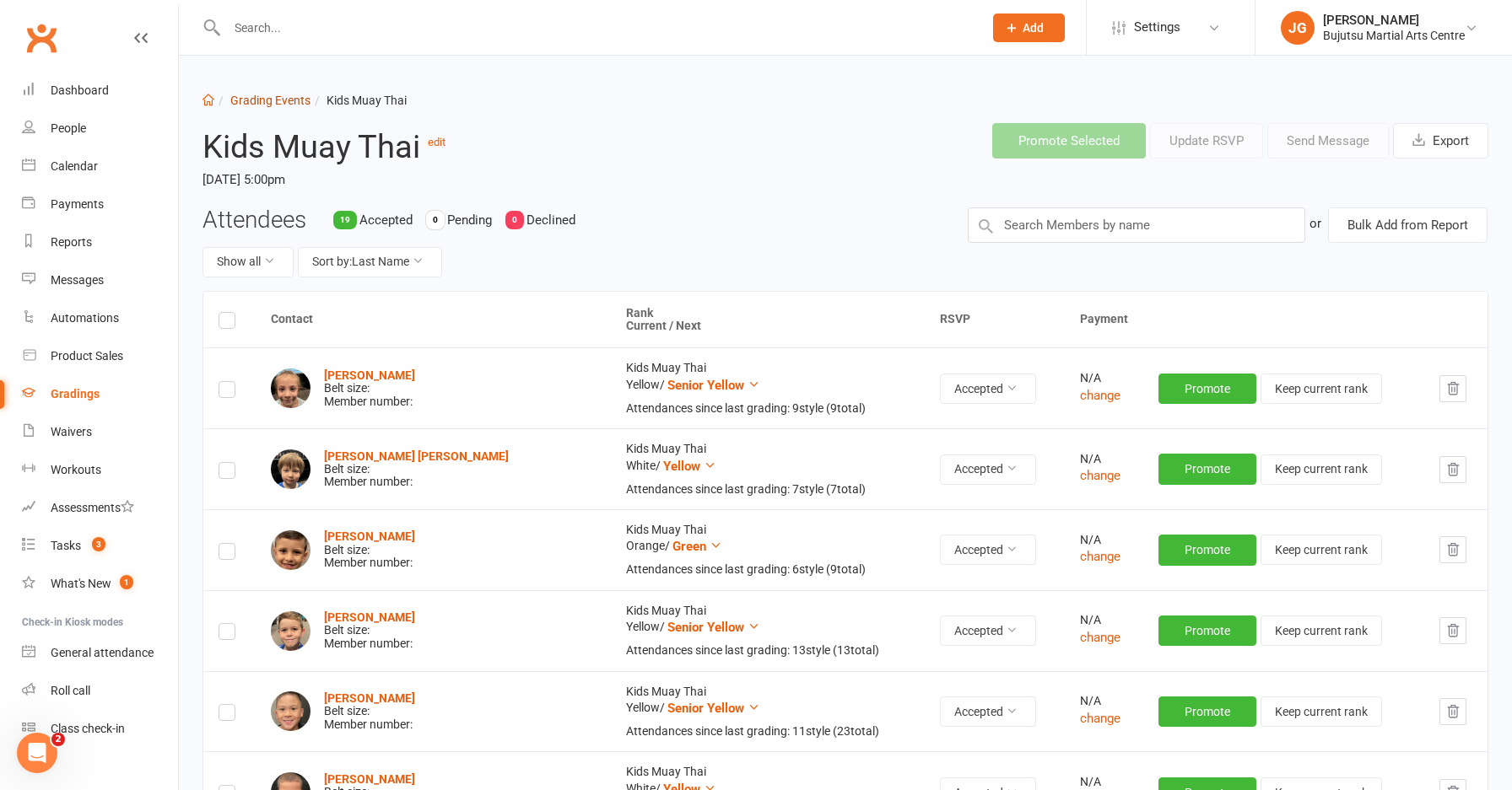
click at [275, 100] on link "Grading Events" at bounding box center [271, 100] width 80 height 13
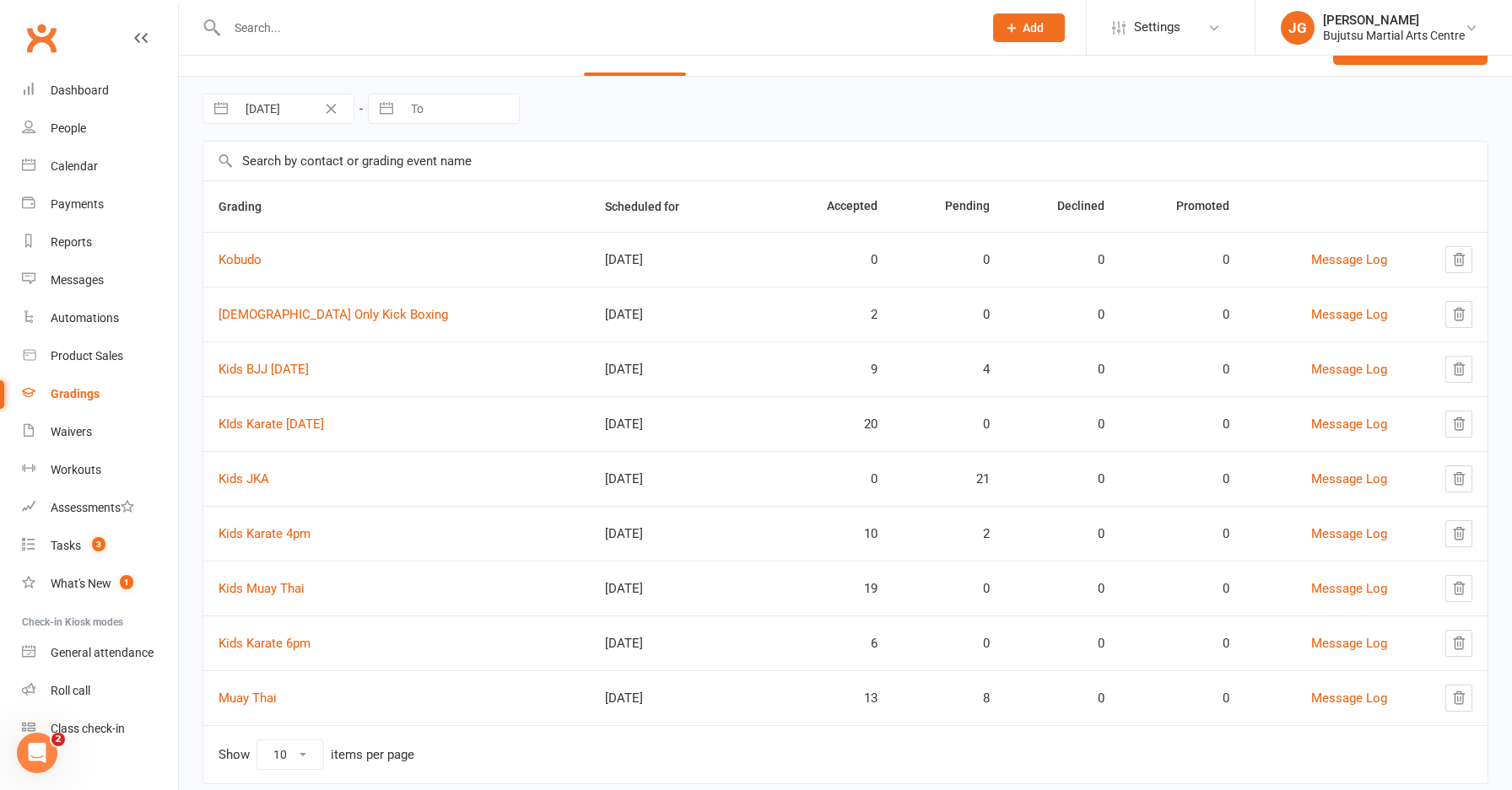
scroll to position [77, 0]
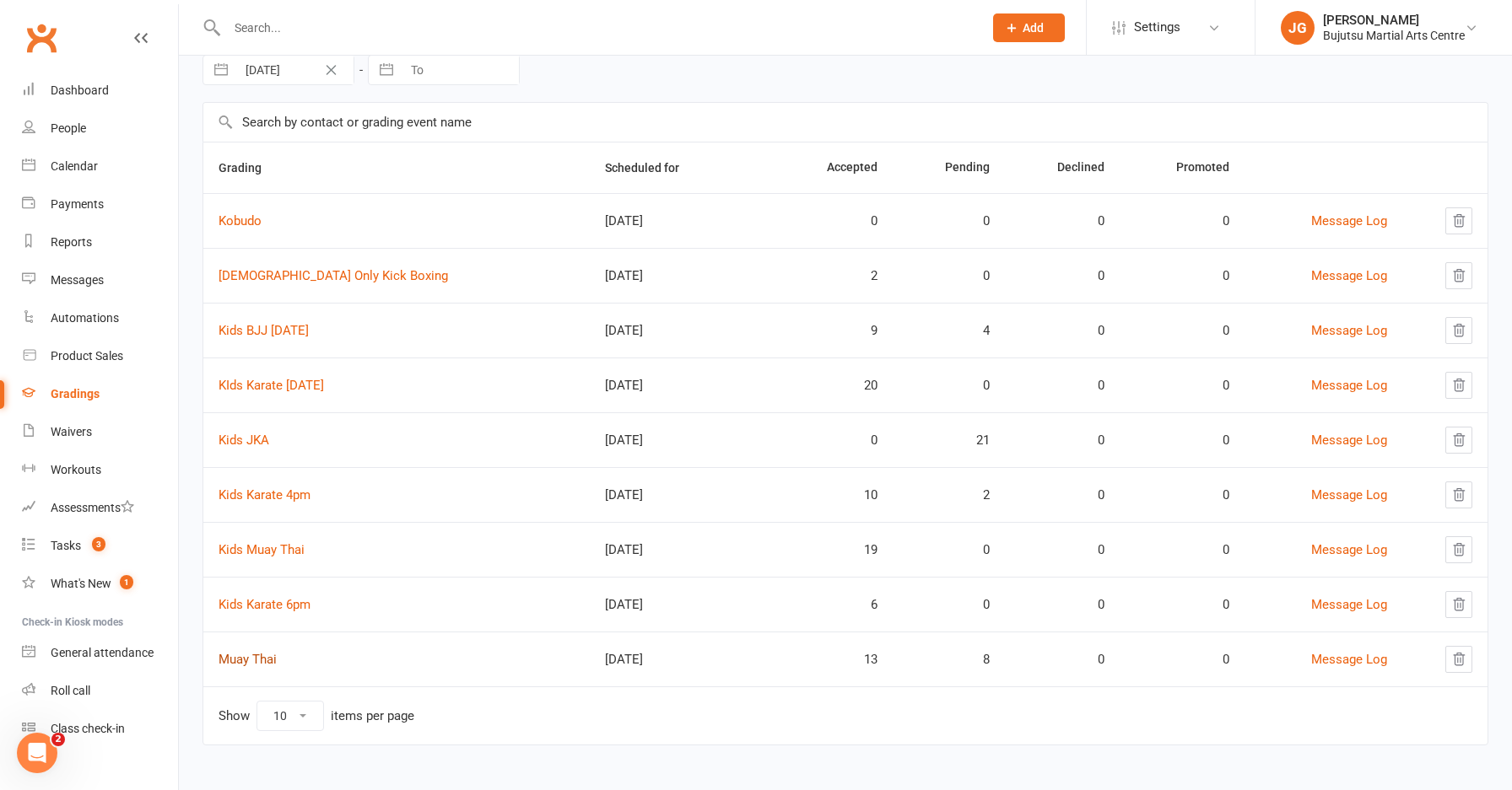
click at [247, 657] on link "Muay Thai" at bounding box center [247, 659] width 58 height 15
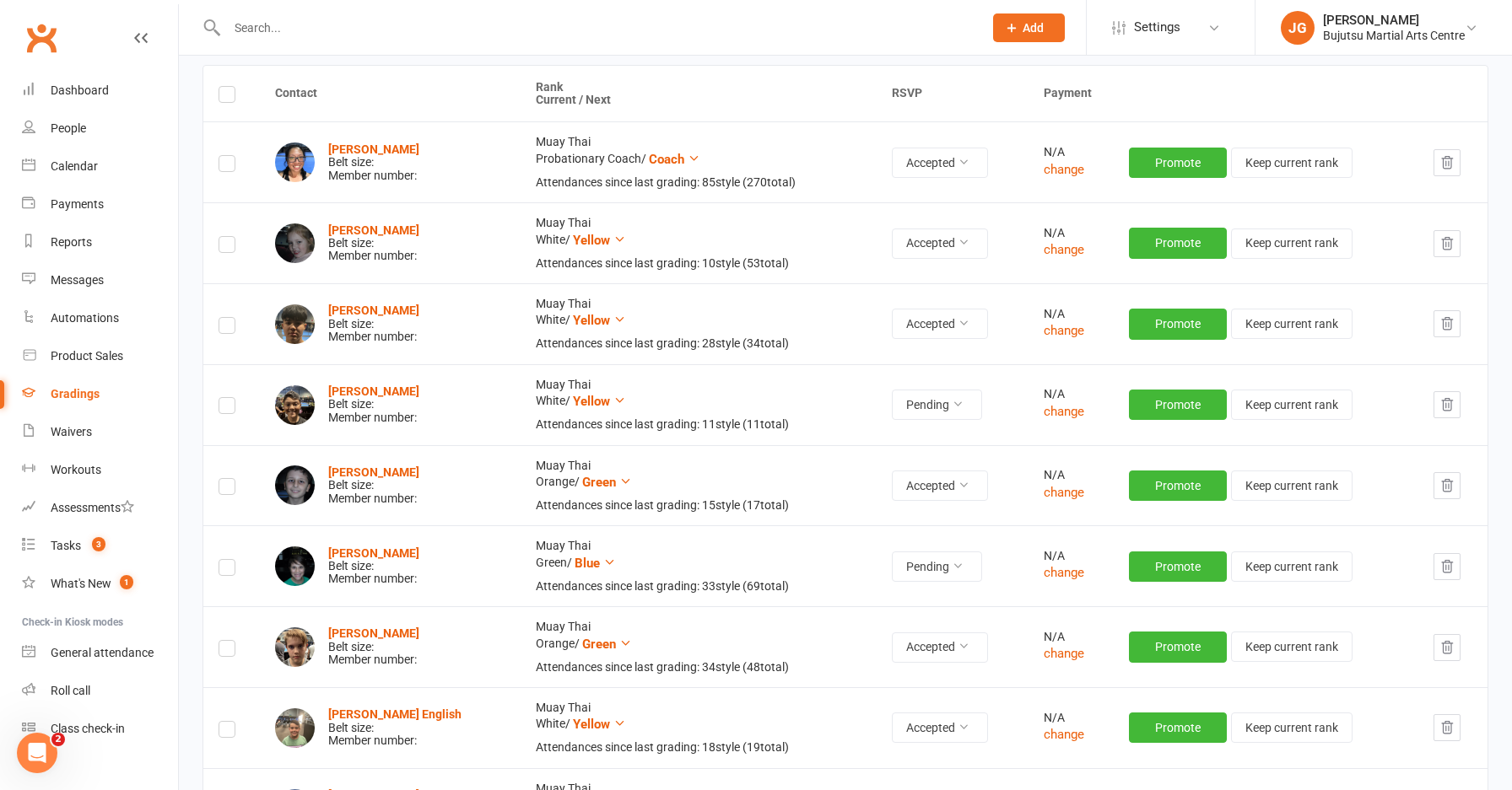
scroll to position [230, 0]
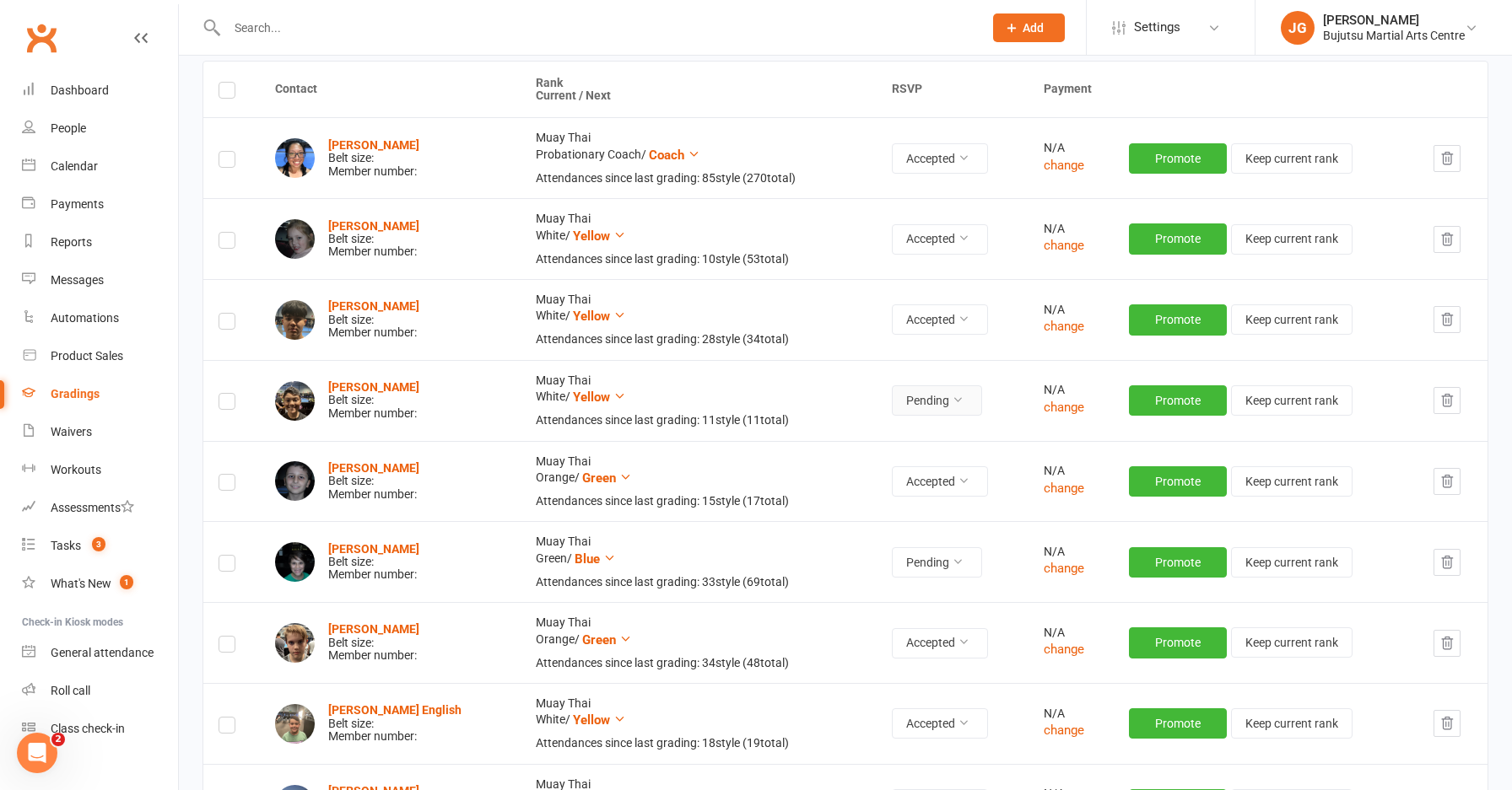
click at [926, 402] on button "Pending" at bounding box center [936, 400] width 90 height 30
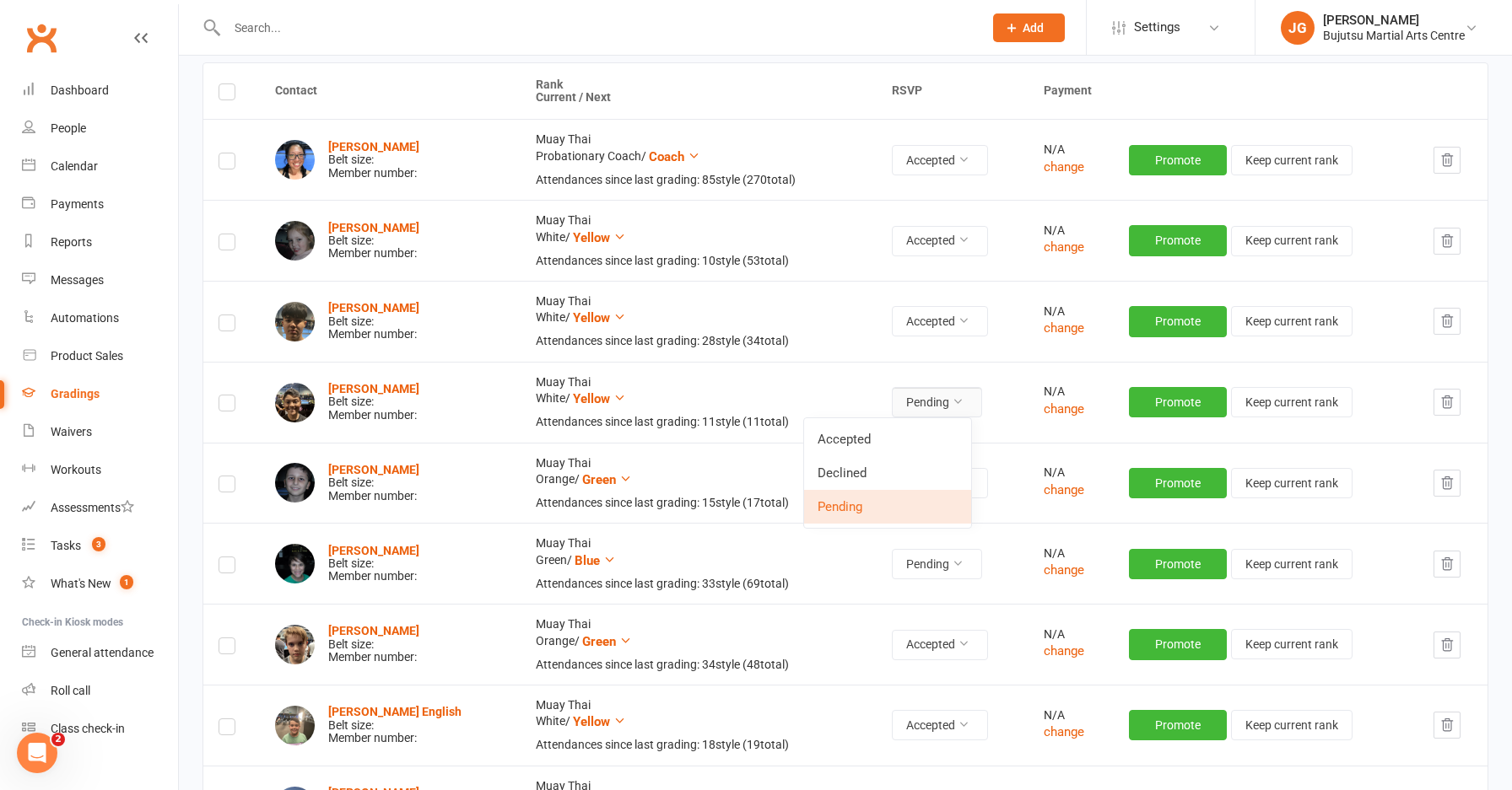
scroll to position [227, 0]
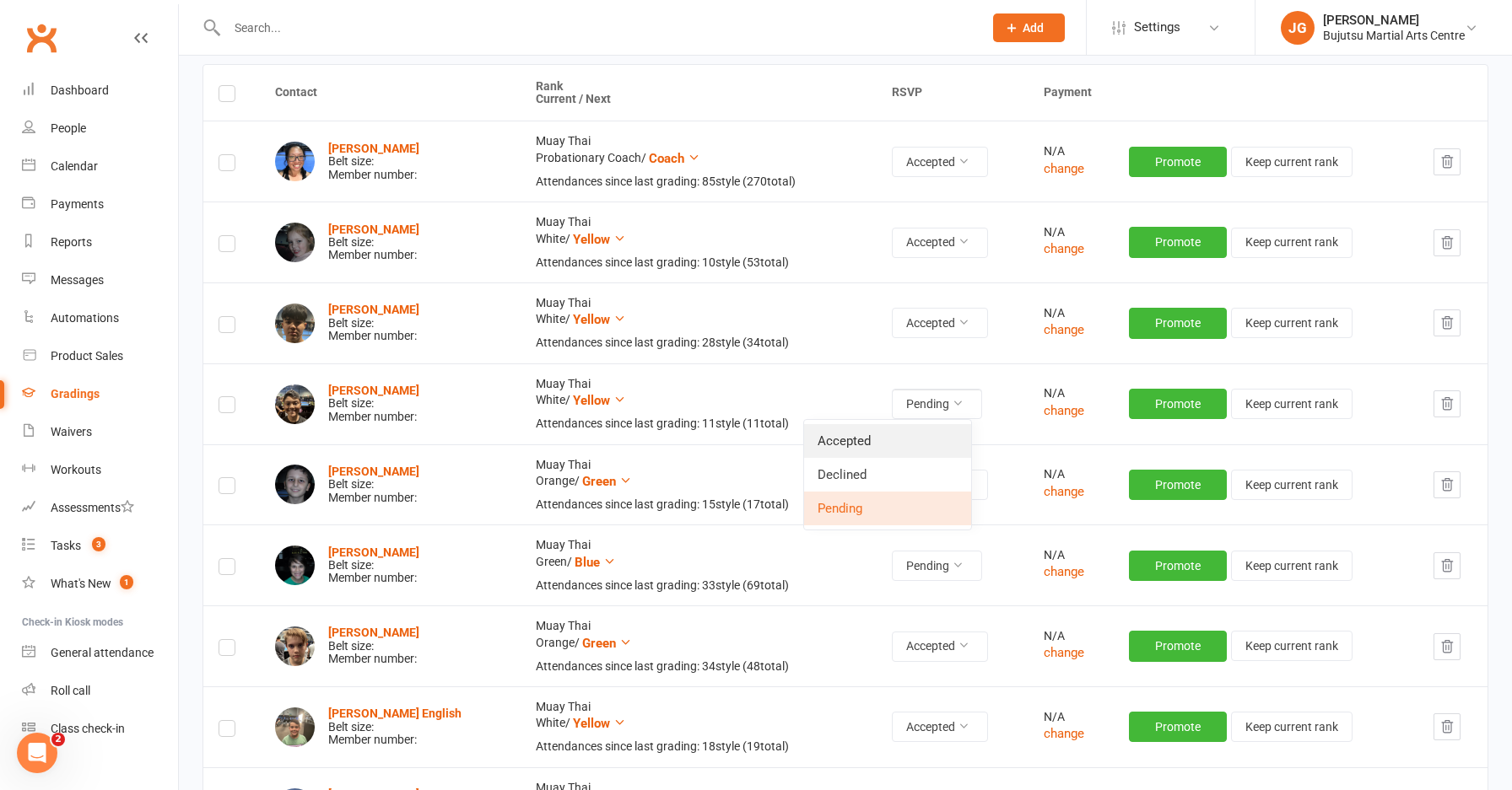
click at [914, 442] on link "Accepted" at bounding box center [887, 441] width 167 height 34
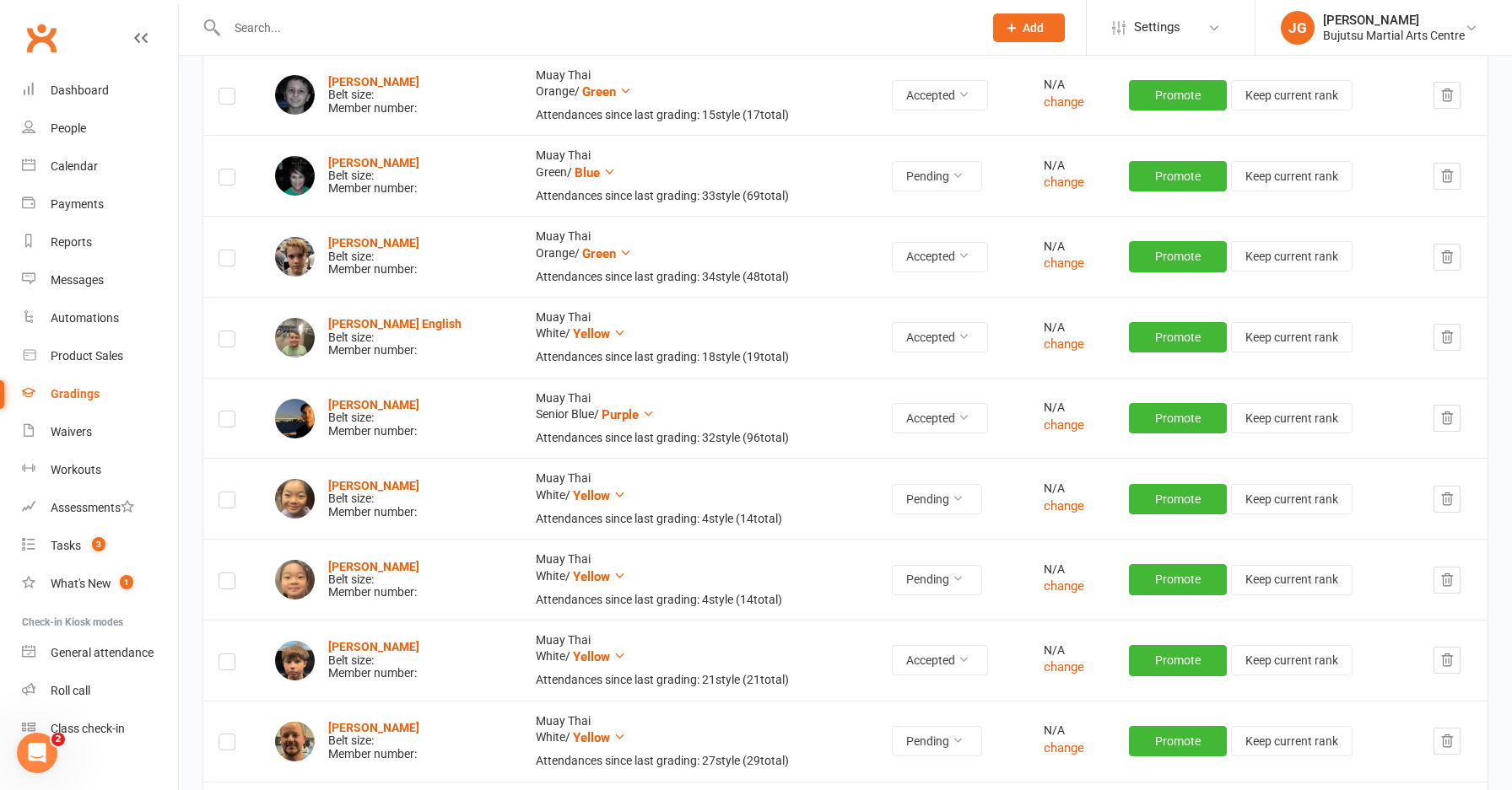
scroll to position [617, 0]
click at [940, 491] on button "Pending" at bounding box center [936, 498] width 90 height 30
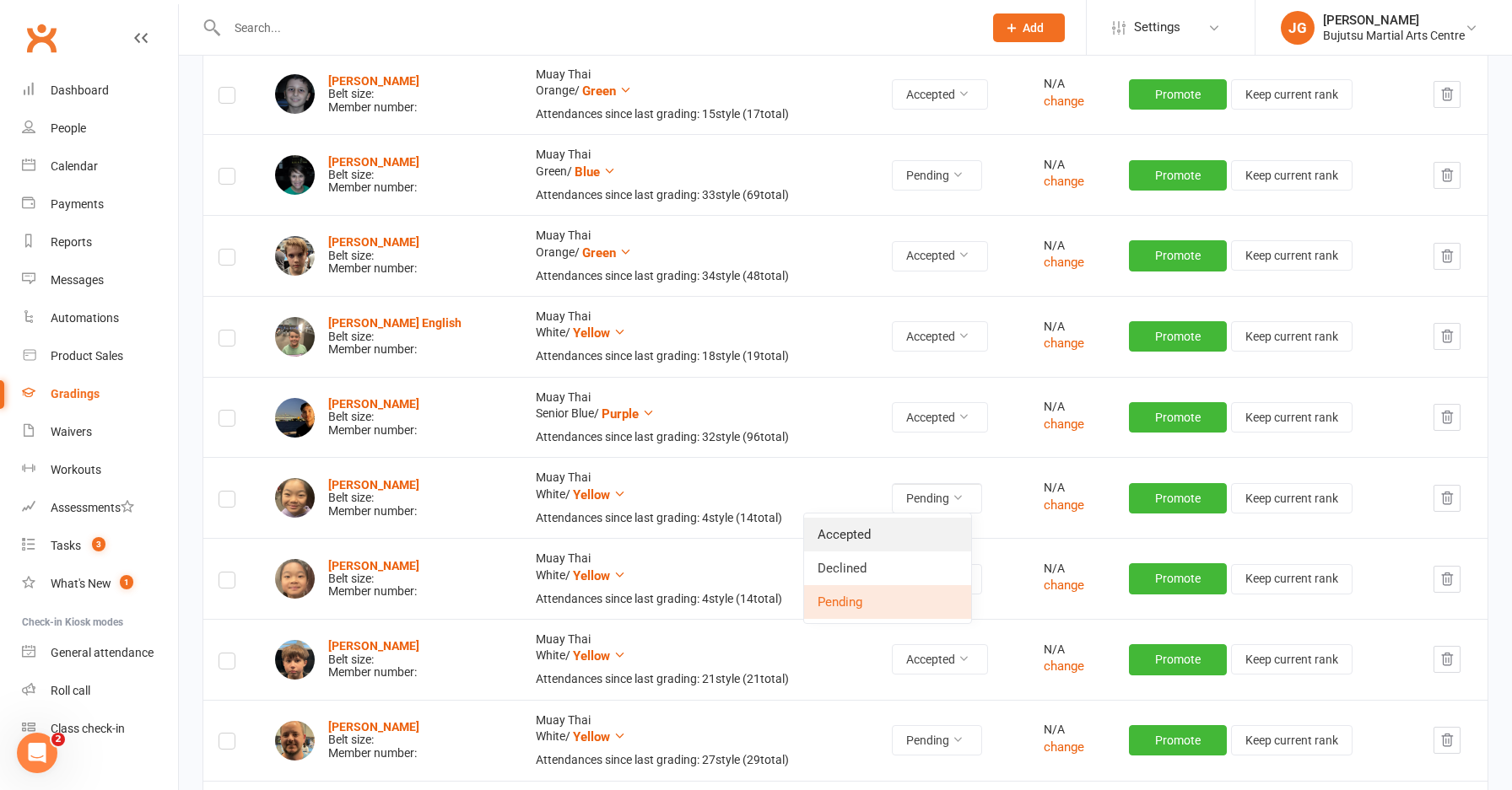
click at [934, 535] on link "Accepted" at bounding box center [887, 535] width 167 height 34
click at [930, 572] on button "Pending" at bounding box center [936, 579] width 90 height 30
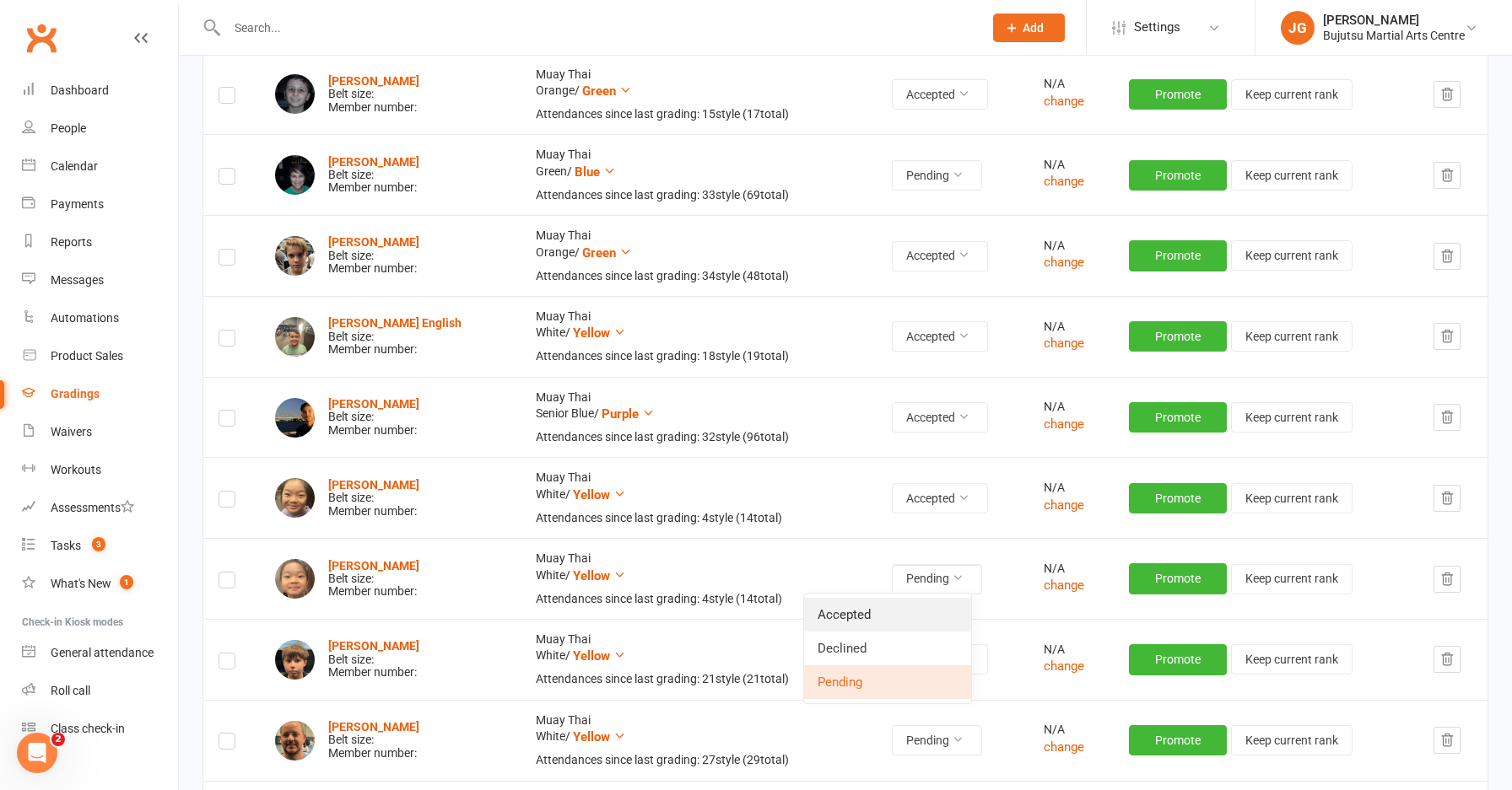
click at [926, 605] on link "Accepted" at bounding box center [887, 615] width 167 height 34
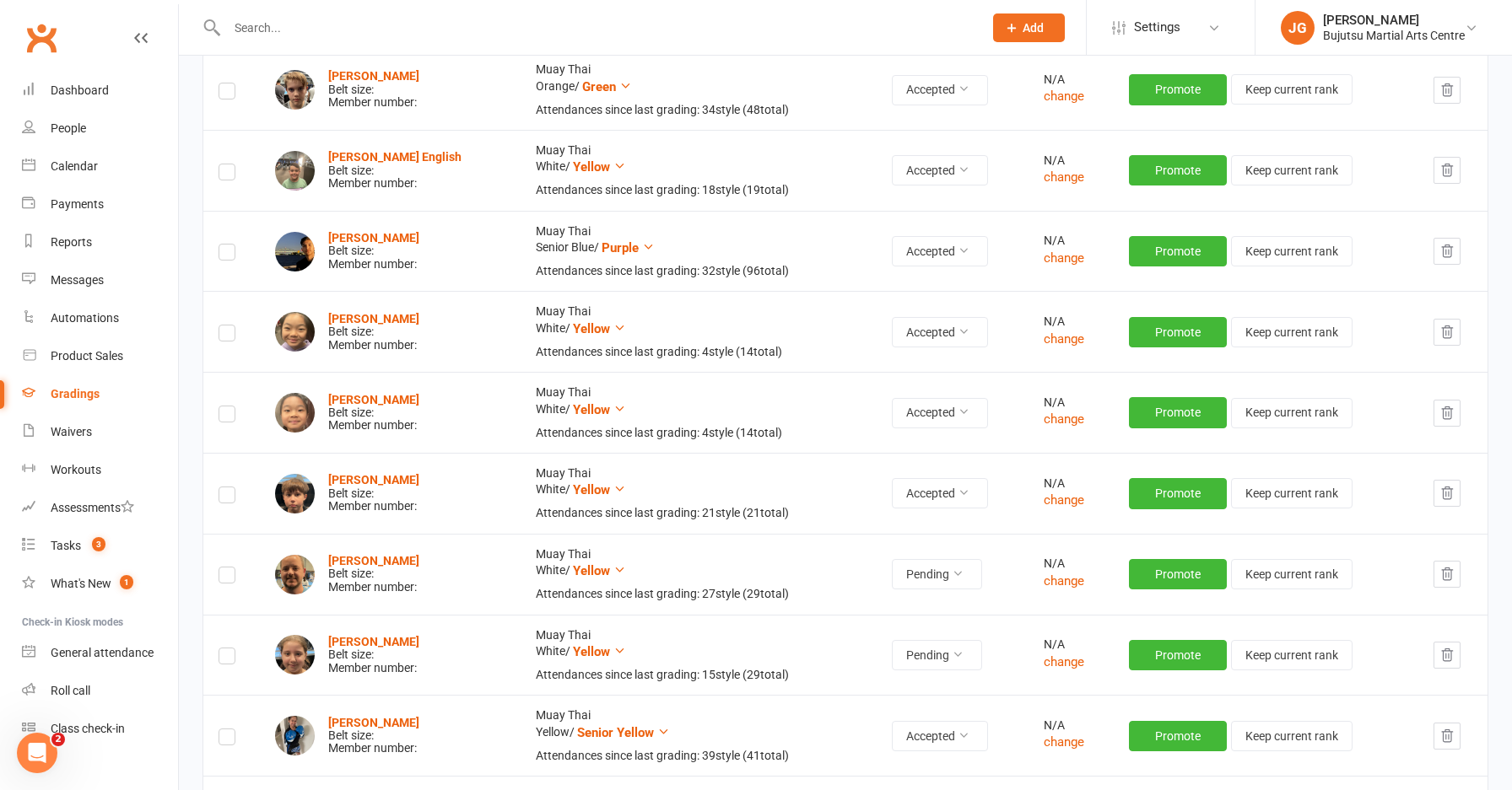
scroll to position [794, 0]
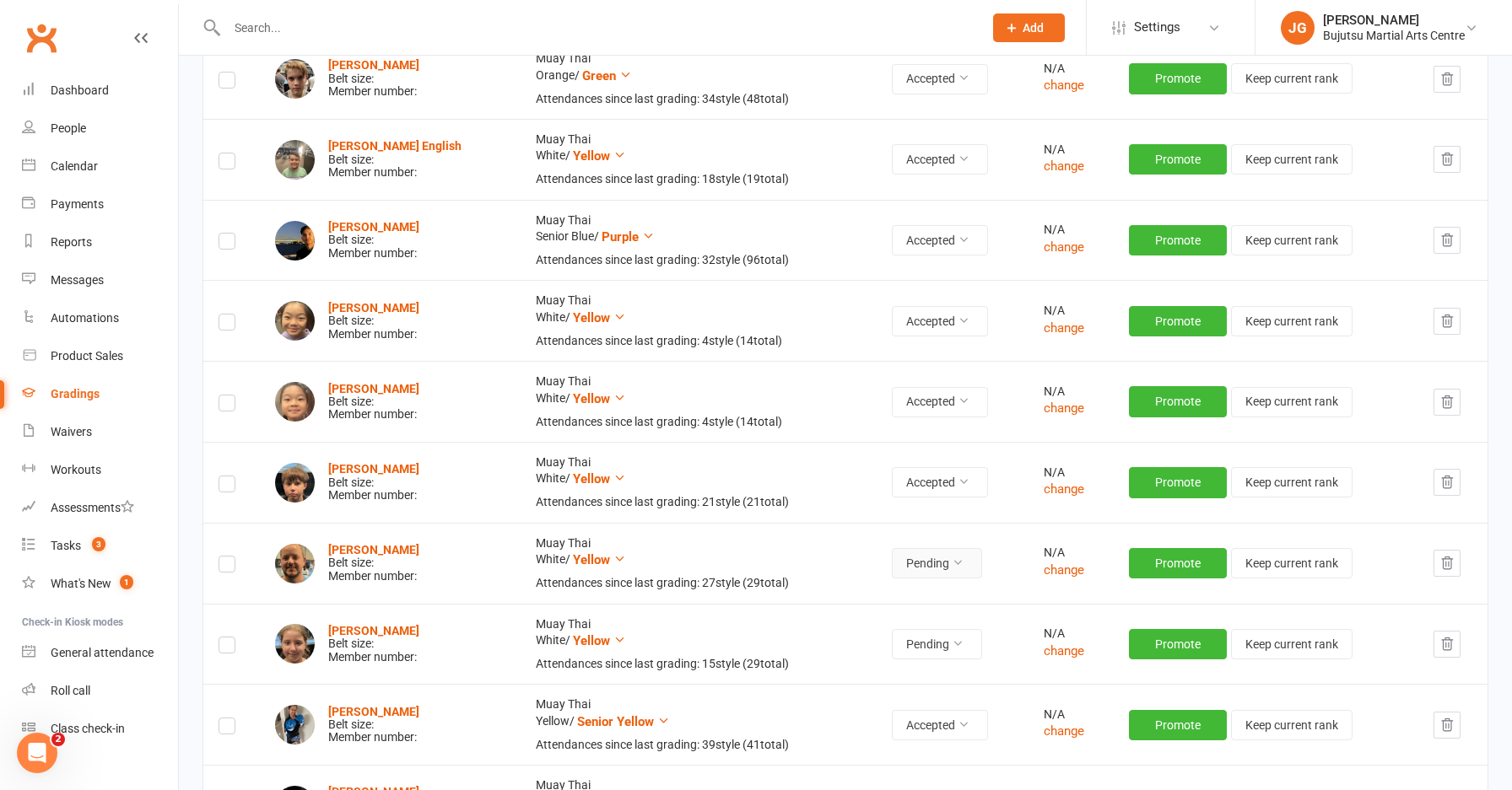
click at [919, 560] on button "Pending" at bounding box center [936, 563] width 90 height 30
click at [910, 591] on link "Accepted" at bounding box center [887, 599] width 167 height 34
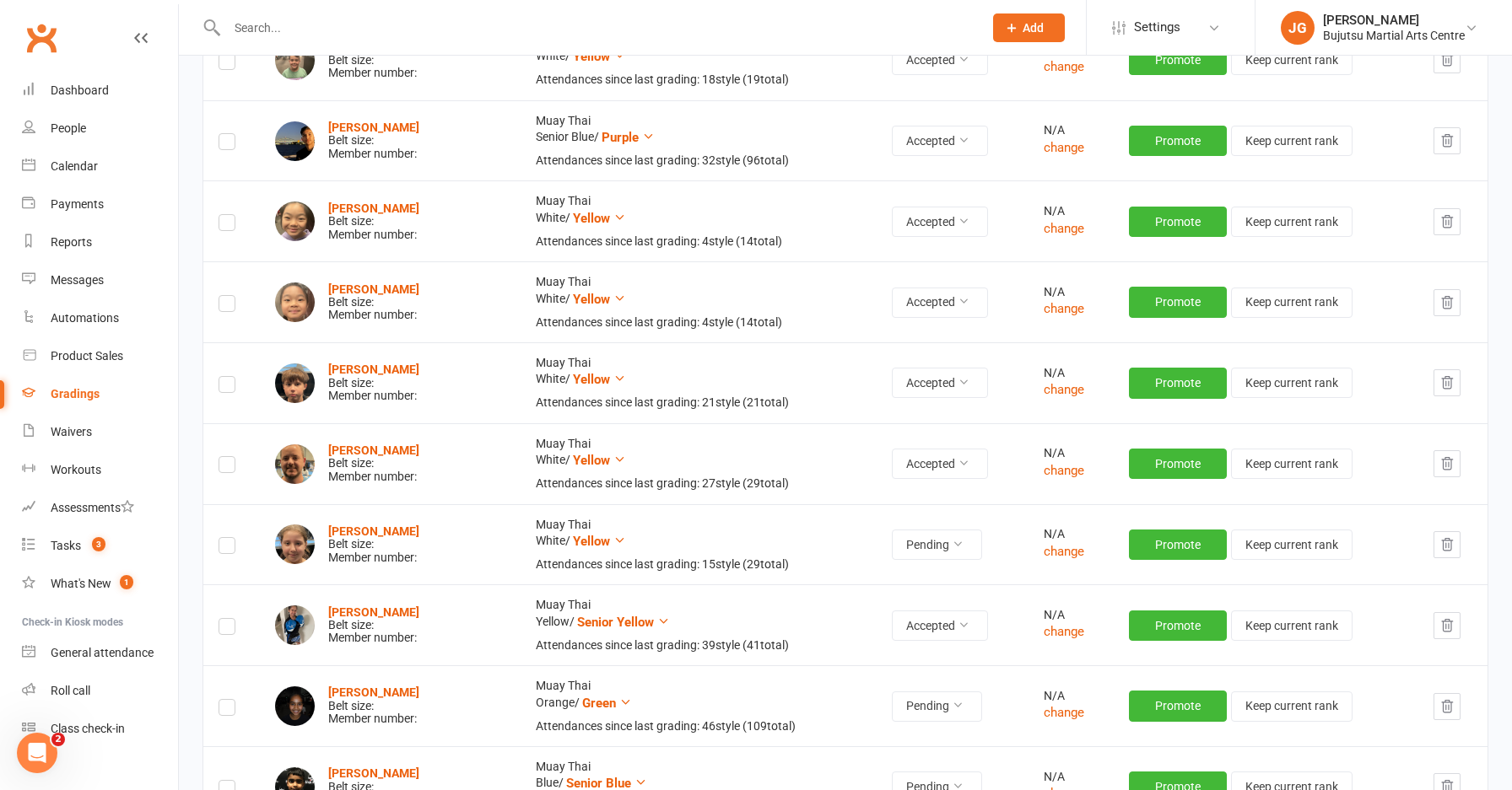
scroll to position [897, 0]
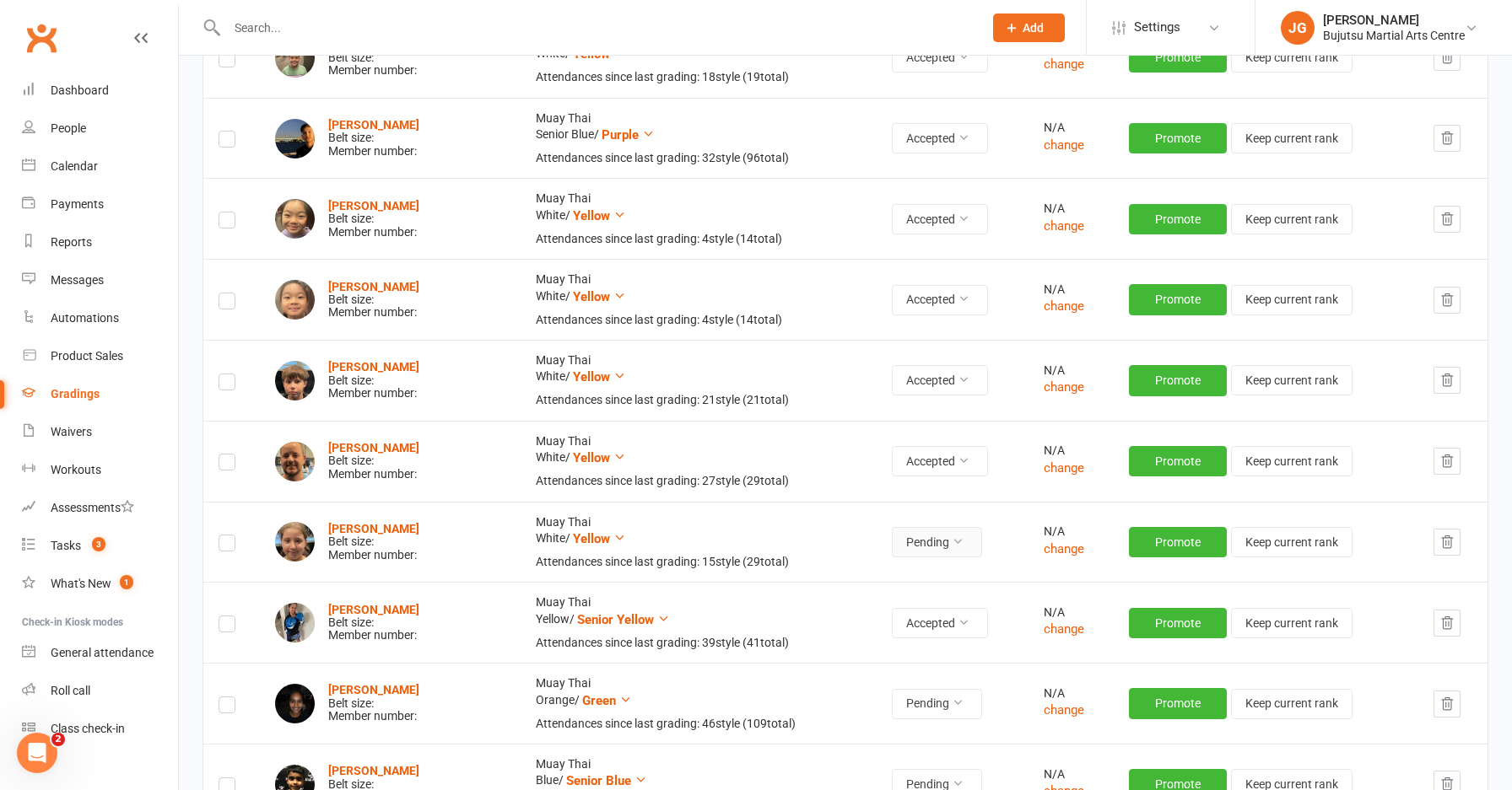
click at [951, 536] on icon at bounding box center [957, 541] width 12 height 12
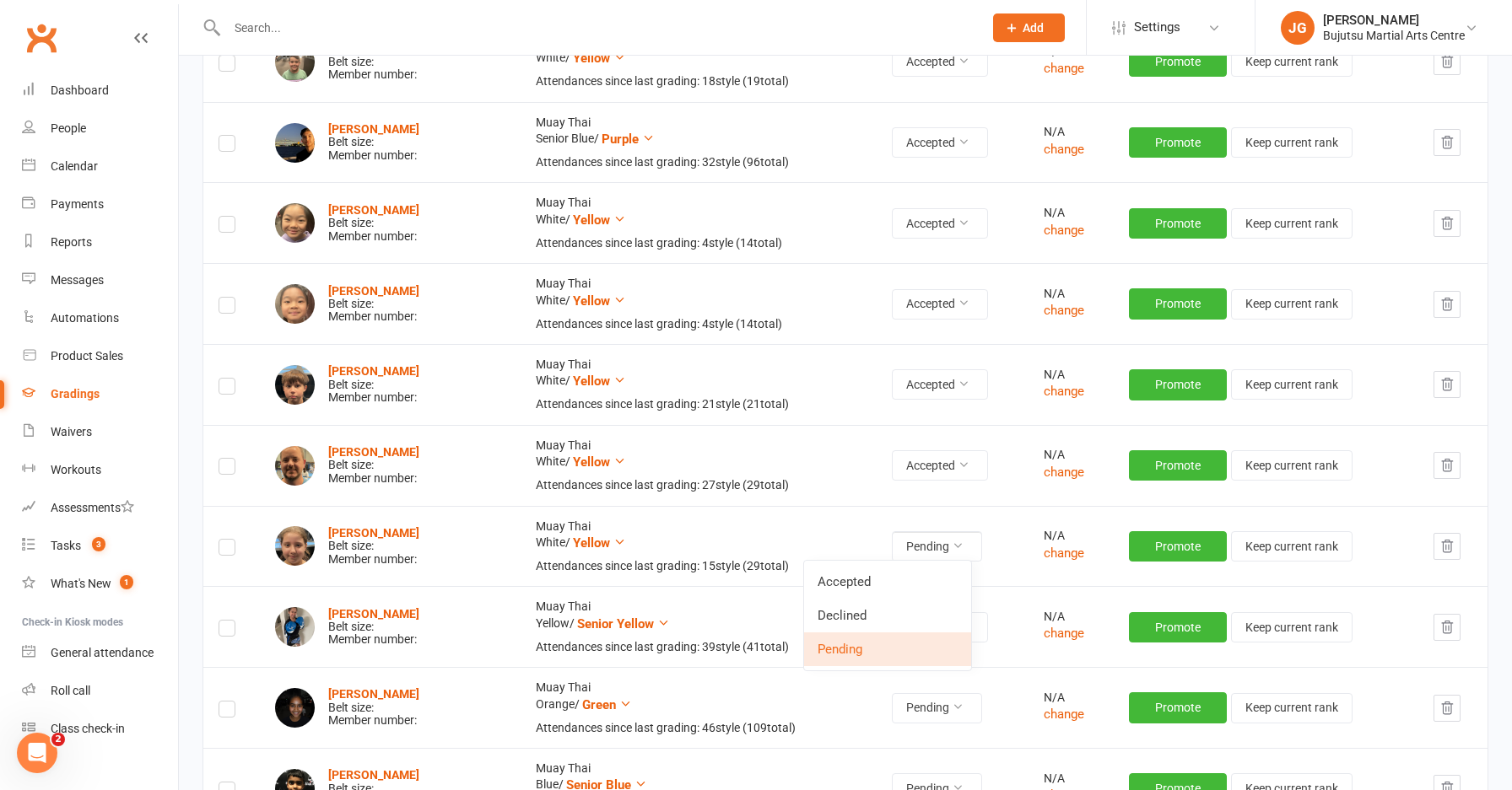
scroll to position [896, 0]
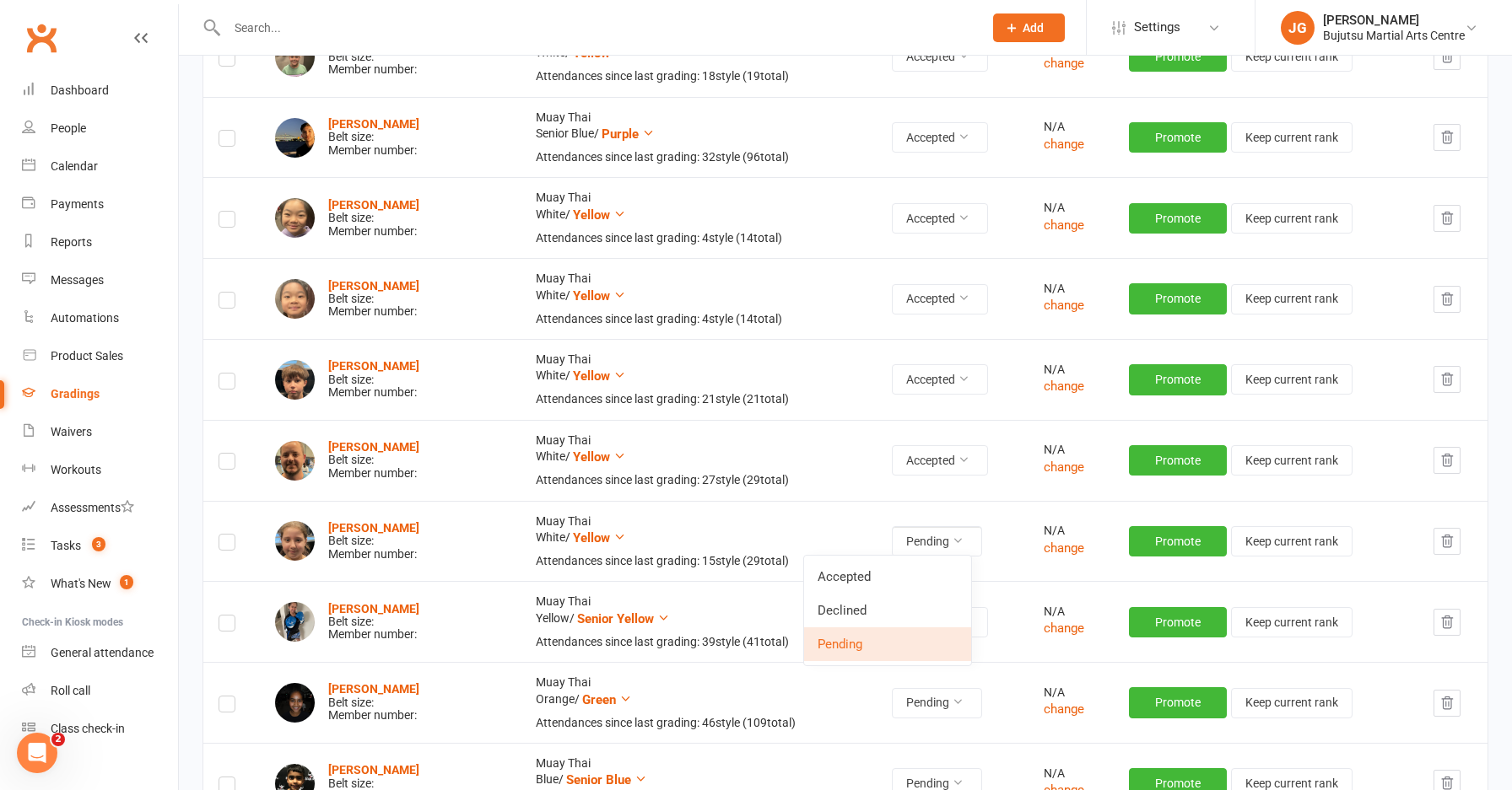
click at [934, 572] on link "Accepted" at bounding box center [887, 576] width 167 height 34
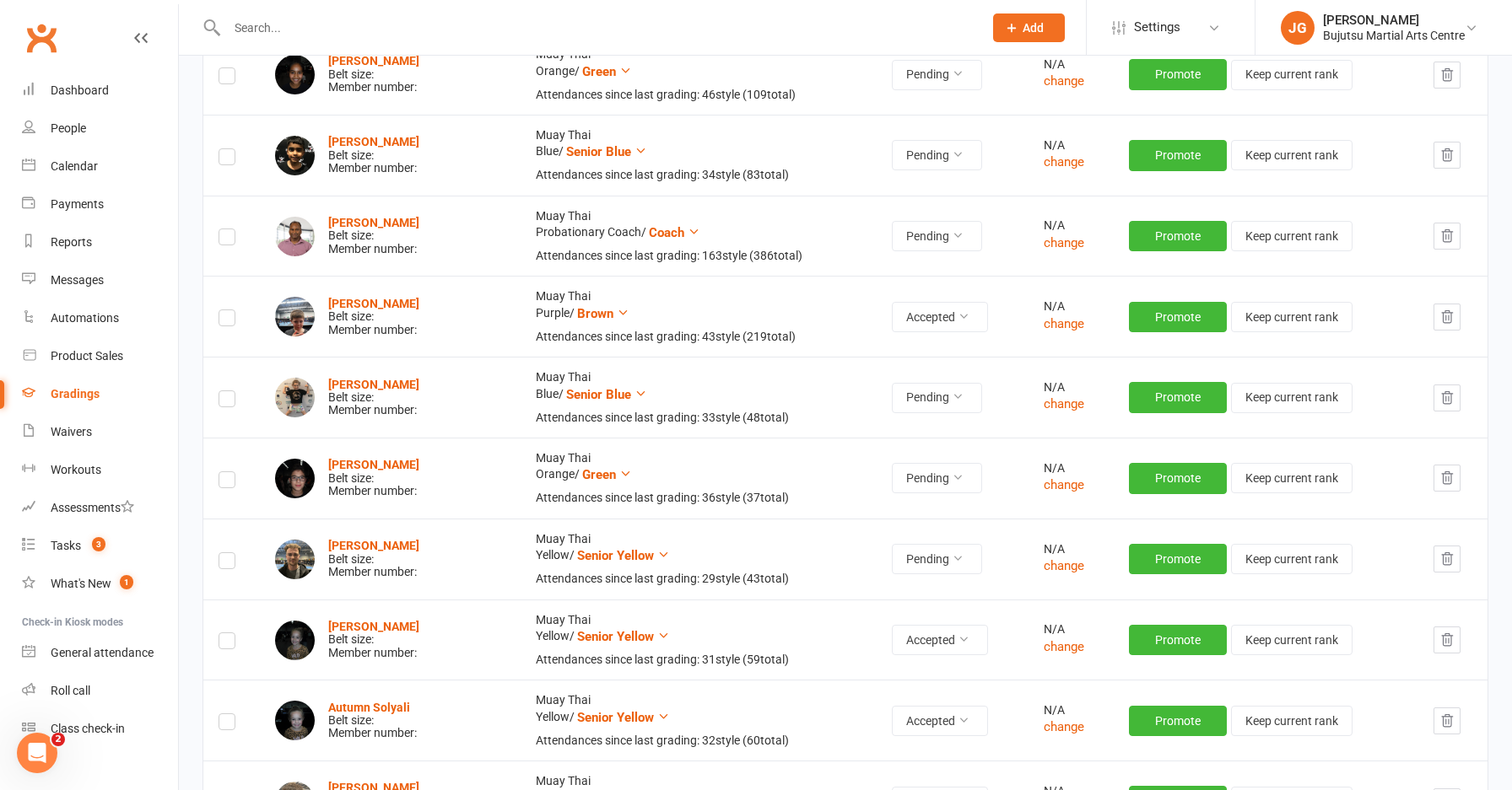
scroll to position [1729, 0]
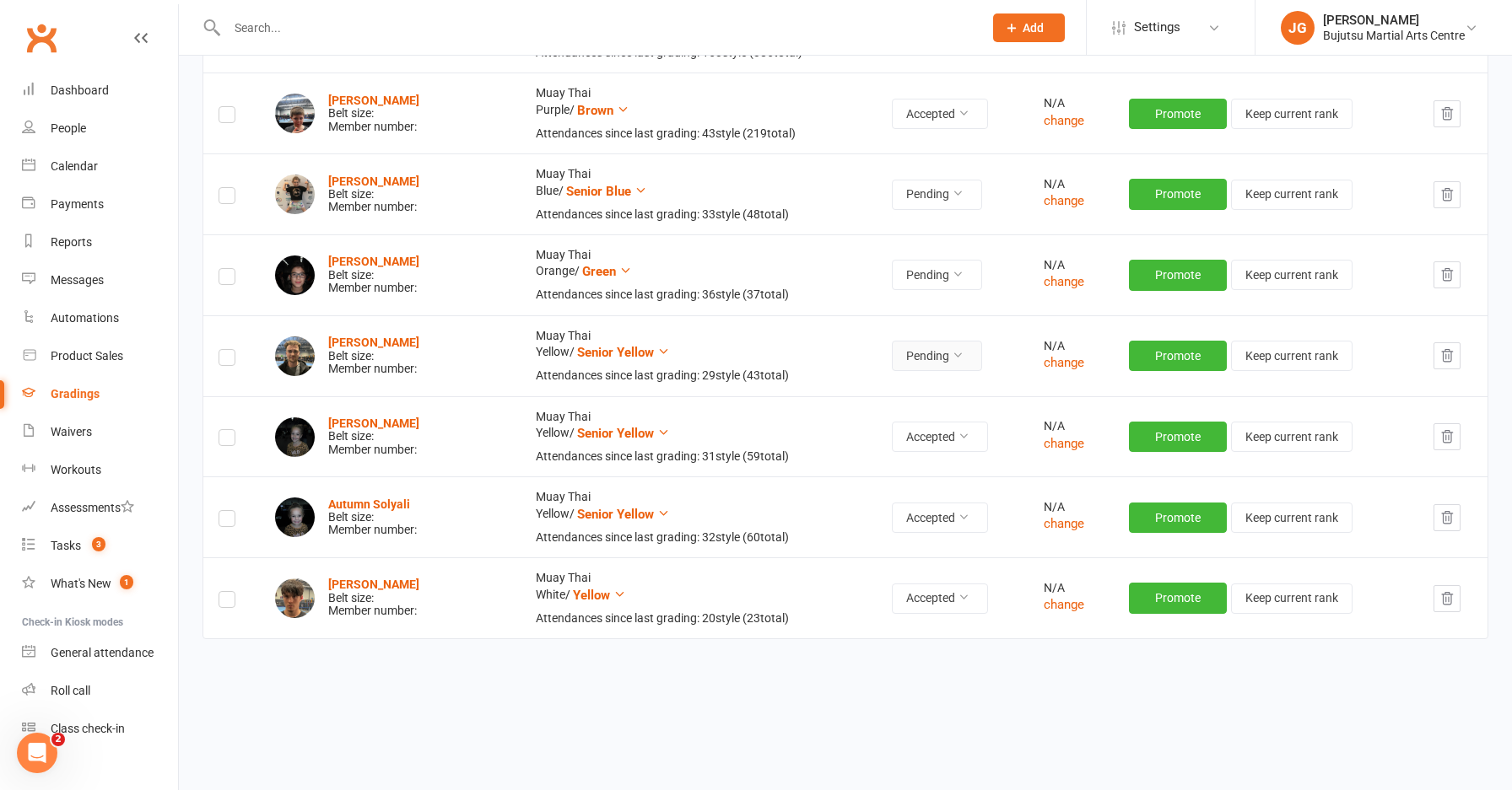
click at [914, 344] on button "Pending" at bounding box center [936, 356] width 90 height 30
click at [897, 390] on link "Accepted" at bounding box center [887, 391] width 167 height 34
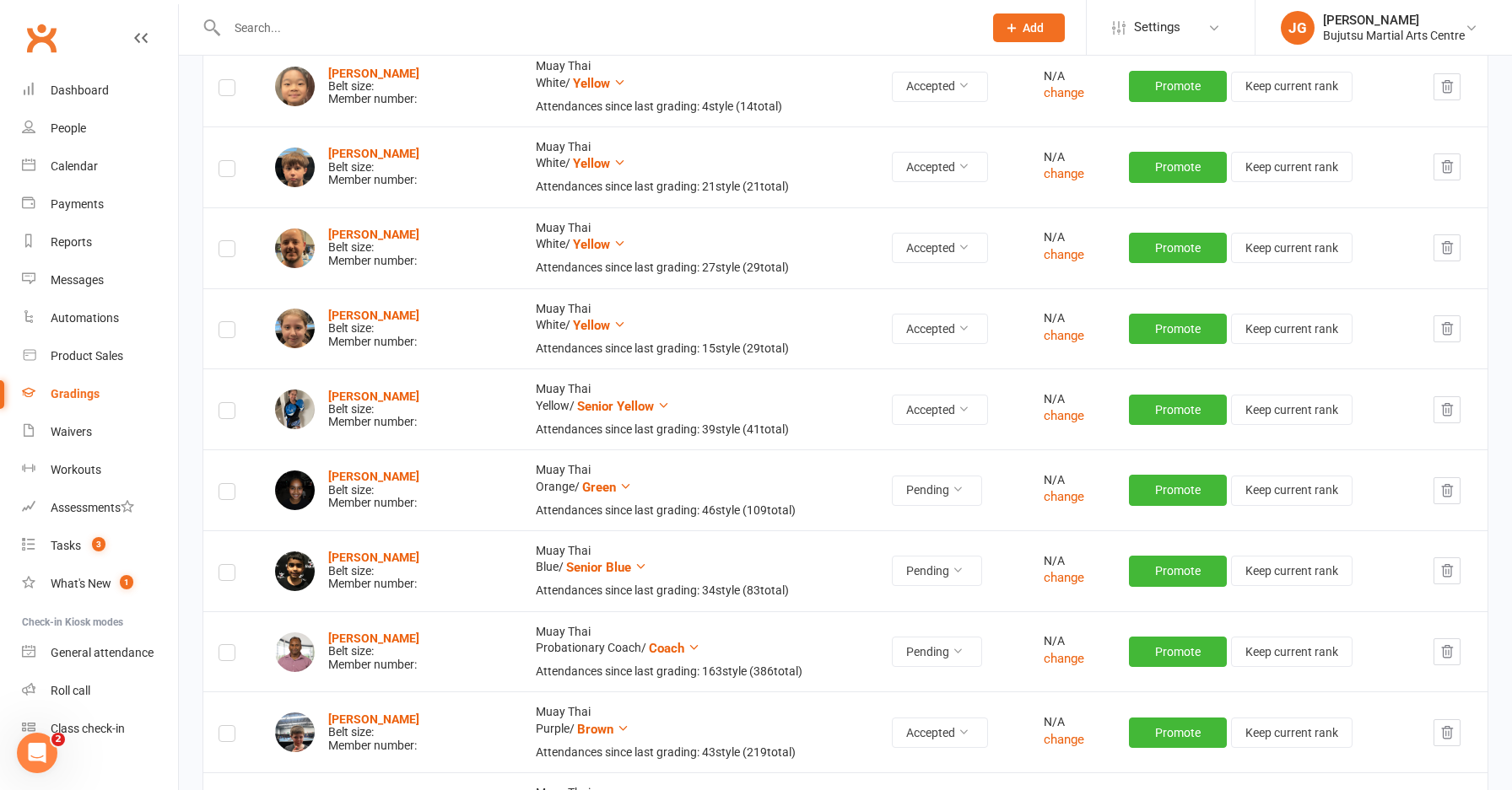
scroll to position [1111, 0]
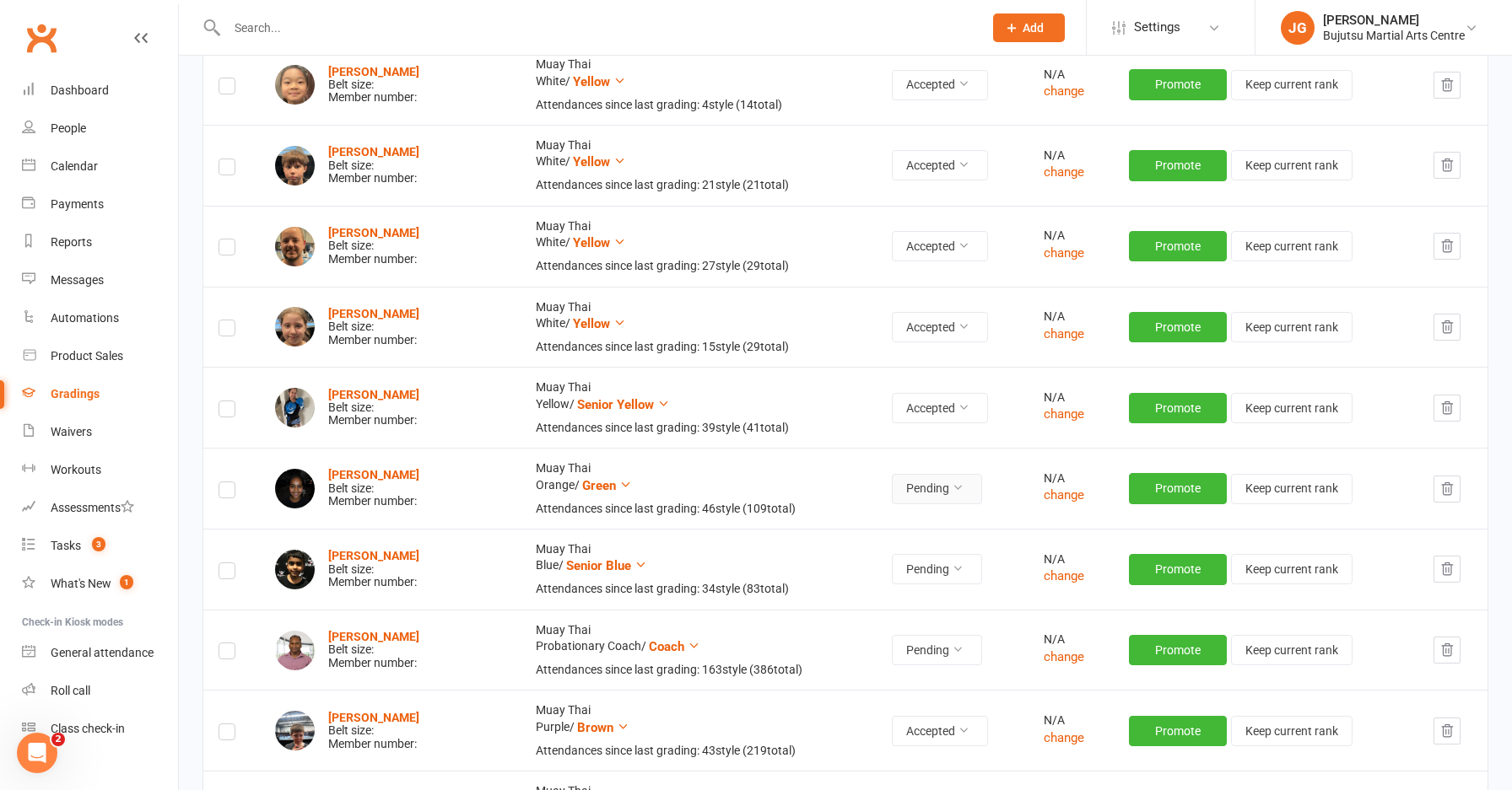
click at [902, 489] on button "Pending" at bounding box center [936, 489] width 90 height 30
click at [888, 520] on link "Accepted" at bounding box center [887, 524] width 167 height 34
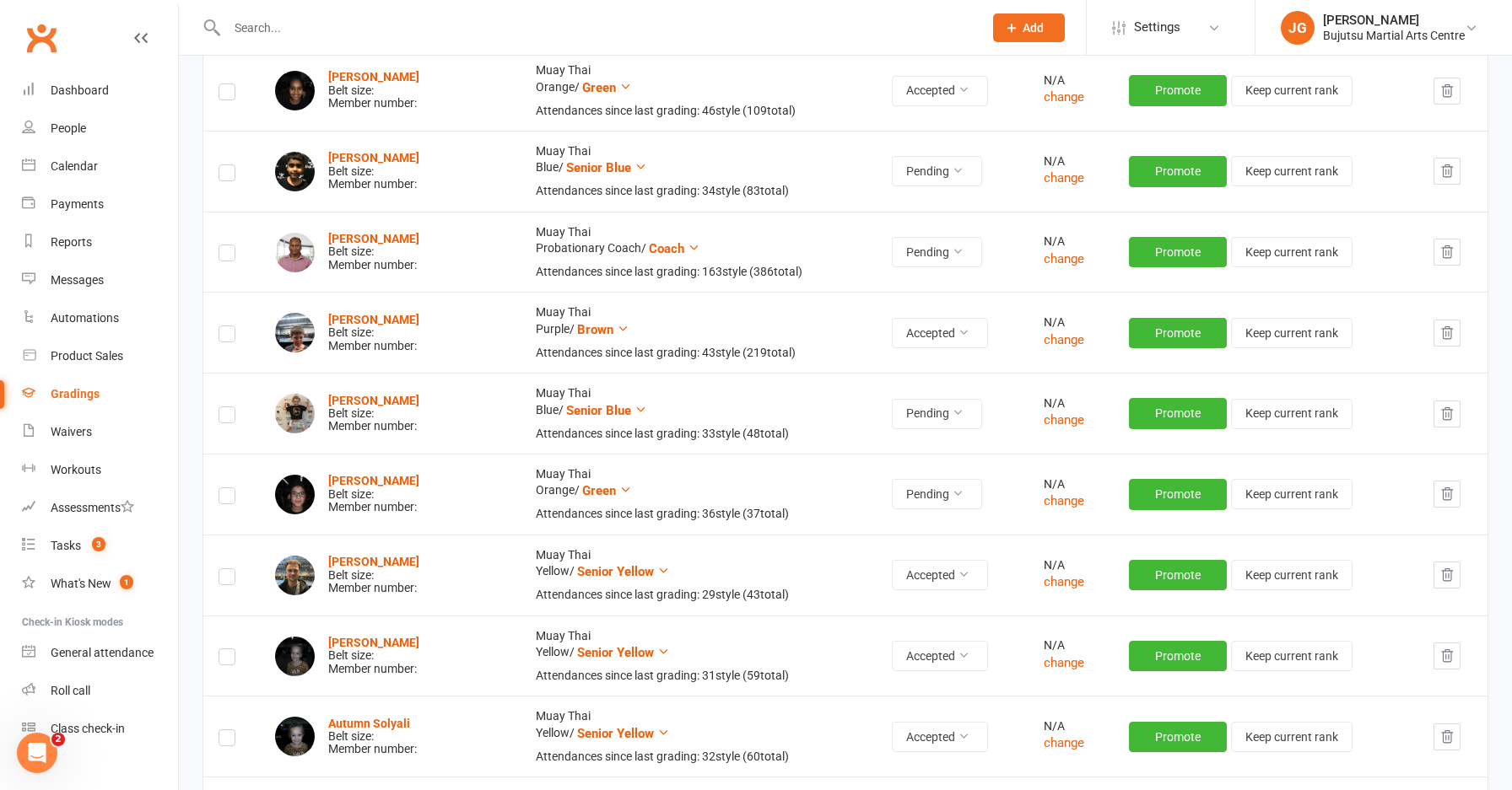
scroll to position [1514, 0]
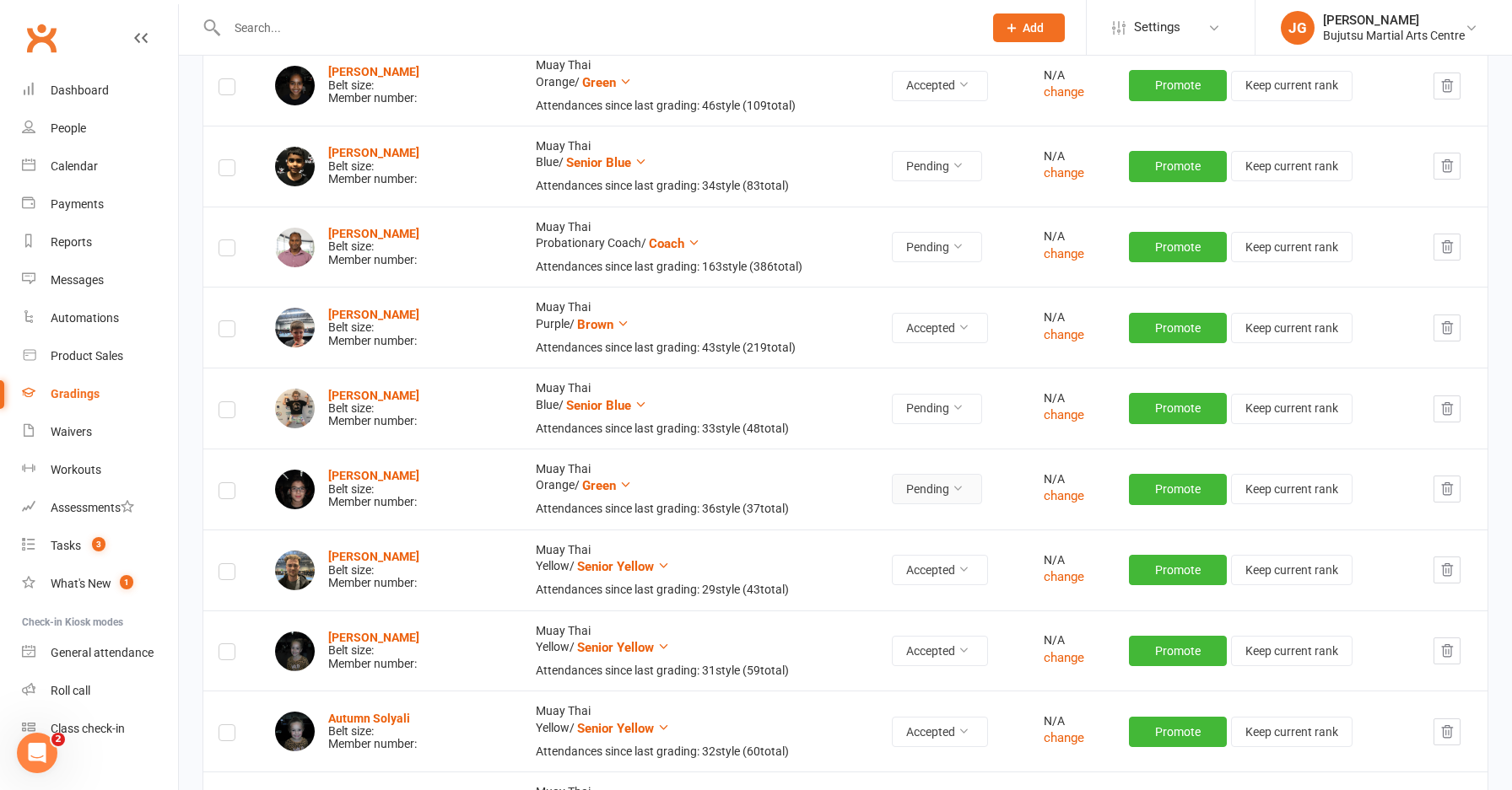
click at [952, 483] on icon at bounding box center [957, 488] width 12 height 12
click at [944, 521] on link "Accepted" at bounding box center [887, 524] width 167 height 34
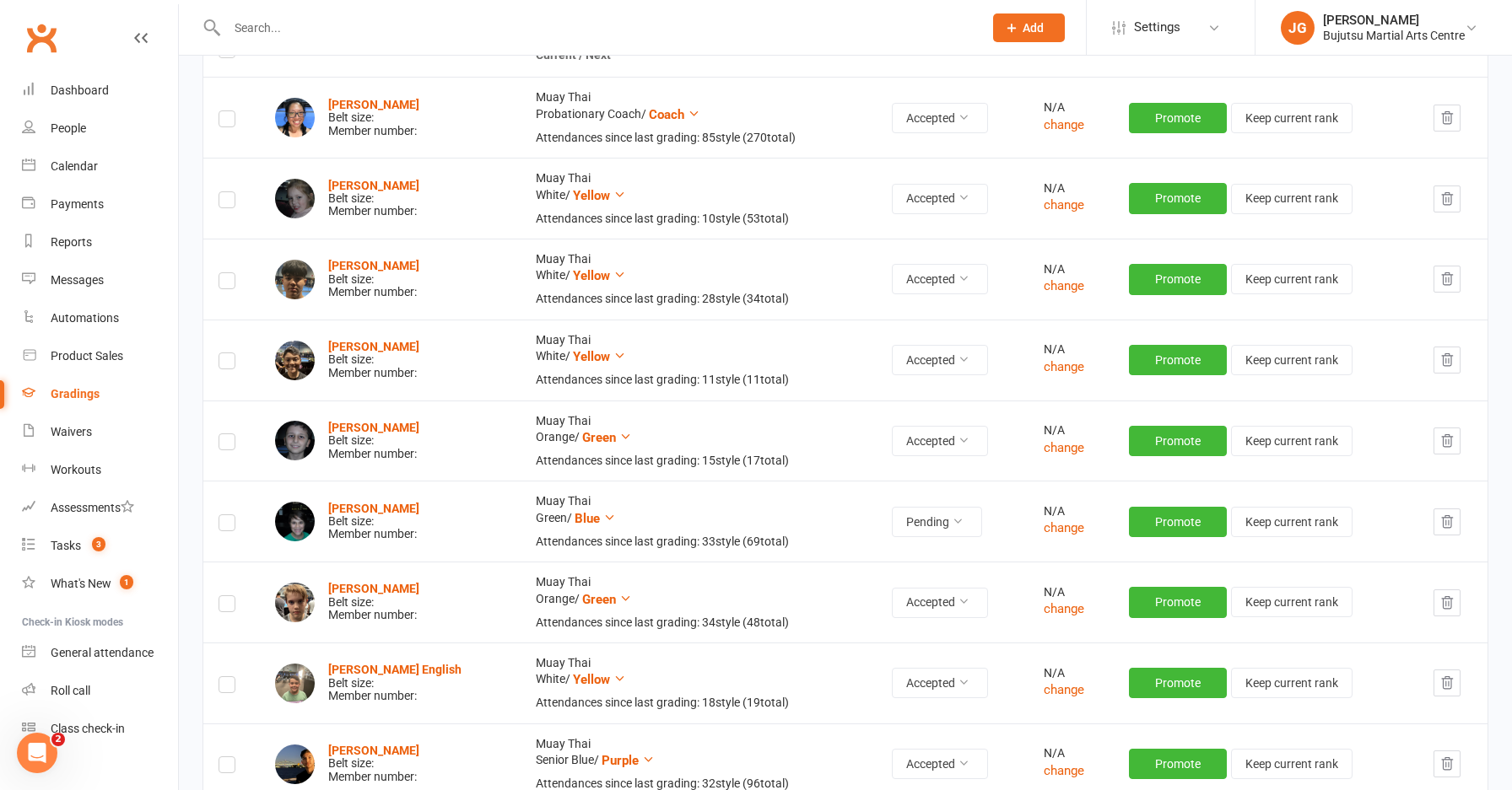
scroll to position [546, 0]
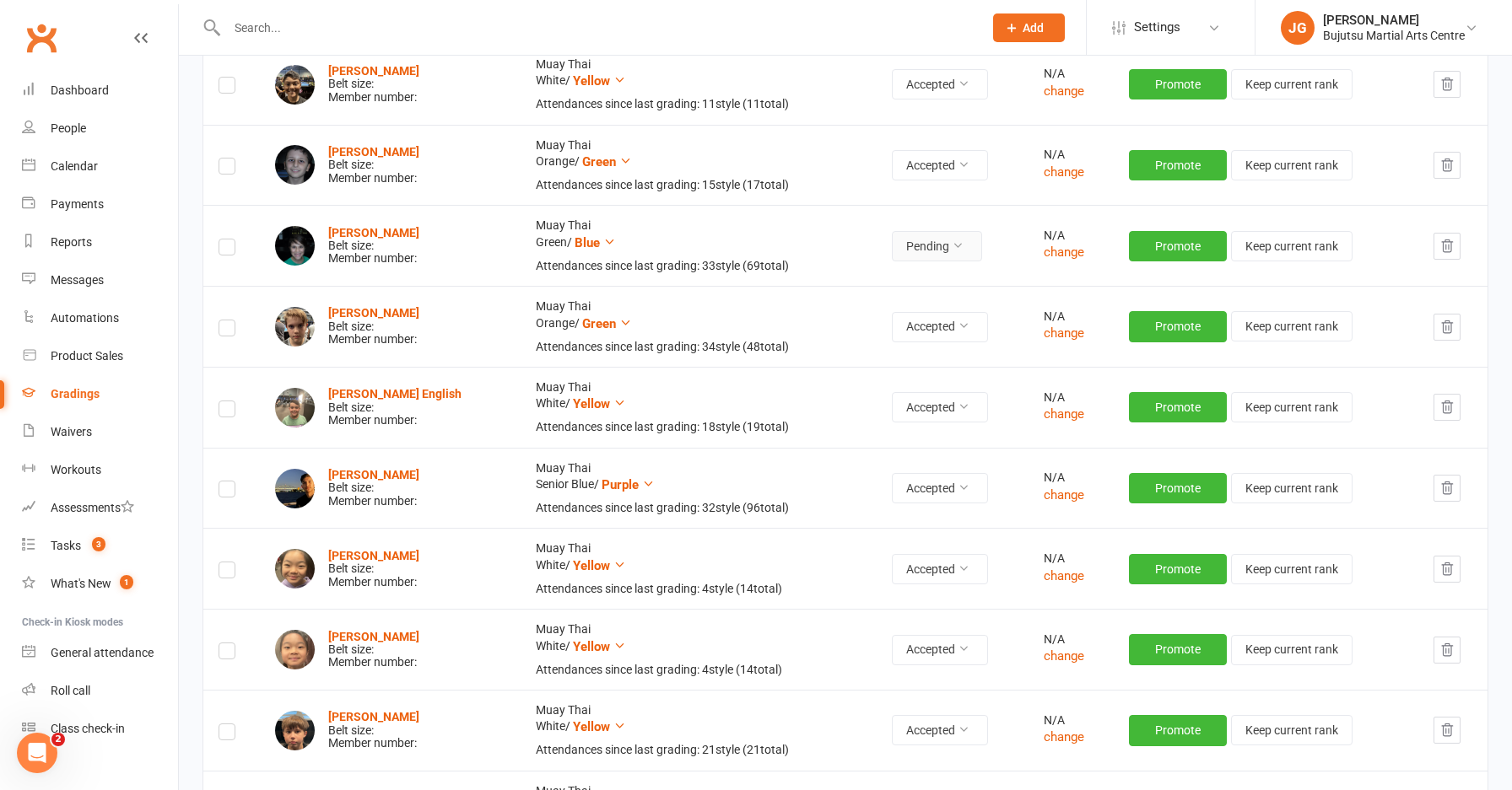
click at [898, 248] on button "Pending" at bounding box center [936, 246] width 90 height 30
click at [904, 292] on link "Accepted" at bounding box center [887, 283] width 167 height 34
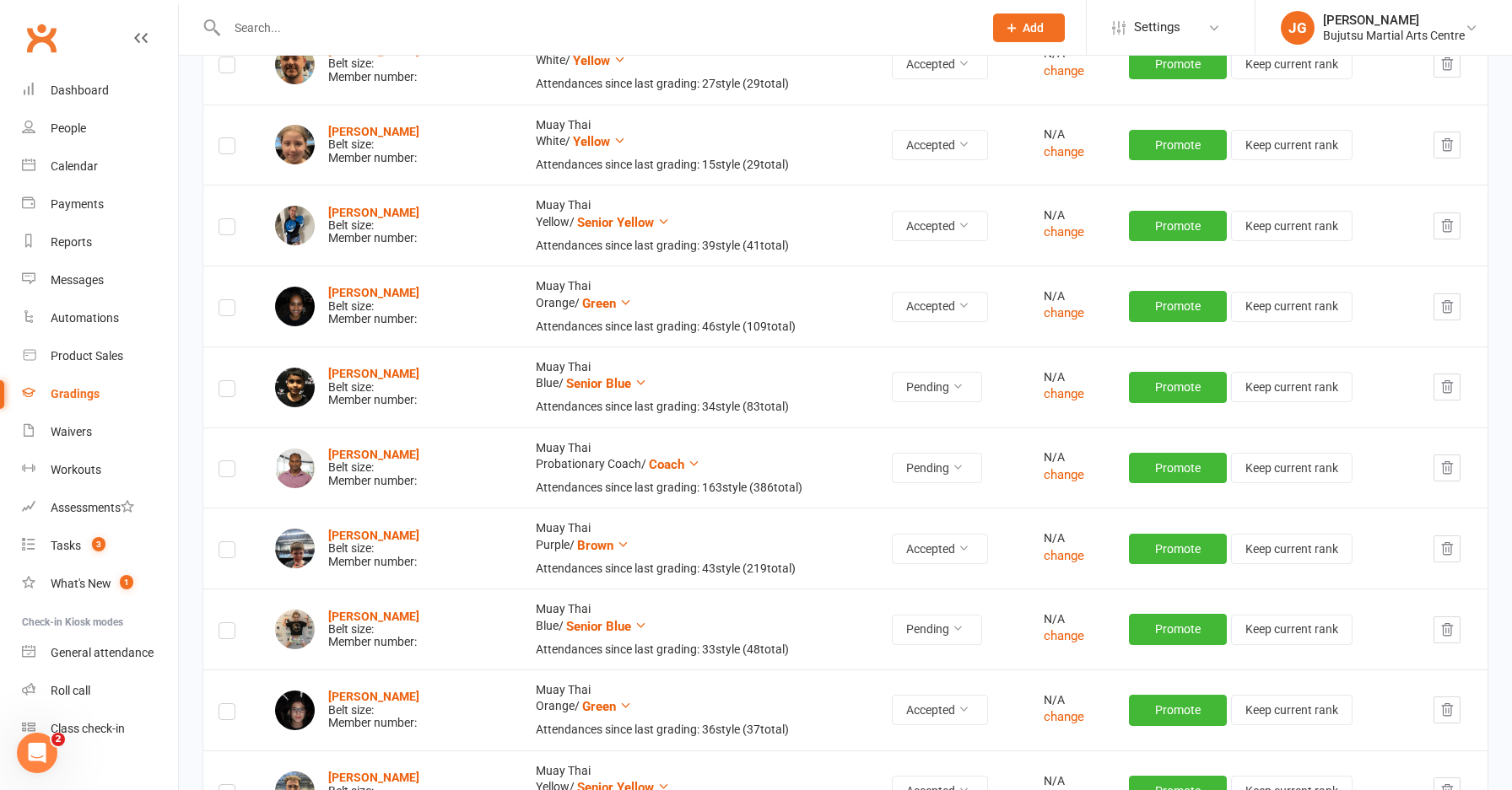
scroll to position [1293, 0]
drag, startPoint x: 918, startPoint y: 391, endPoint x: 915, endPoint y: 399, distance: 8.5
click at [918, 391] on button "Pending" at bounding box center [936, 388] width 90 height 30
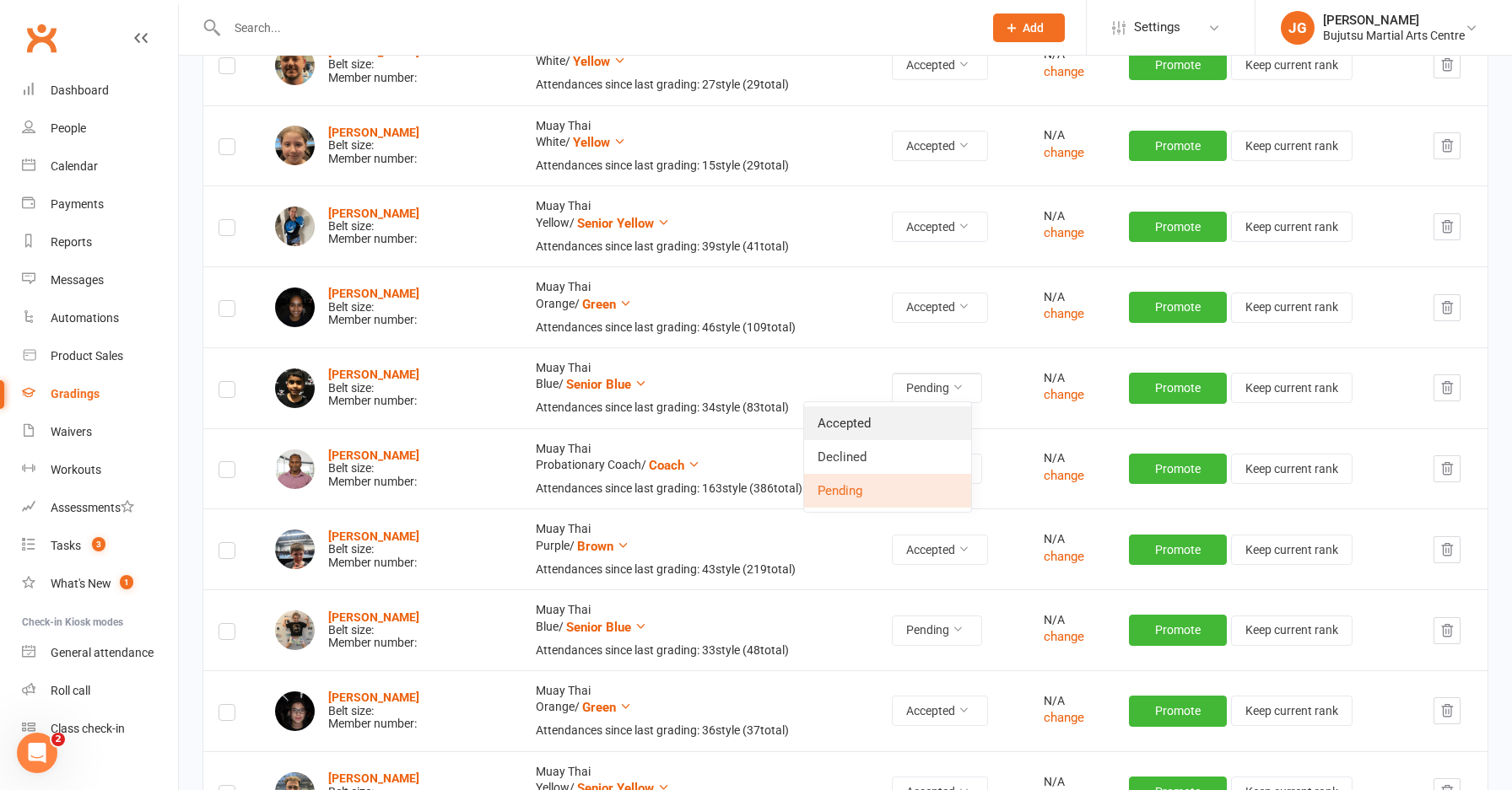
click at [911, 428] on link "Accepted" at bounding box center [887, 423] width 167 height 34
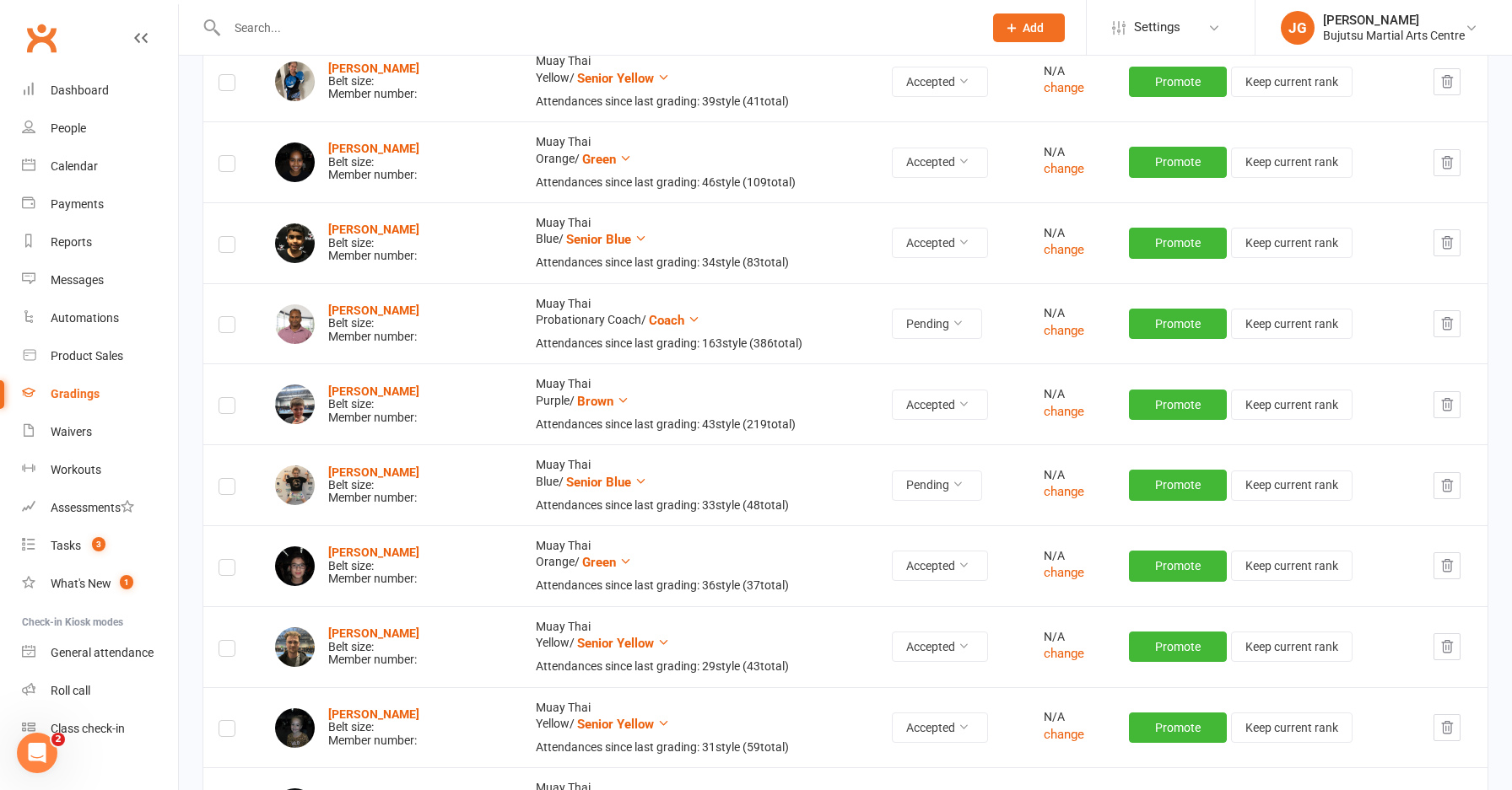
scroll to position [1440, 0]
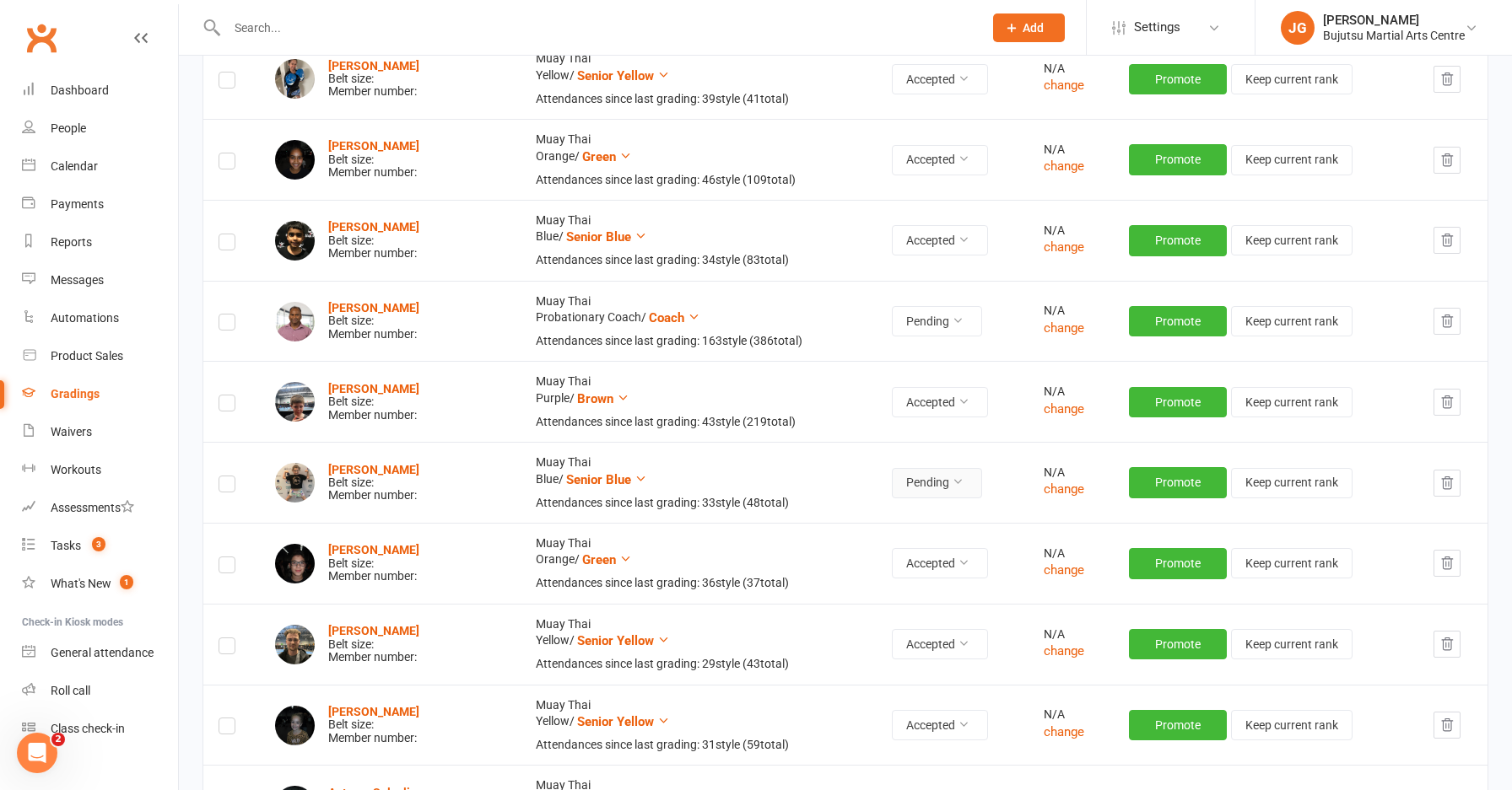
click at [951, 476] on icon at bounding box center [957, 481] width 12 height 12
click at [941, 511] on link "Accepted" at bounding box center [887, 518] width 167 height 34
